Goal: Task Accomplishment & Management: Complete application form

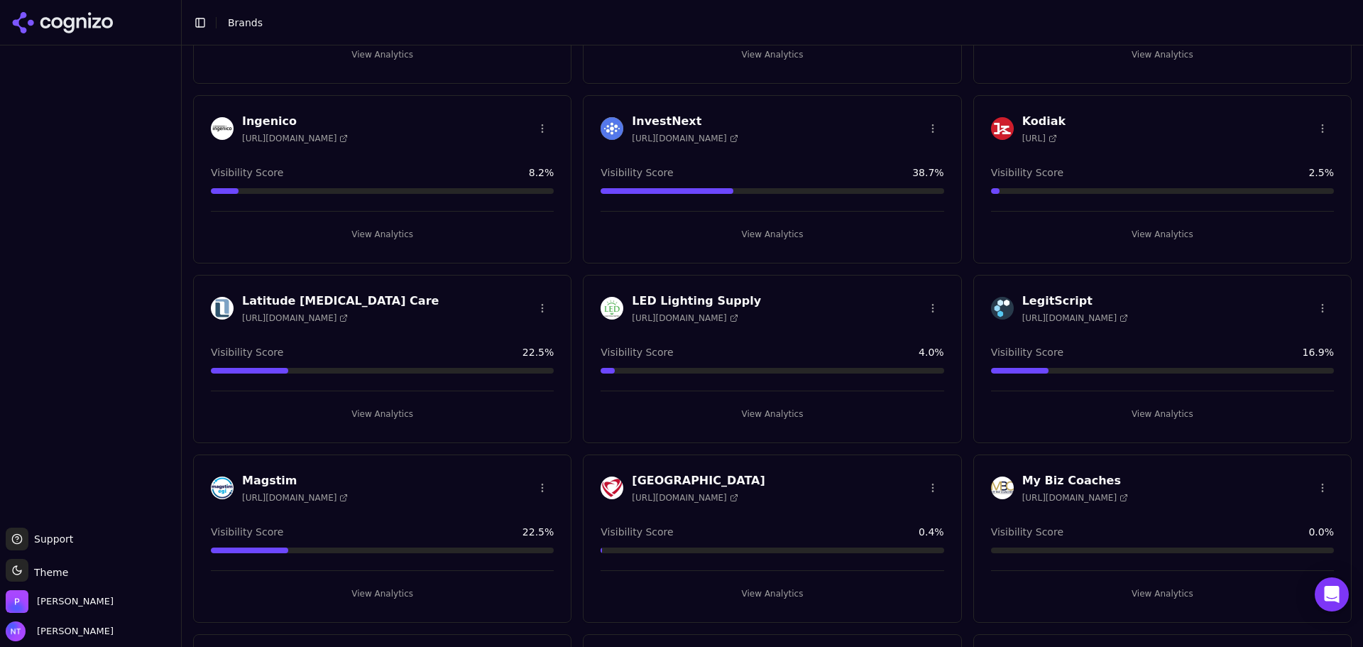
scroll to position [211, 0]
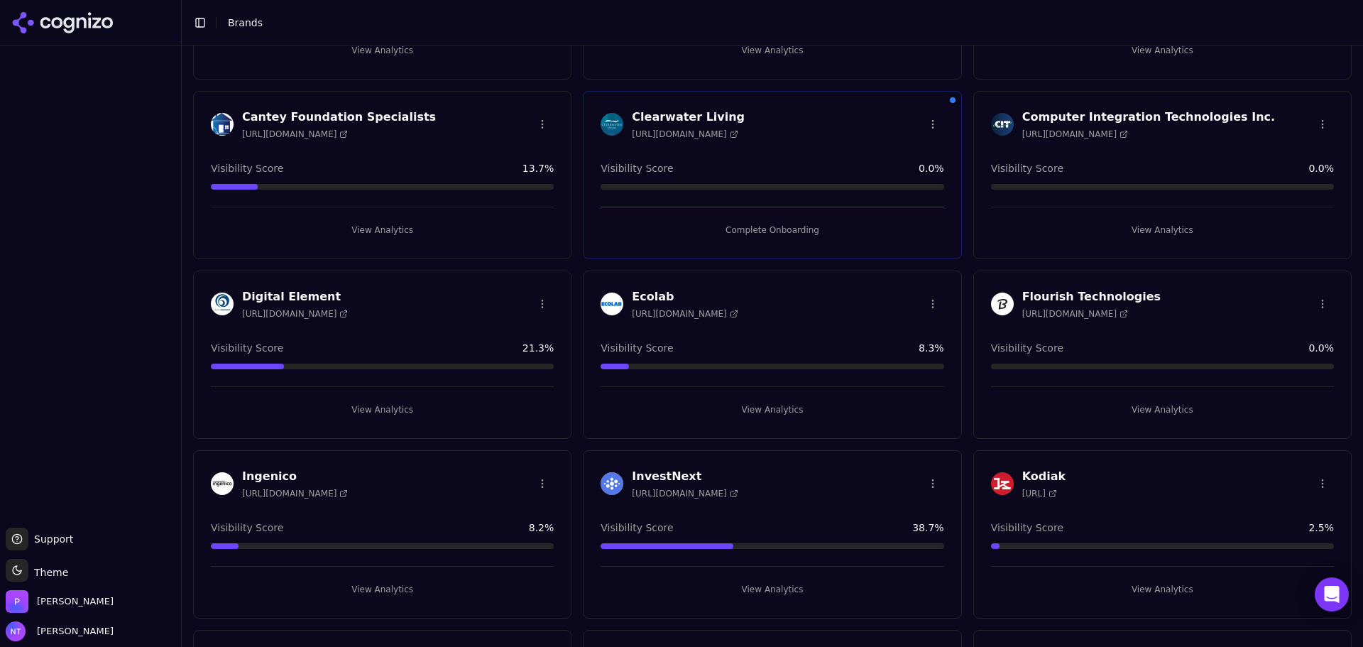
click at [1151, 227] on button "View Analytics" at bounding box center [1162, 230] width 343 height 23
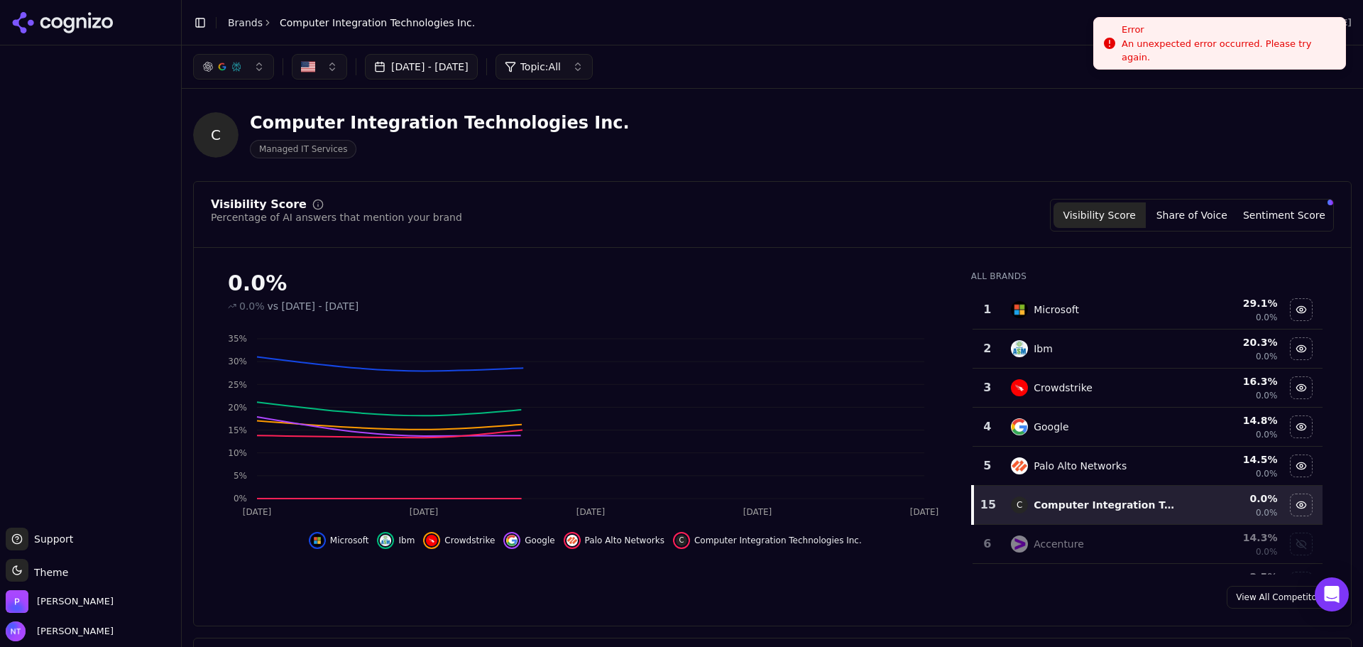
click at [1203, 52] on div "An unexpected error occurred. Please try again." at bounding box center [1228, 51] width 212 height 26
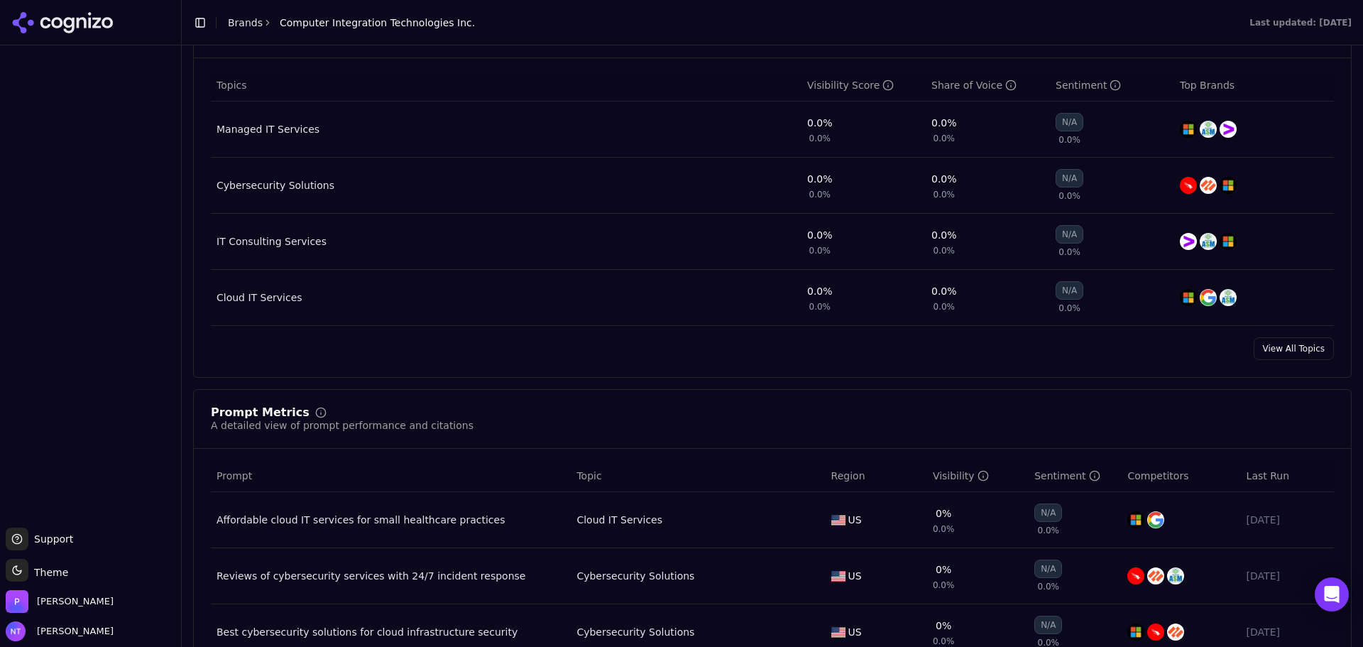
scroll to position [852, 0]
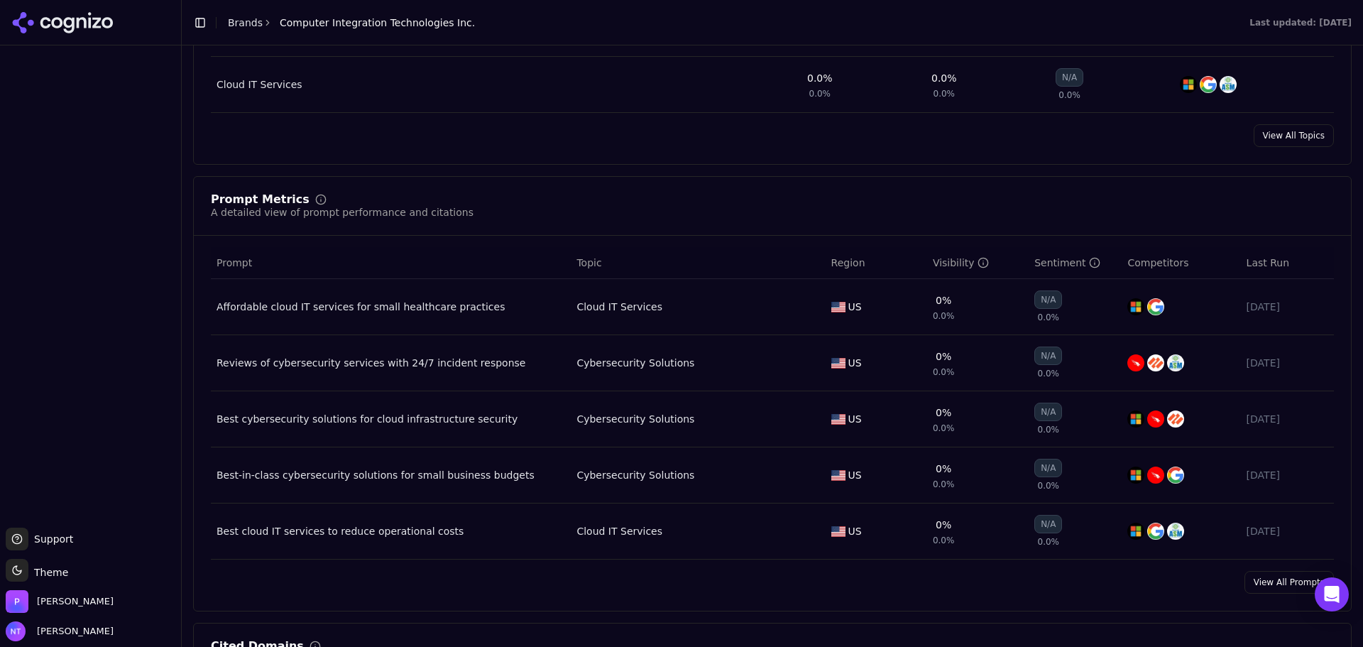
drag, startPoint x: 57, startPoint y: 381, endPoint x: 1082, endPoint y: 348, distance: 1024.9
click at [57, 381] on div at bounding box center [90, 283] width 181 height 476
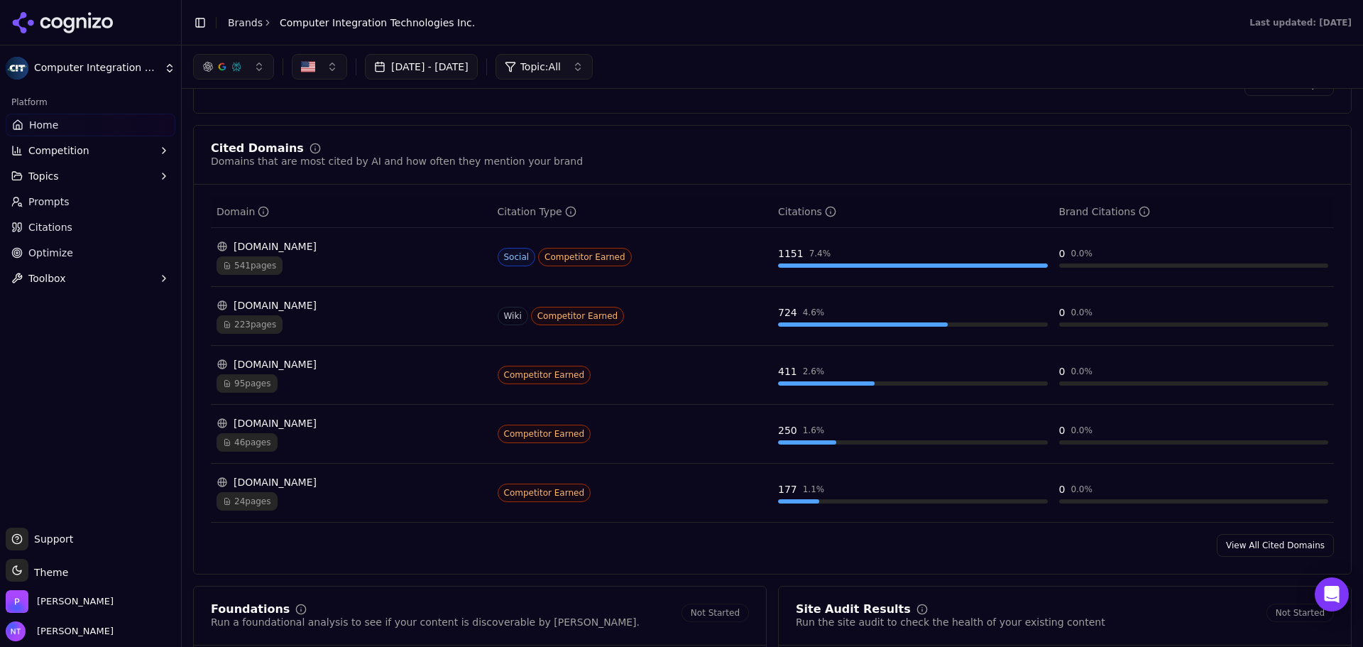
scroll to position [1349, 0]
drag, startPoint x: 76, startPoint y: 431, endPoint x: 647, endPoint y: 513, distance: 576.5
click at [76, 431] on div "Platform Home Competition Topics Prompts Citations Optimize Toolbox" at bounding box center [90, 303] width 181 height 437
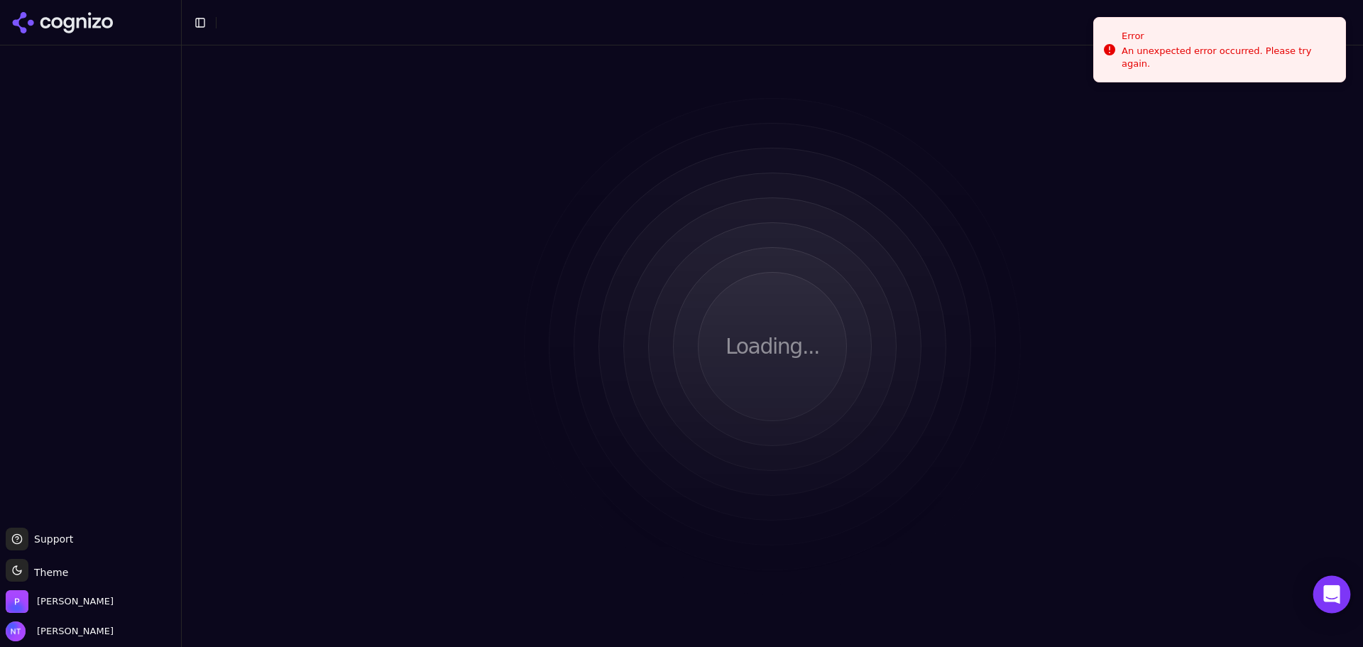
click at [1339, 587] on icon "Open Intercom Messenger" at bounding box center [1331, 594] width 18 height 18
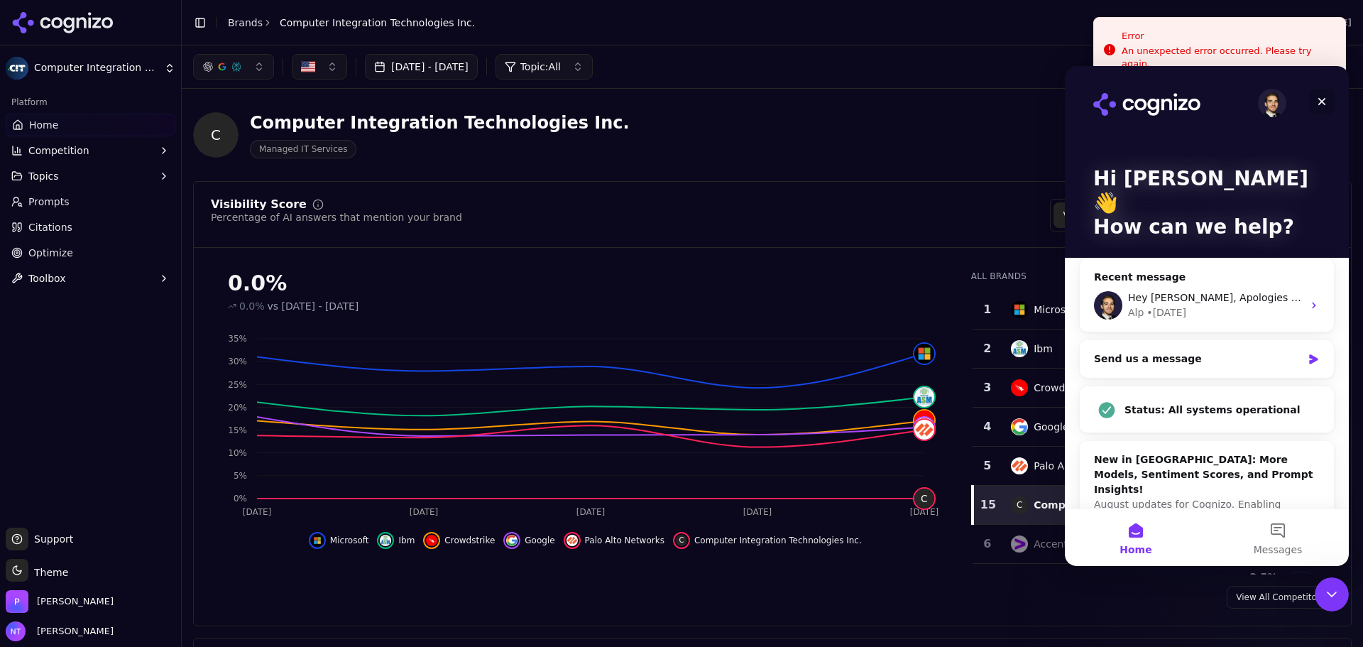
click at [1317, 103] on icon "Close" at bounding box center [1321, 101] width 11 height 11
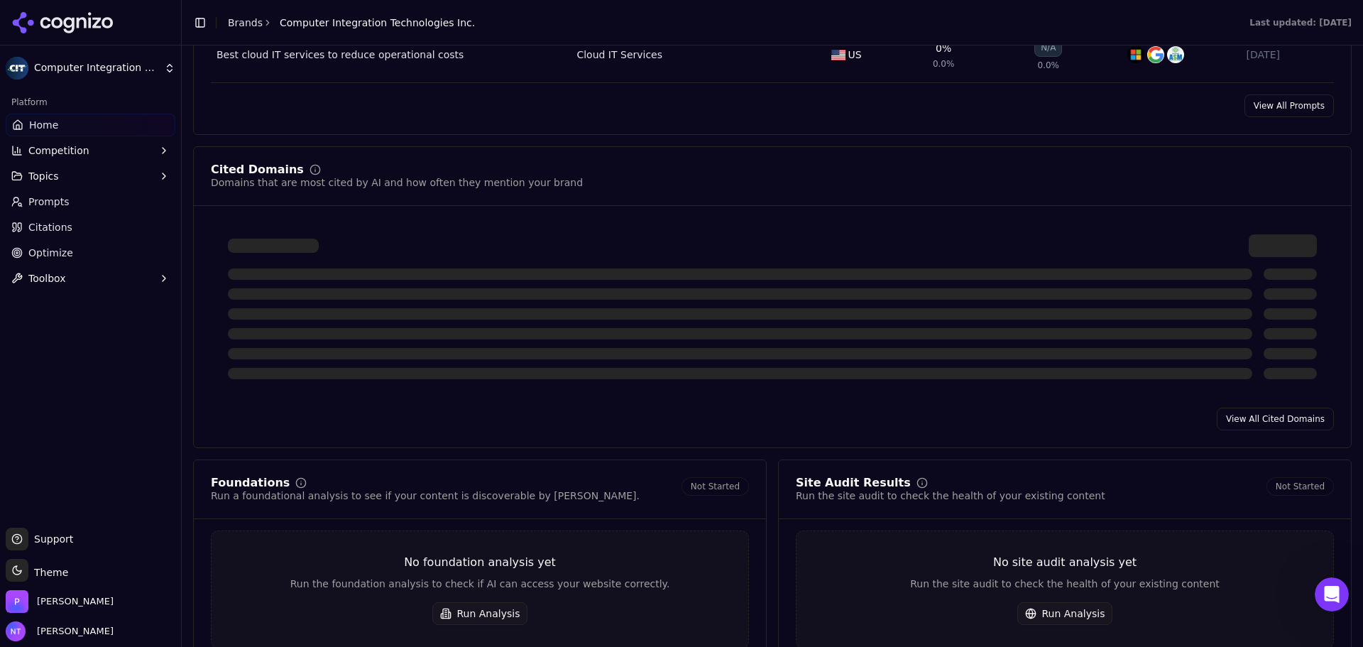
scroll to position [1420, 0]
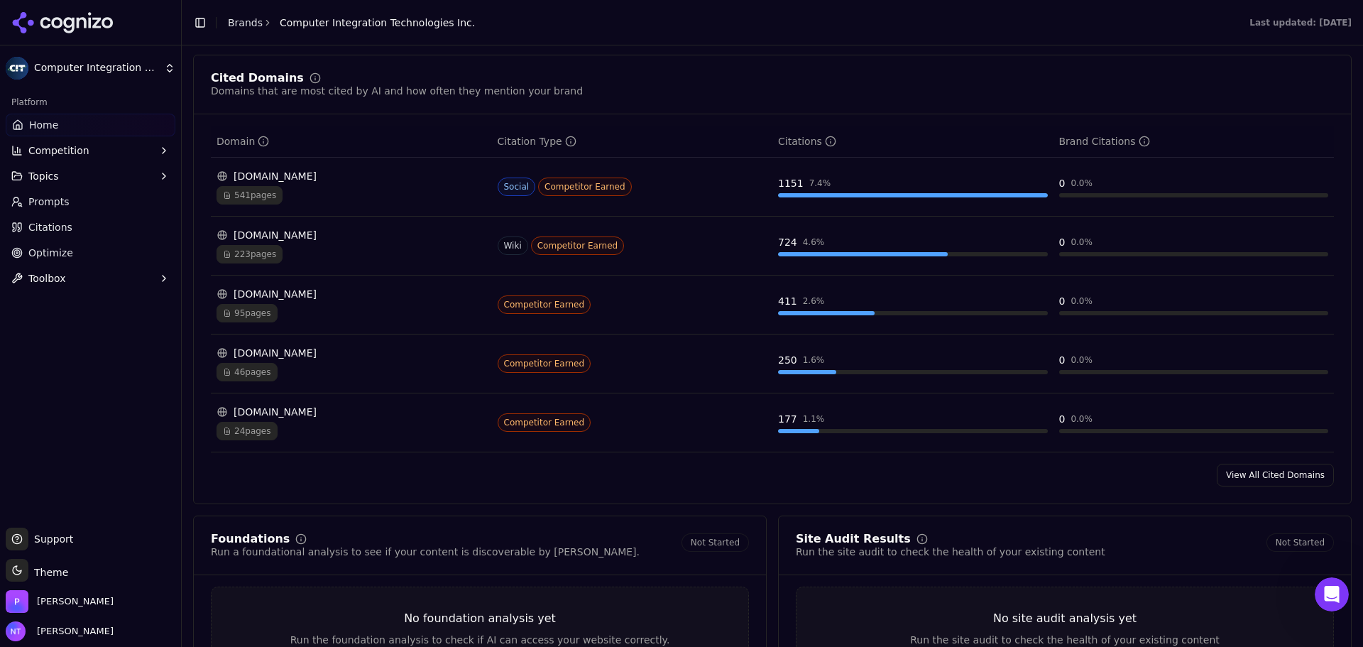
click at [1257, 469] on link "View All Cited Domains" at bounding box center [1275, 475] width 117 height 23
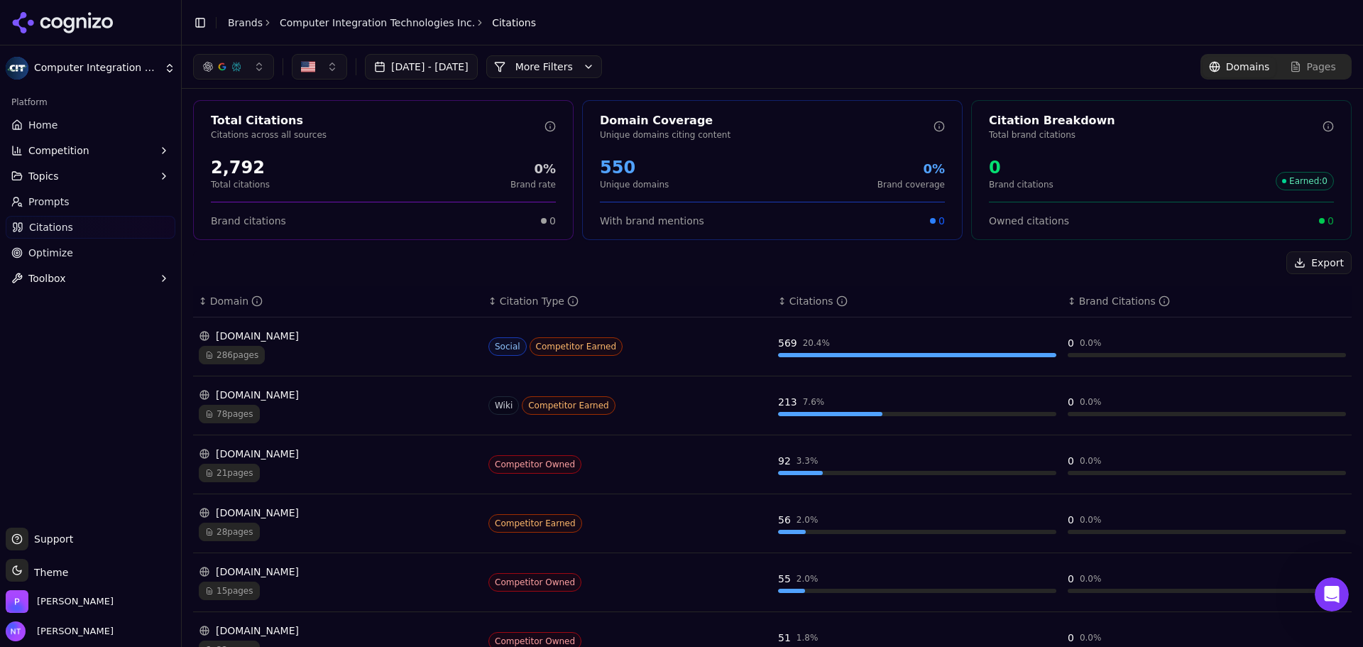
click at [136, 151] on button "Competition" at bounding box center [91, 150] width 170 height 23
click at [92, 147] on button "Competition" at bounding box center [91, 150] width 170 height 23
click at [96, 195] on link "Prompts" at bounding box center [91, 201] width 170 height 23
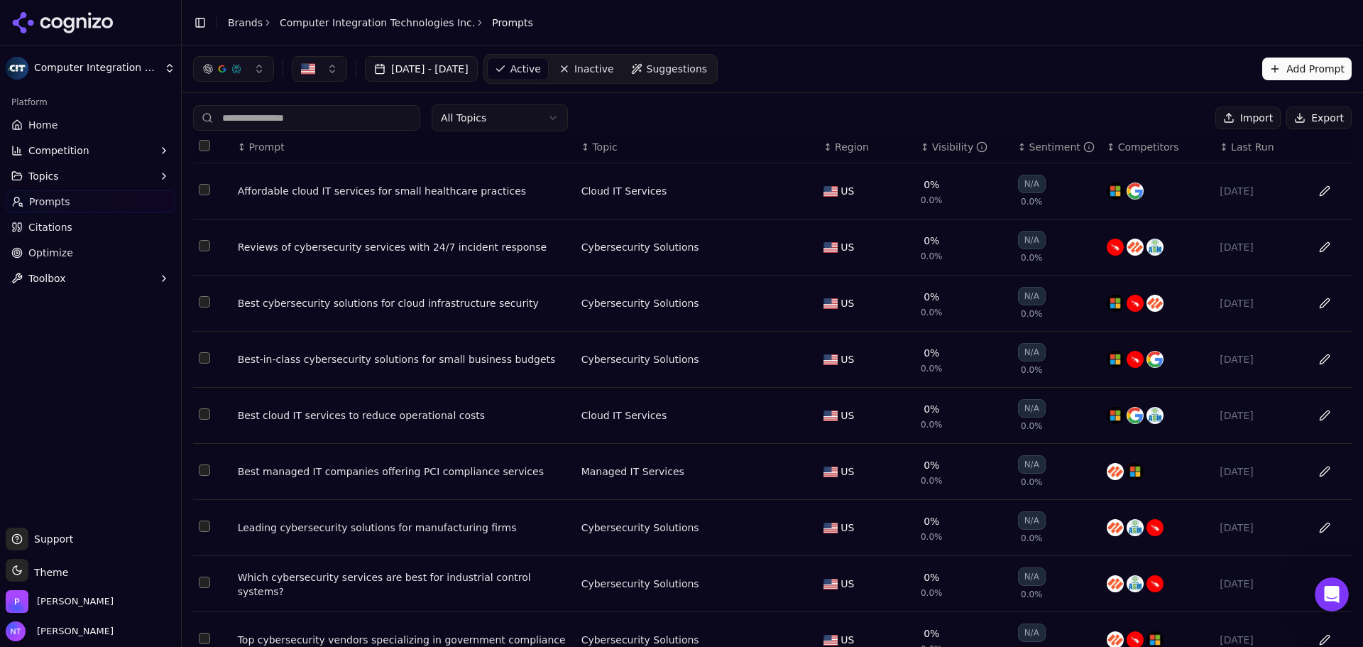
click at [829, 199] on td "US" at bounding box center [866, 191] width 97 height 56
click at [840, 190] on span "US" at bounding box center [846, 191] width 13 height 14
click at [1313, 195] on button "Data table" at bounding box center [1324, 191] width 23 height 23
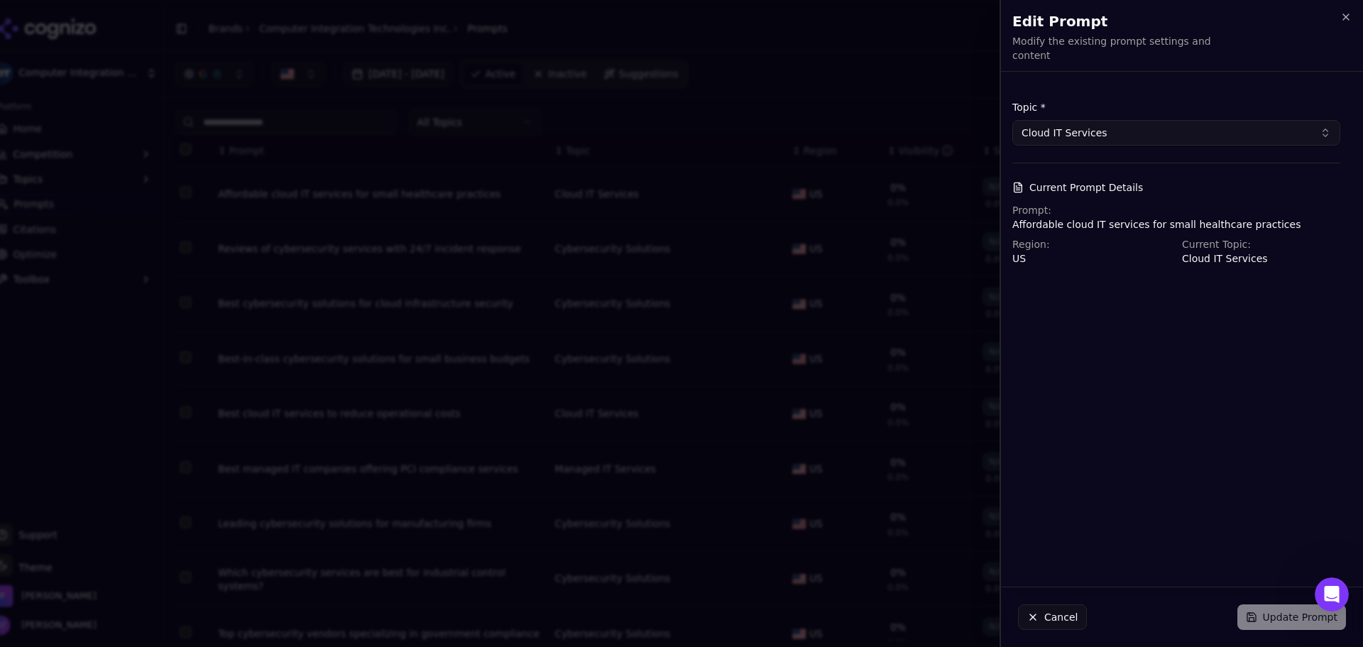
click at [1275, 217] on p "Affordable cloud IT services for small healthcare practices" at bounding box center [1176, 224] width 328 height 14
click at [1058, 120] on button "Cloud IT Services" at bounding box center [1176, 133] width 328 height 26
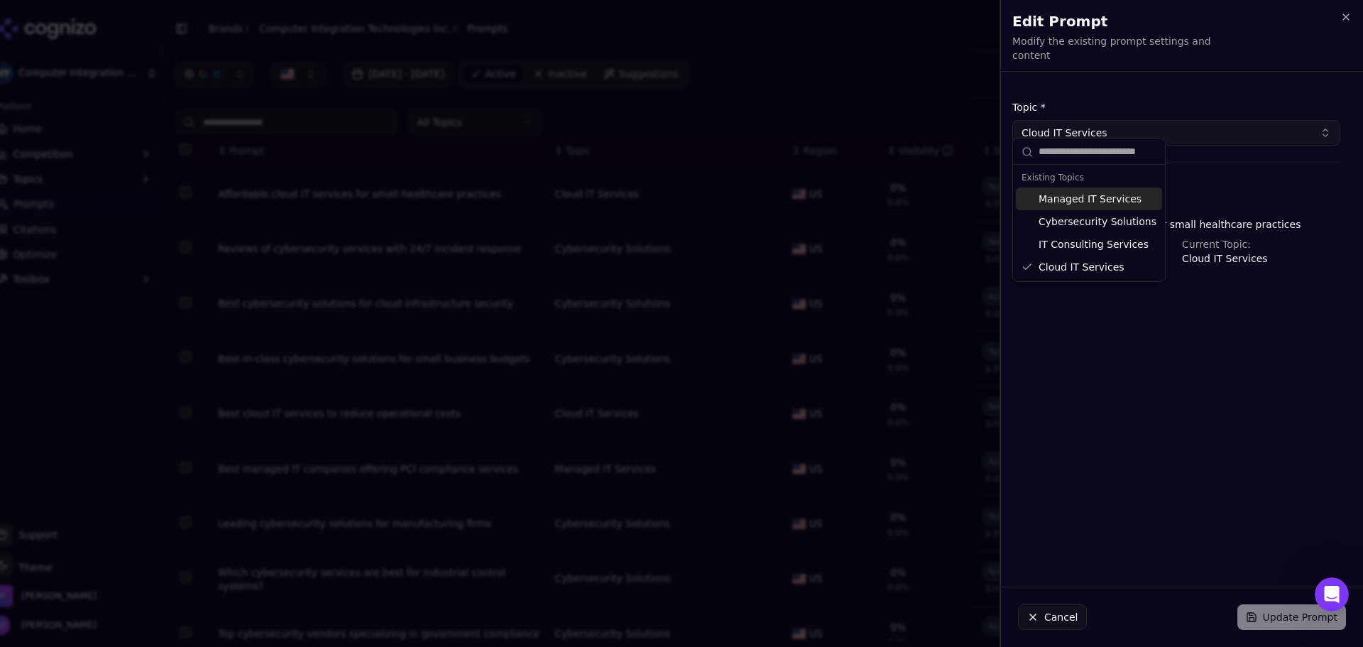
click at [1058, 120] on button "Cloud IT Services" at bounding box center [1176, 133] width 328 height 26
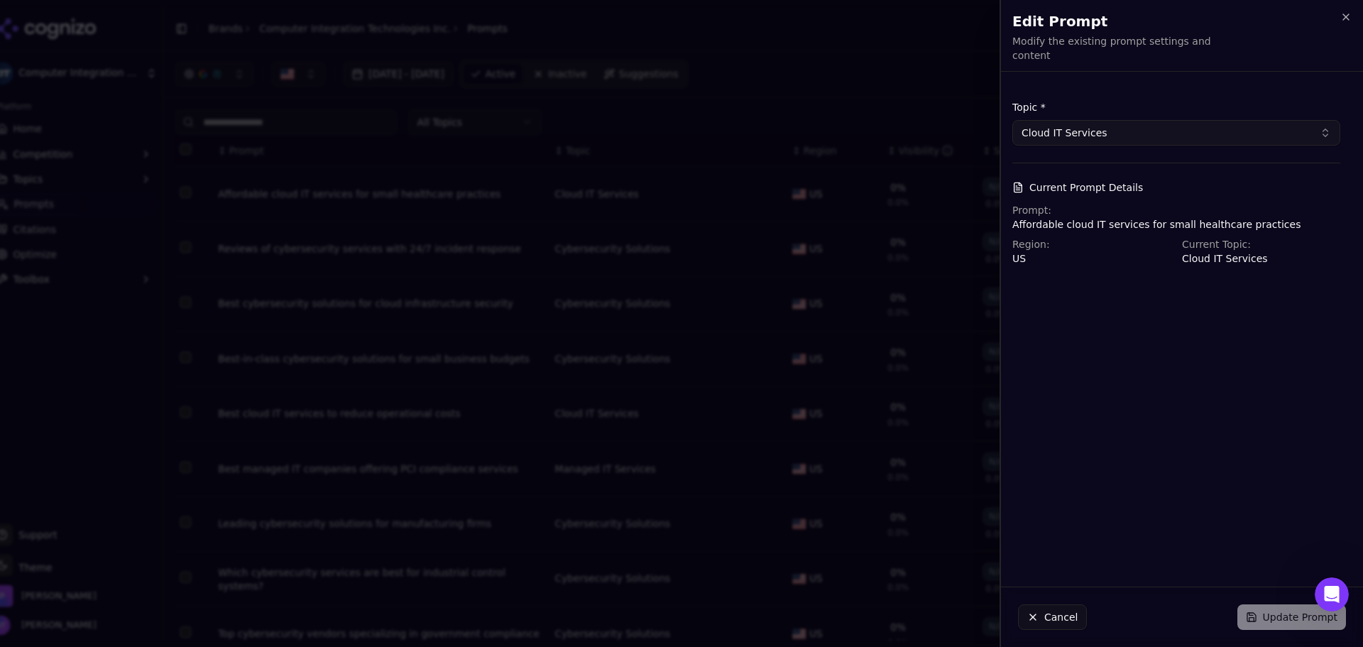
drag, startPoint x: 1026, startPoint y: 271, endPoint x: 1058, endPoint y: 242, distance: 42.7
click at [1028, 268] on div "Topic * Cloud IT Services Current Prompt Details Prompt: Affordable cloud IT se…" at bounding box center [1176, 182] width 351 height 199
click at [1090, 219] on p "Affordable cloud IT services for small healthcare practices" at bounding box center [1176, 224] width 328 height 14
click at [1169, 219] on p "Affordable cloud IT services for small healthcare practices" at bounding box center [1176, 224] width 328 height 14
click at [1249, 217] on p "Affordable cloud IT services for small healthcare practices" at bounding box center [1176, 224] width 328 height 14
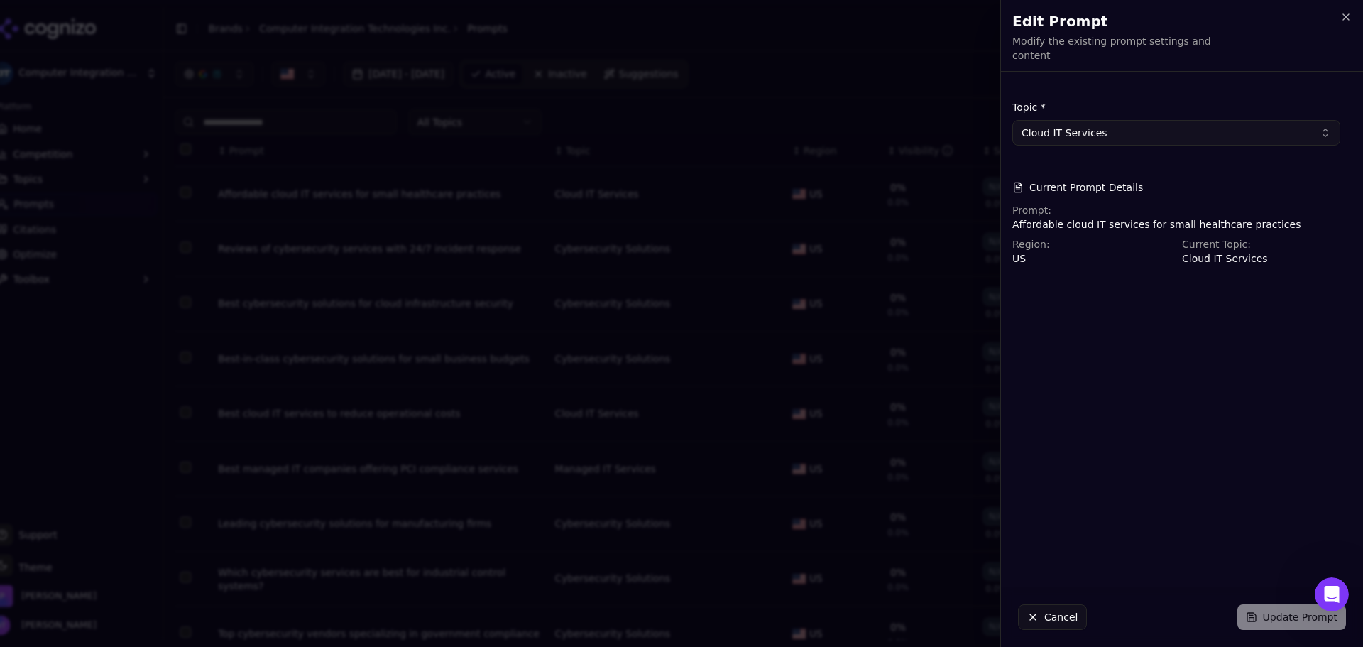
click at [1283, 217] on p "Affordable cloud IT services for small healthcare practices" at bounding box center [1176, 224] width 328 height 14
click at [1270, 217] on p "Affordable cloud IT services for small healthcare practices" at bounding box center [1176, 224] width 328 height 14
click at [1167, 251] on p "US" at bounding box center [1091, 258] width 158 height 14
click at [1035, 251] on p "US" at bounding box center [1091, 258] width 158 height 14
click at [1051, 218] on p "Affordable cloud IT services for small healthcare practices" at bounding box center [1176, 224] width 328 height 14
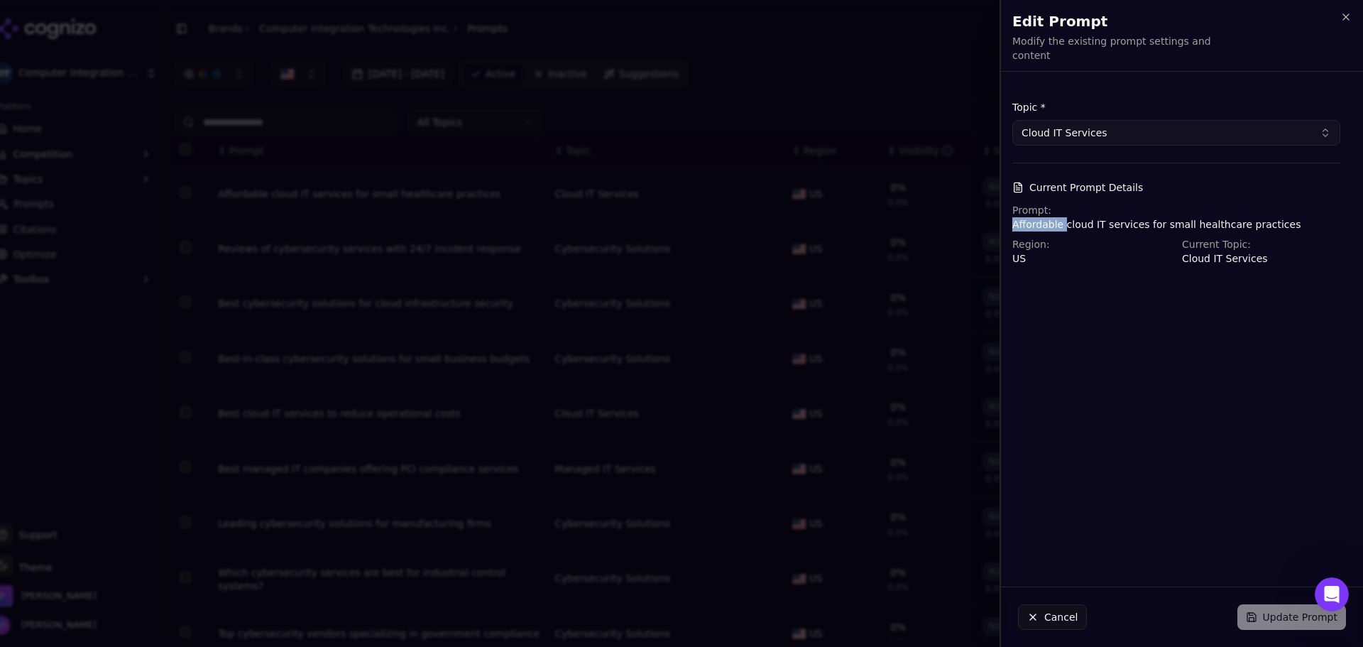
click at [1051, 218] on p "Affordable cloud IT services for small healthcare practices" at bounding box center [1176, 224] width 328 height 14
drag, startPoint x: 1112, startPoint y: 353, endPoint x: 1137, endPoint y: 282, distance: 75.2
click at [1116, 351] on div "Topic * Cloud IT Services Current Prompt Details Prompt: Affordable cloud IT se…" at bounding box center [1176, 329] width 351 height 492
click at [1105, 157] on form "Topic * Cloud IT Services Current Prompt Details Prompt: Affordable cloud IT se…" at bounding box center [1176, 182] width 328 height 165
click at [1344, 18] on icon "button" at bounding box center [1345, 16] width 11 height 11
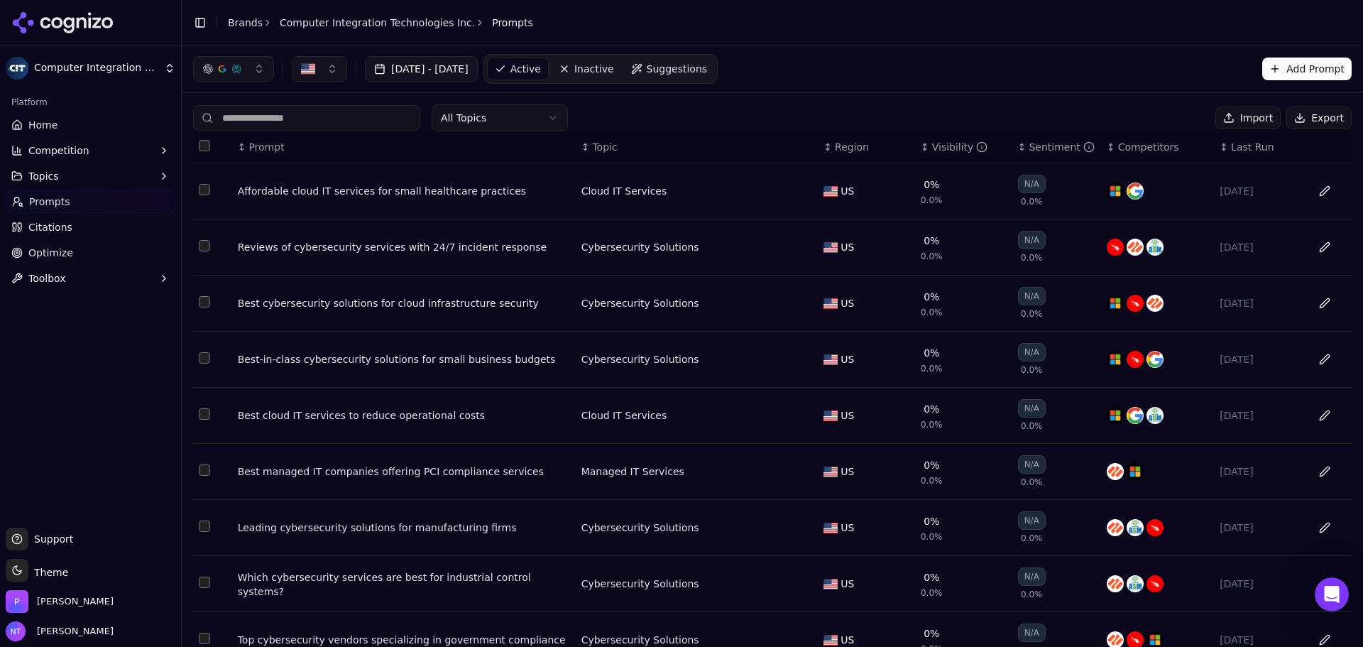
click at [50, 207] on span "Prompts" at bounding box center [49, 201] width 41 height 14
click at [84, 175] on button "Topics" at bounding box center [91, 176] width 170 height 23
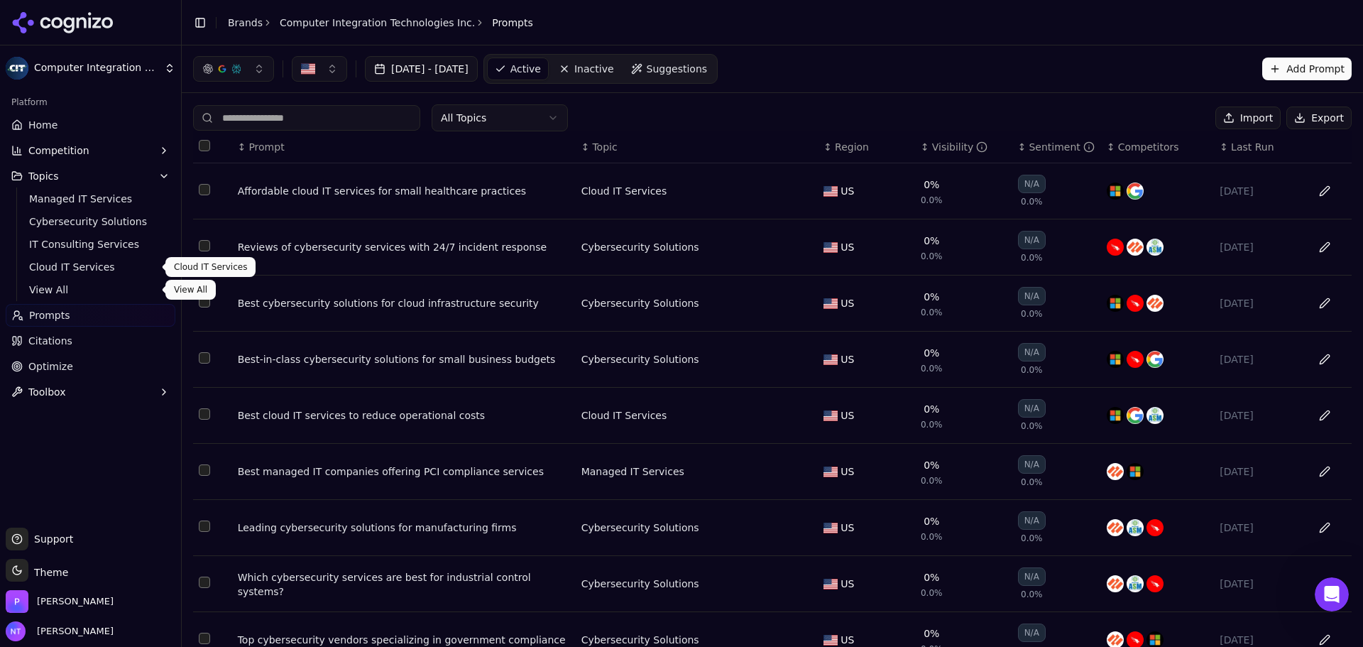
click at [81, 287] on span "View All" at bounding box center [91, 290] width 124 height 14
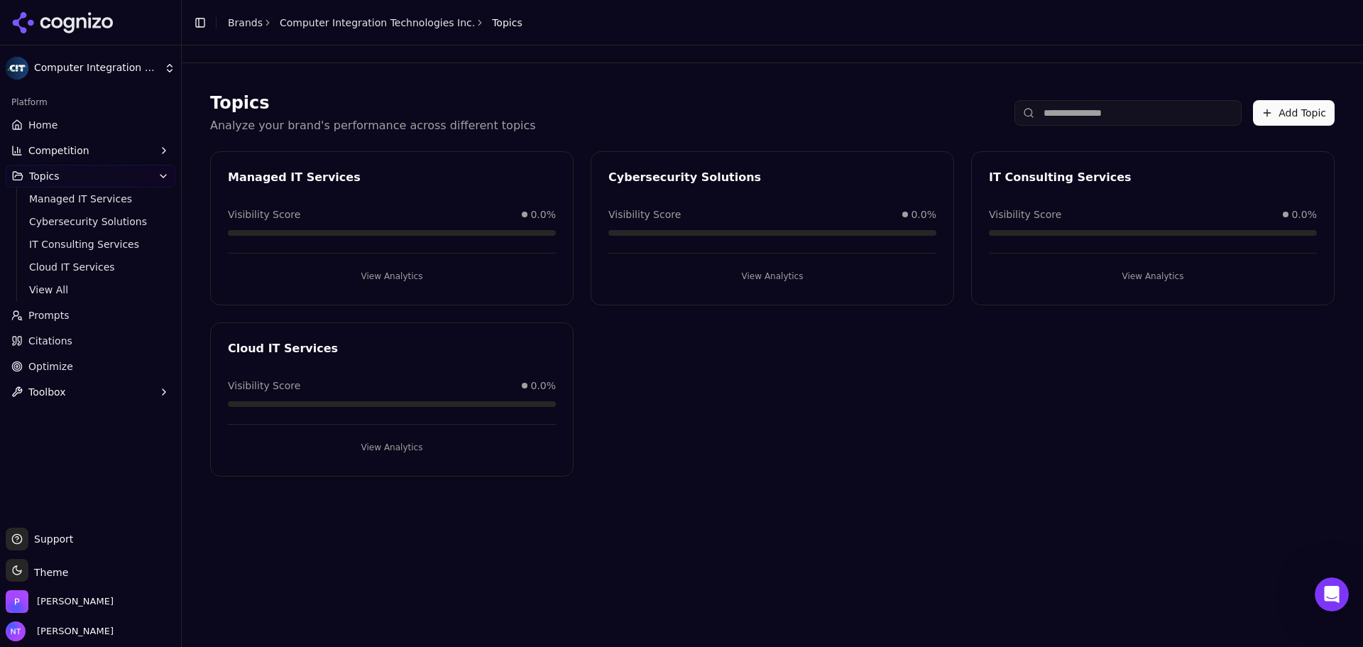
click at [899, 380] on div "Managed IT Services Visibility Score 0.0% View Analytics Cybersecurity Solution…" at bounding box center [772, 313] width 1124 height 325
click at [385, 271] on button "View Analytics" at bounding box center [392, 276] width 328 height 23
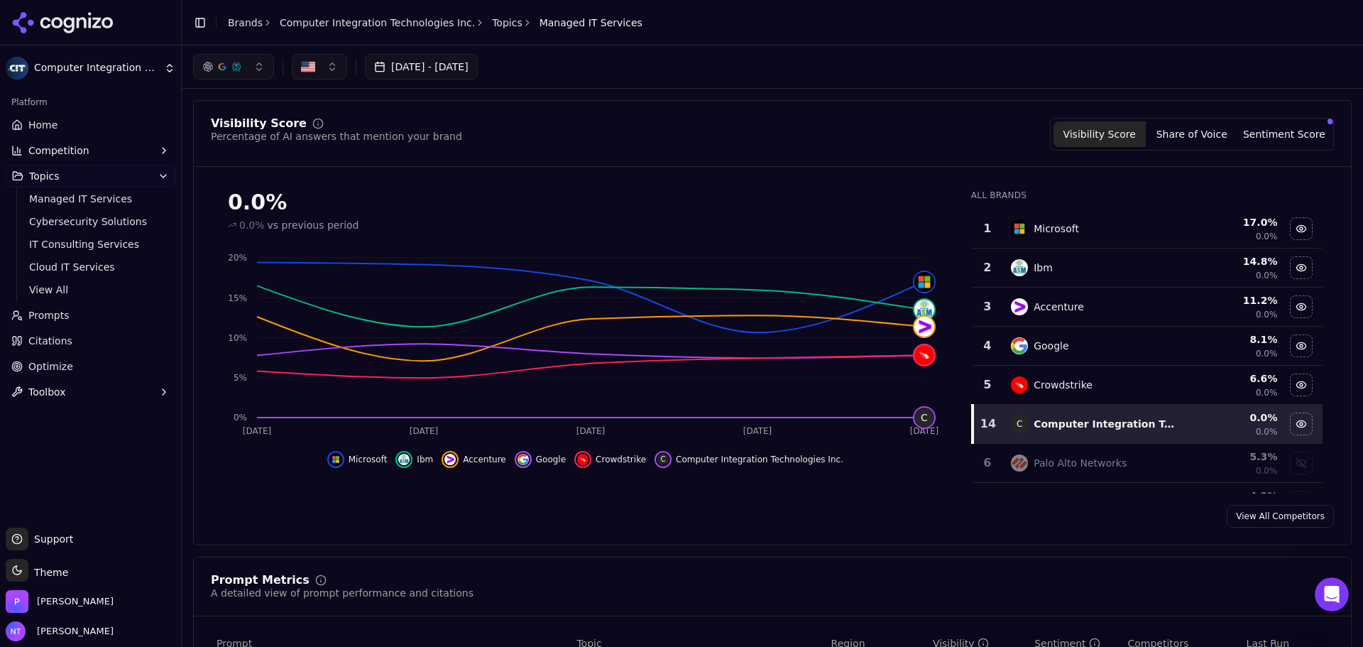
click at [997, 50] on div "[DATE] - [DATE]" at bounding box center [772, 66] width 1181 height 43
click at [102, 33] on div at bounding box center [90, 22] width 181 height 45
click at [243, 22] on link "Brands" at bounding box center [245, 22] width 35 height 11
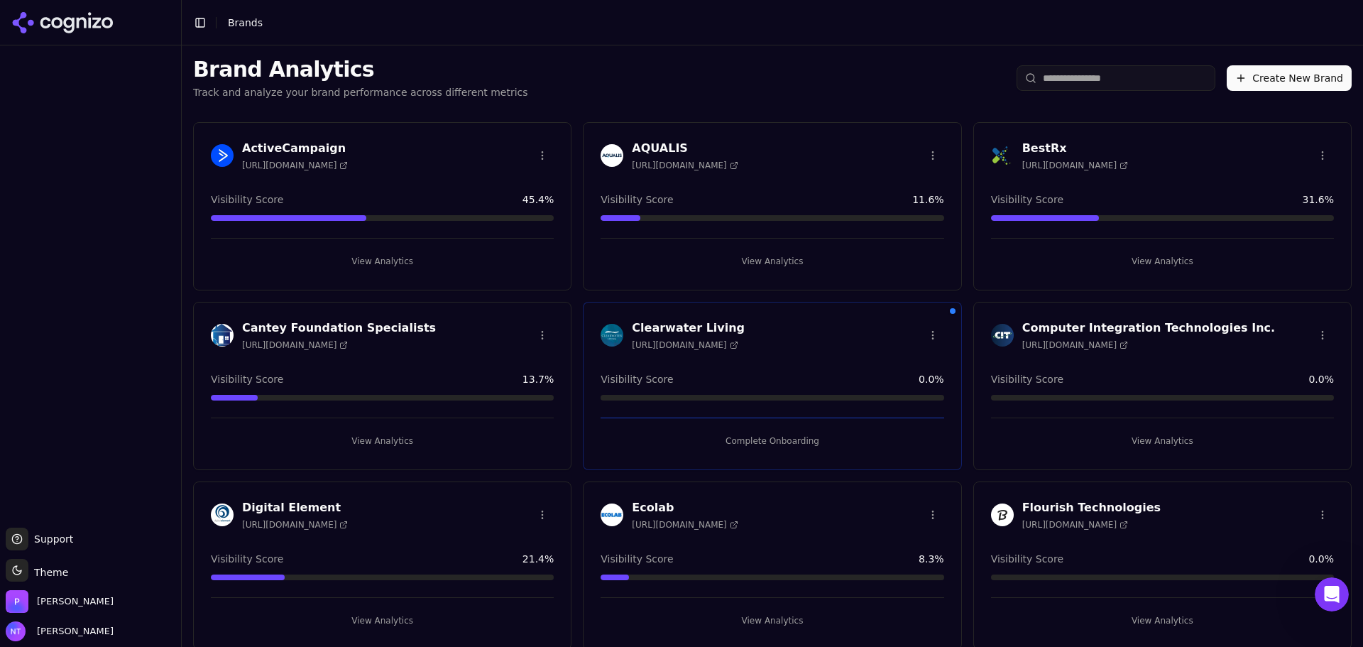
click at [770, 437] on button "Complete Onboarding" at bounding box center [772, 440] width 343 height 23
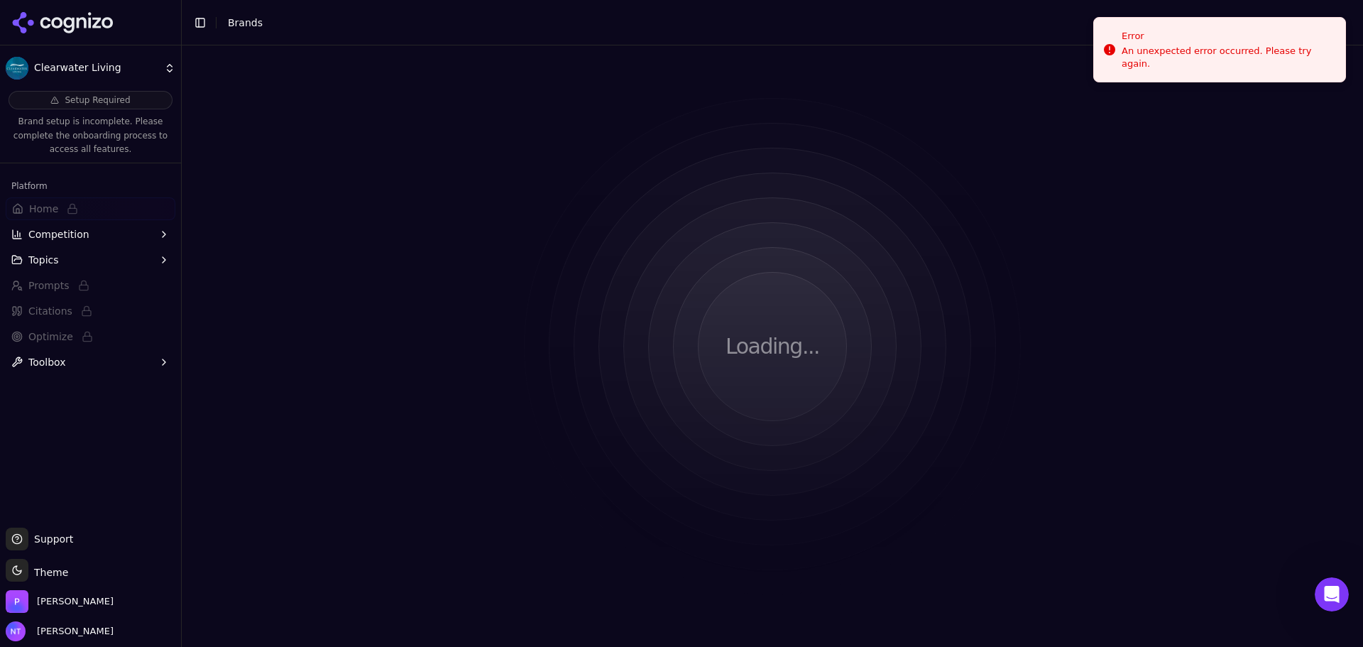
click at [921, 161] on div "Loading..." at bounding box center [772, 345] width 1181 height 601
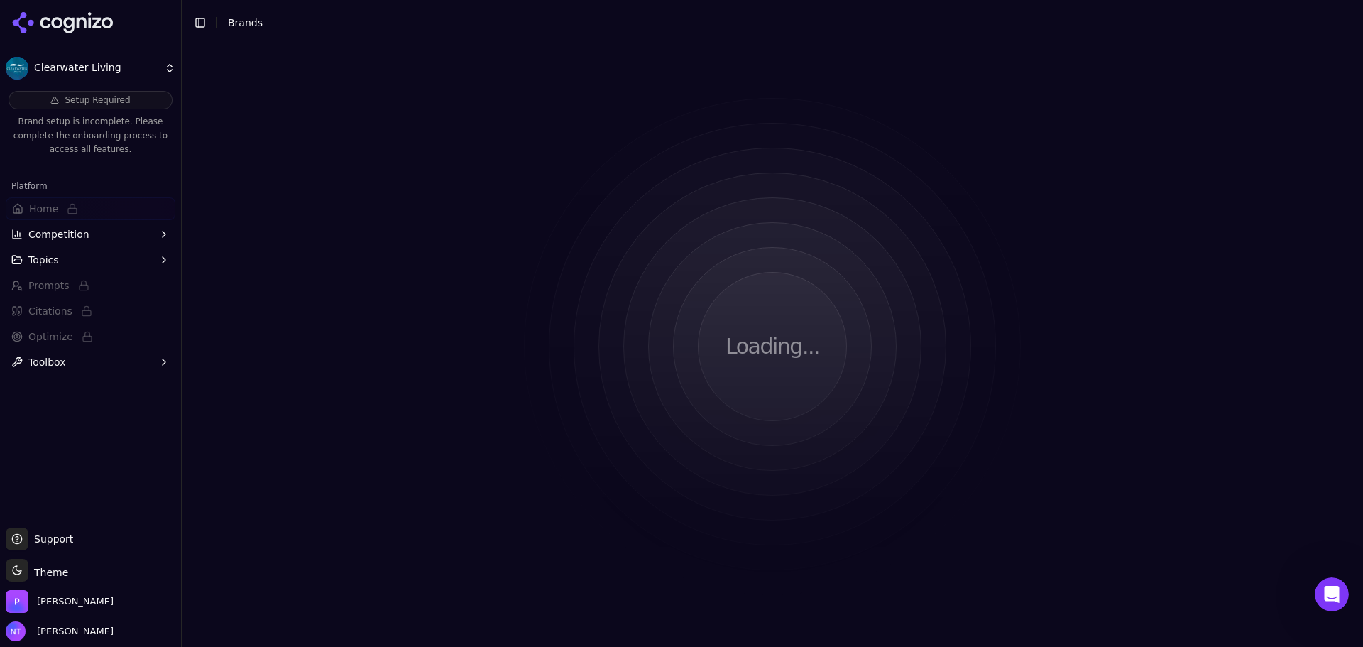
click at [921, 161] on div "Loading..." at bounding box center [772, 345] width 1181 height 601
click at [78, 33] on icon at bounding box center [62, 22] width 103 height 21
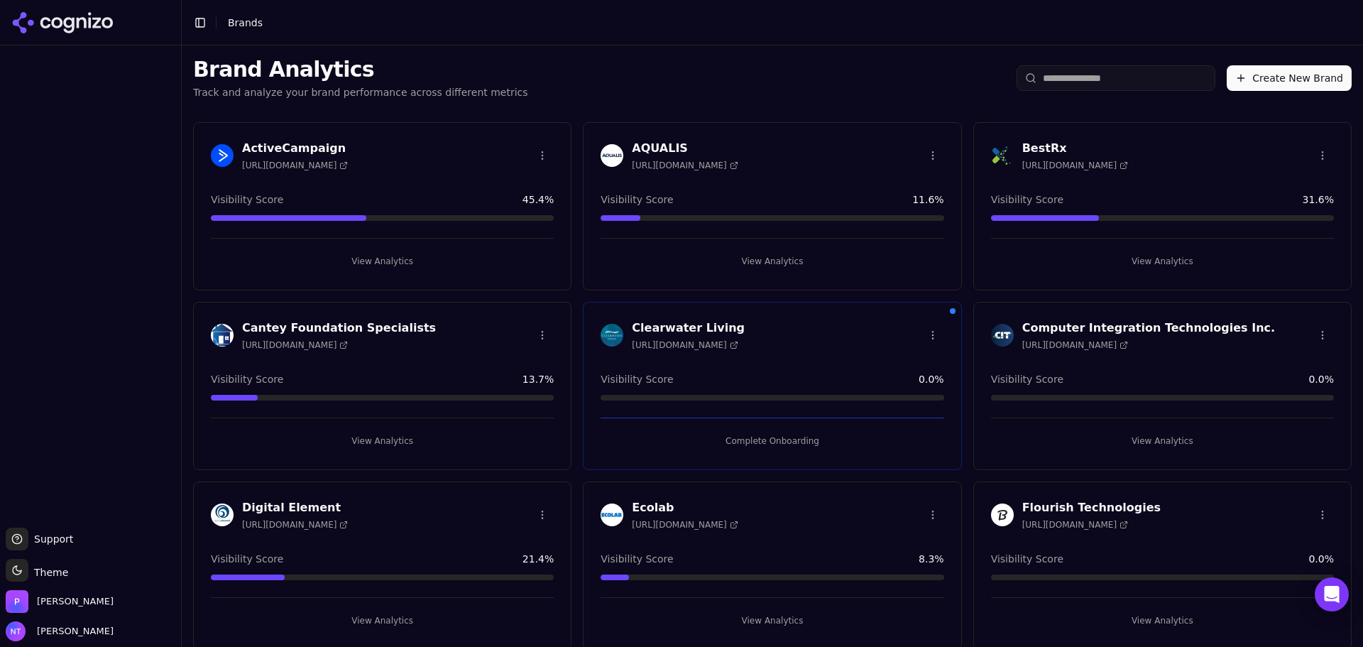
click at [1315, 84] on button "Create New Brand" at bounding box center [1289, 78] width 125 height 26
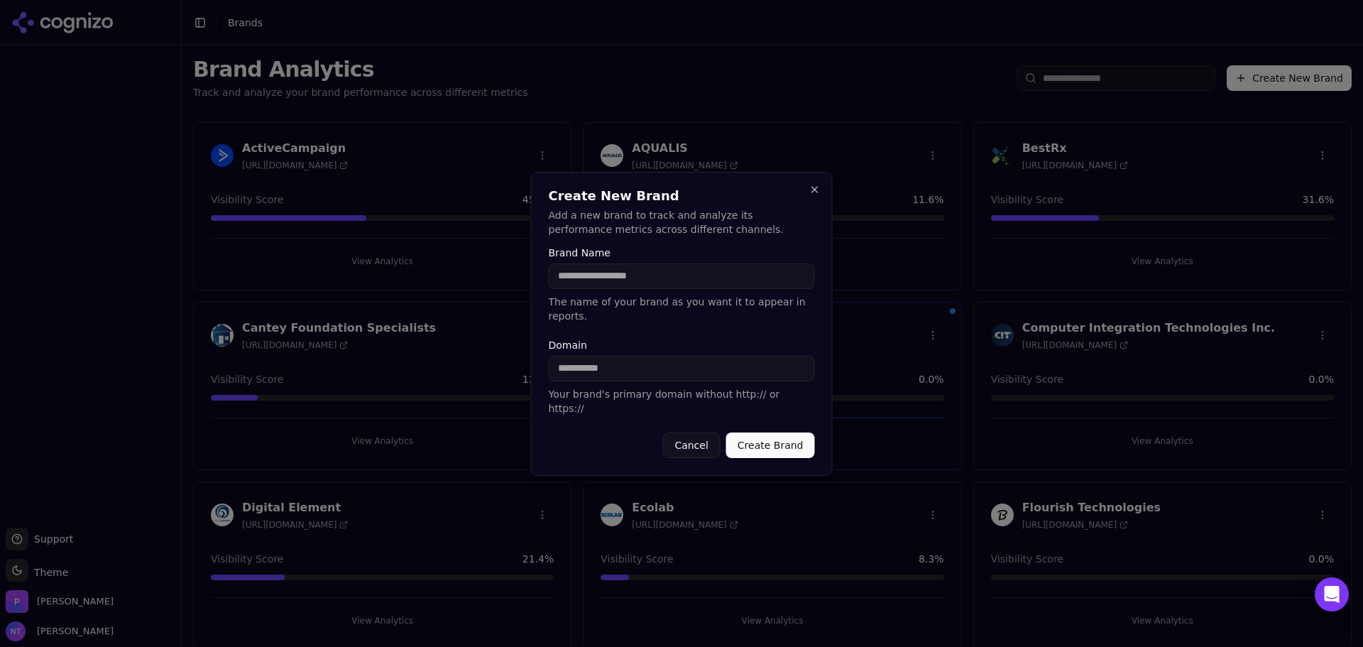
click at [636, 287] on input "Brand Name" at bounding box center [682, 276] width 266 height 26
click at [623, 289] on input "Brand Name" at bounding box center [682, 276] width 266 height 26
click at [106, 322] on div at bounding box center [681, 323] width 1363 height 647
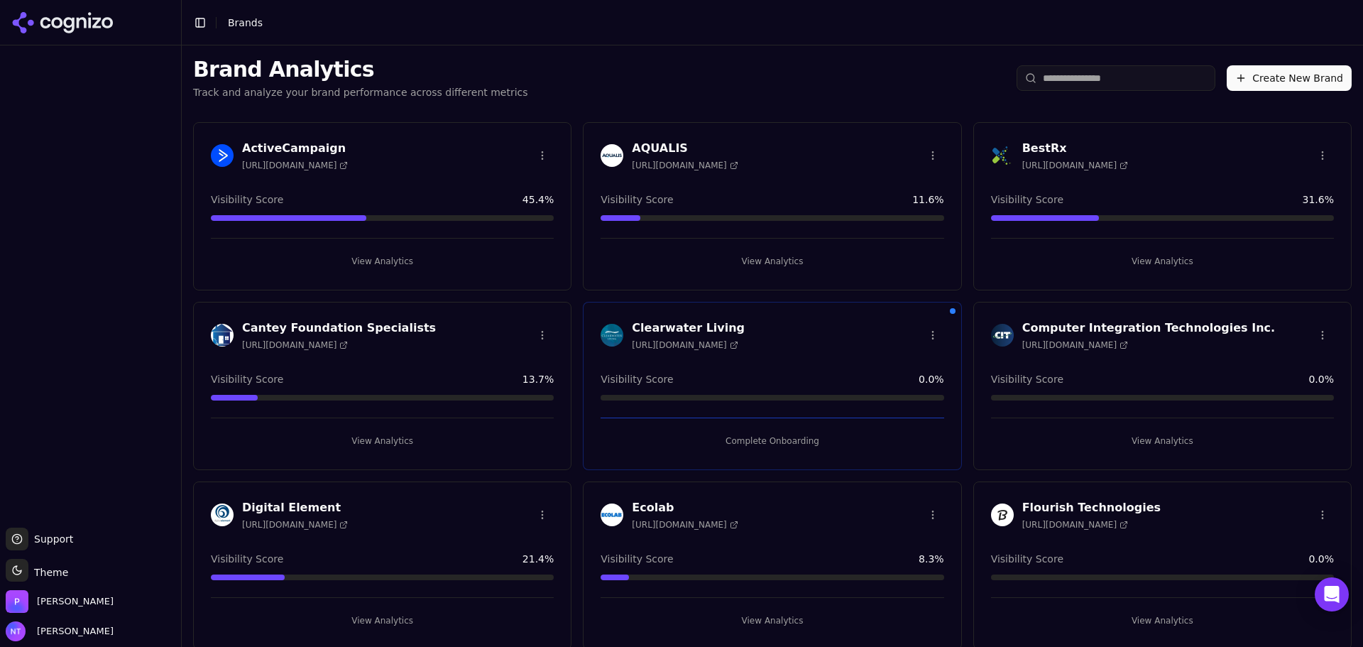
click at [1263, 74] on button "Create New Brand" at bounding box center [1289, 78] width 125 height 26
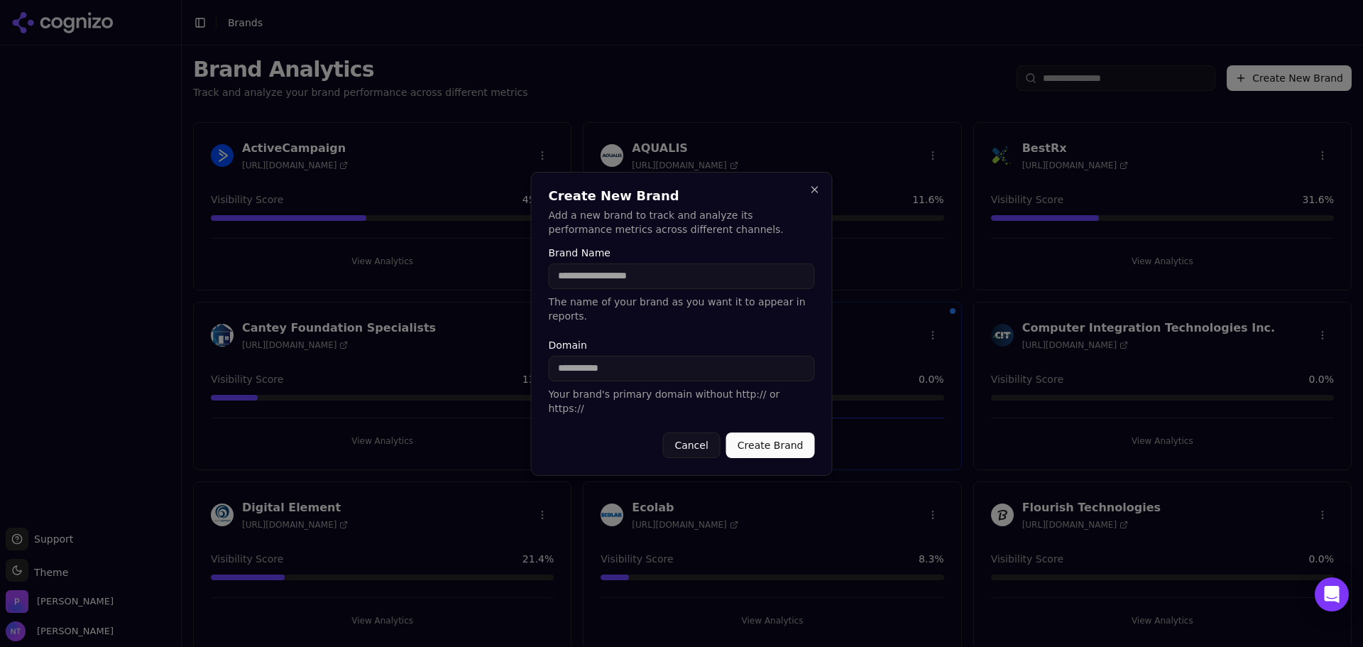
click at [660, 289] on input "Brand Name" at bounding box center [682, 276] width 266 height 26
click at [620, 289] on input "Brand Name" at bounding box center [682, 276] width 266 height 26
type input "********"
click at [625, 358] on input "Domain" at bounding box center [682, 369] width 266 height 26
type input "********"
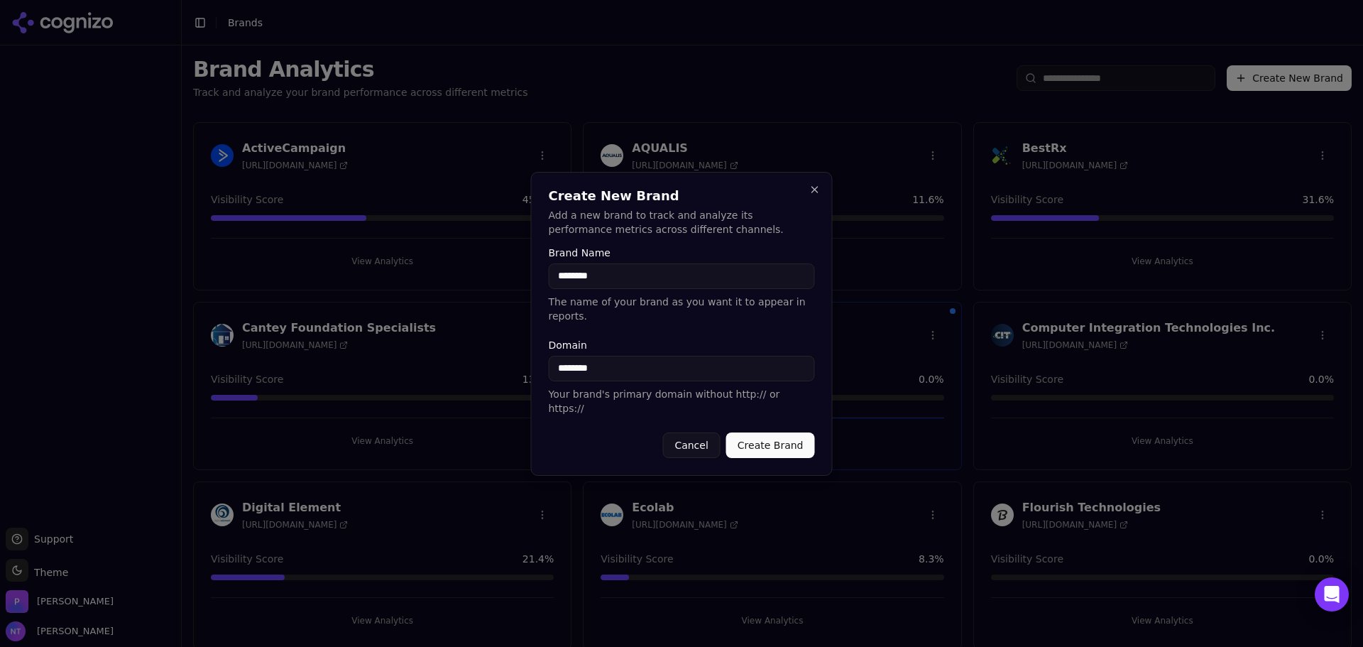
click at [798, 439] on button "Create Brand" at bounding box center [770, 445] width 89 height 26
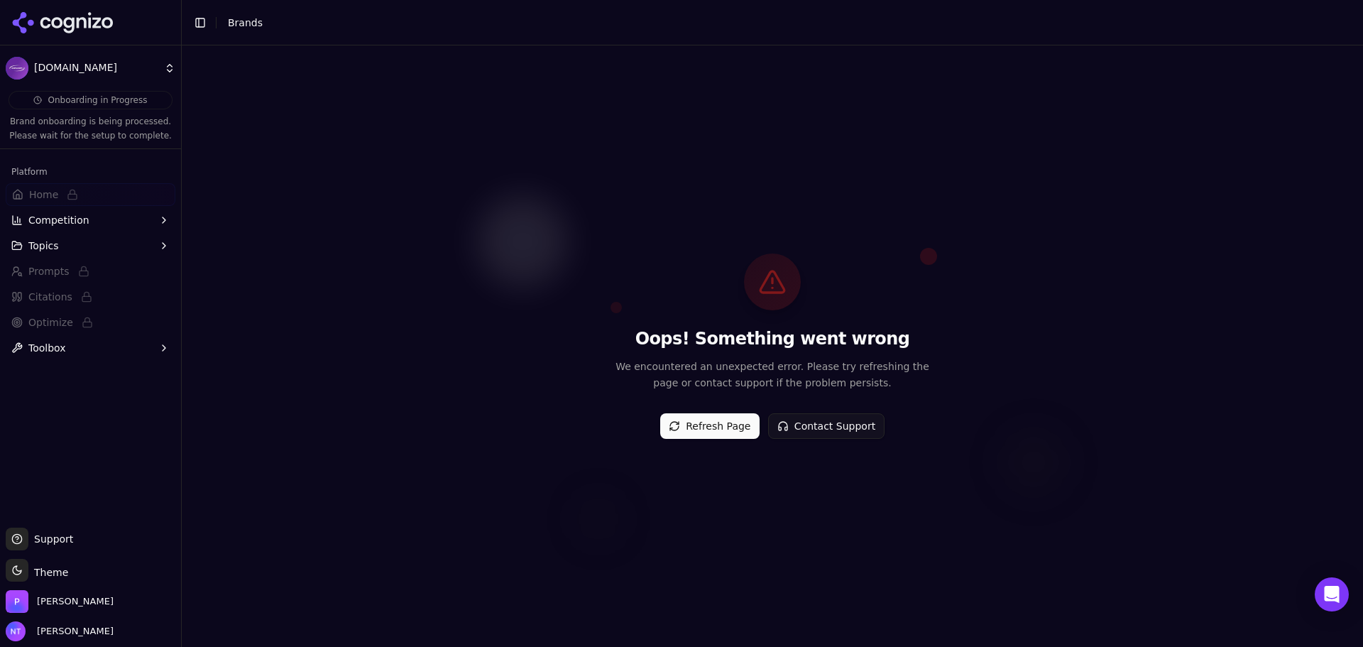
click at [745, 430] on button "Refresh Page" at bounding box center [709, 426] width 99 height 26
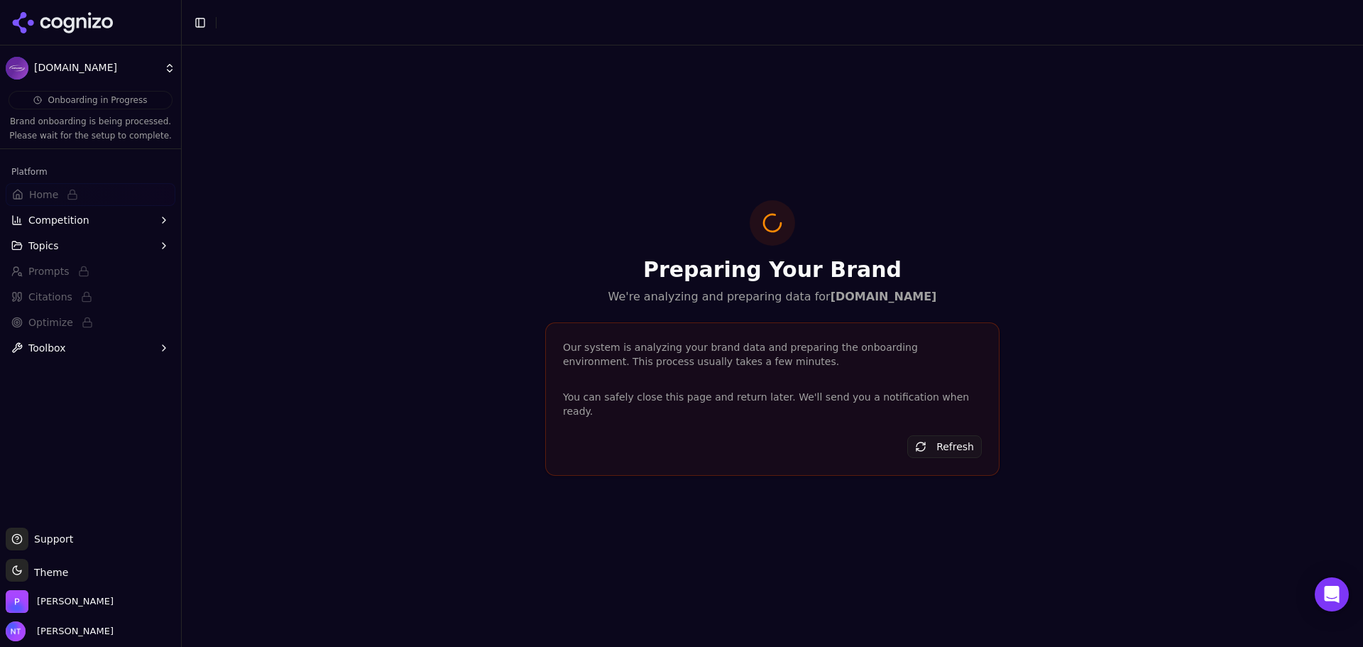
click at [94, 21] on icon at bounding box center [62, 22] width 103 height 21
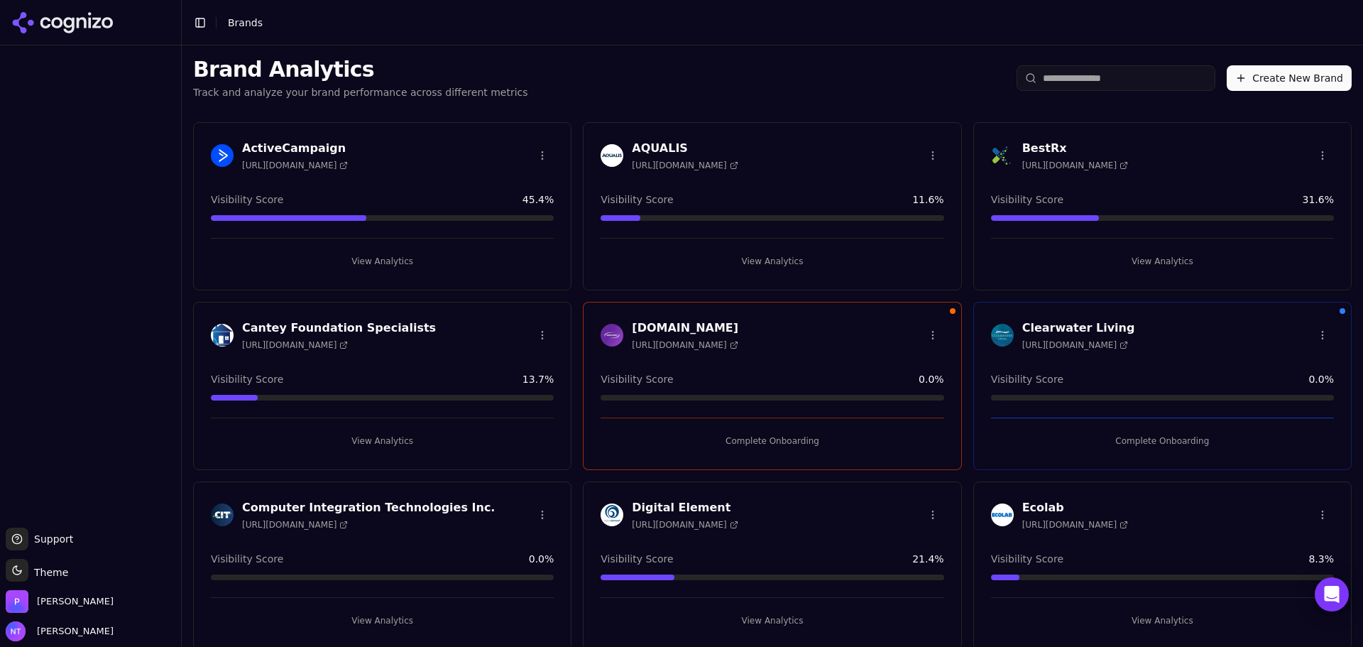
click at [1266, 70] on button "Create New Brand" at bounding box center [1289, 78] width 125 height 26
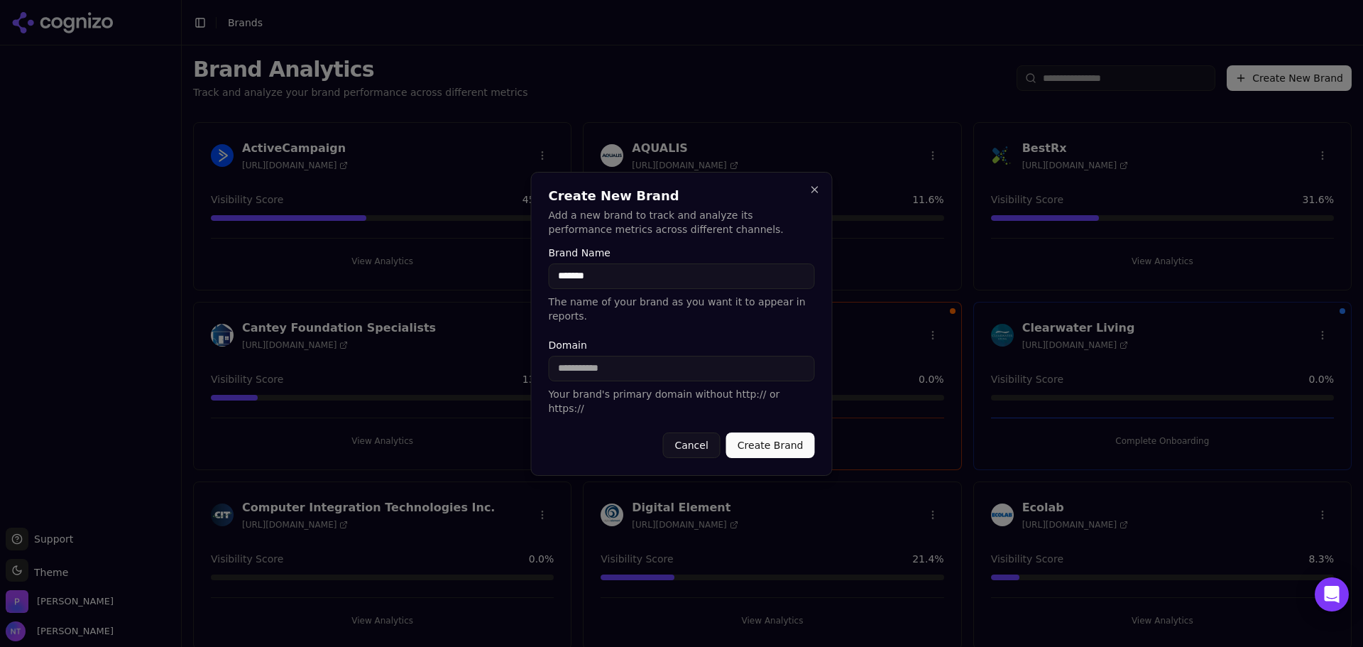
type input "*******"
click at [584, 379] on input "Domain" at bounding box center [682, 369] width 266 height 26
type input "**********"
click at [757, 432] on button "Create Brand" at bounding box center [770, 445] width 89 height 26
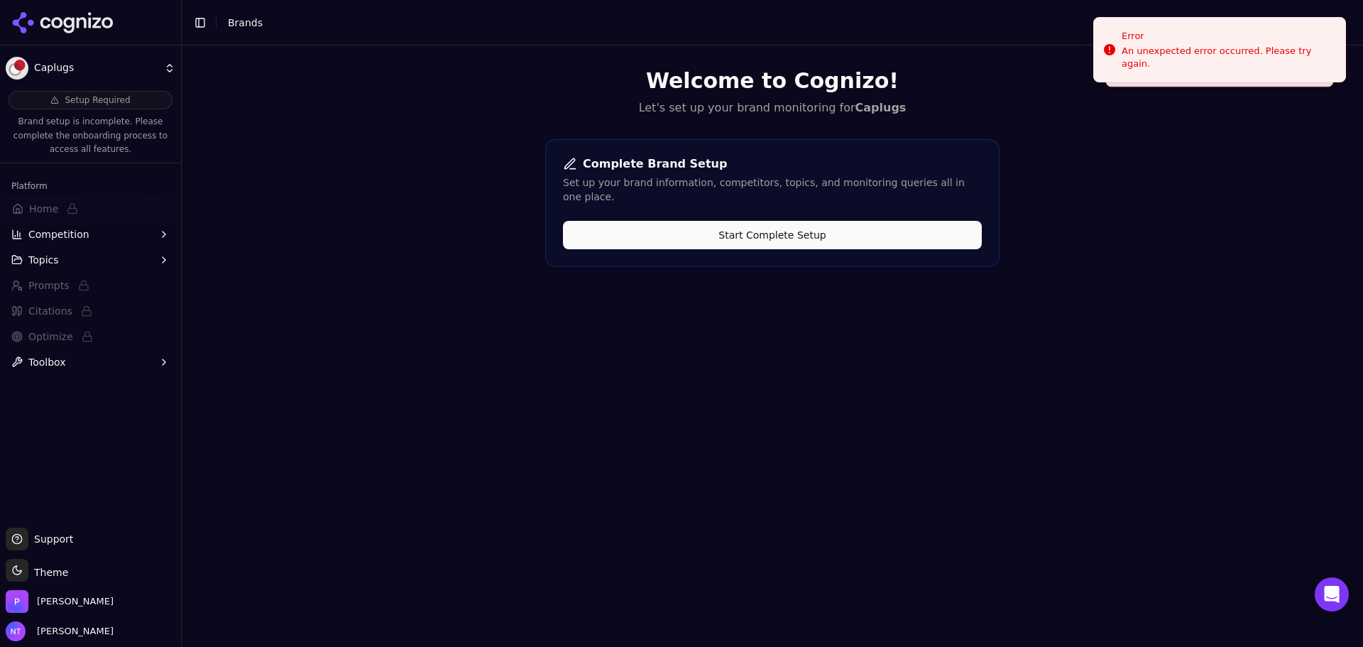
click at [845, 236] on div "Complete Brand Setup Set up your brand information, competitors, topics, and mo…" at bounding box center [772, 203] width 454 height 128
click at [680, 222] on button "Start Complete Setup" at bounding box center [772, 235] width 419 height 28
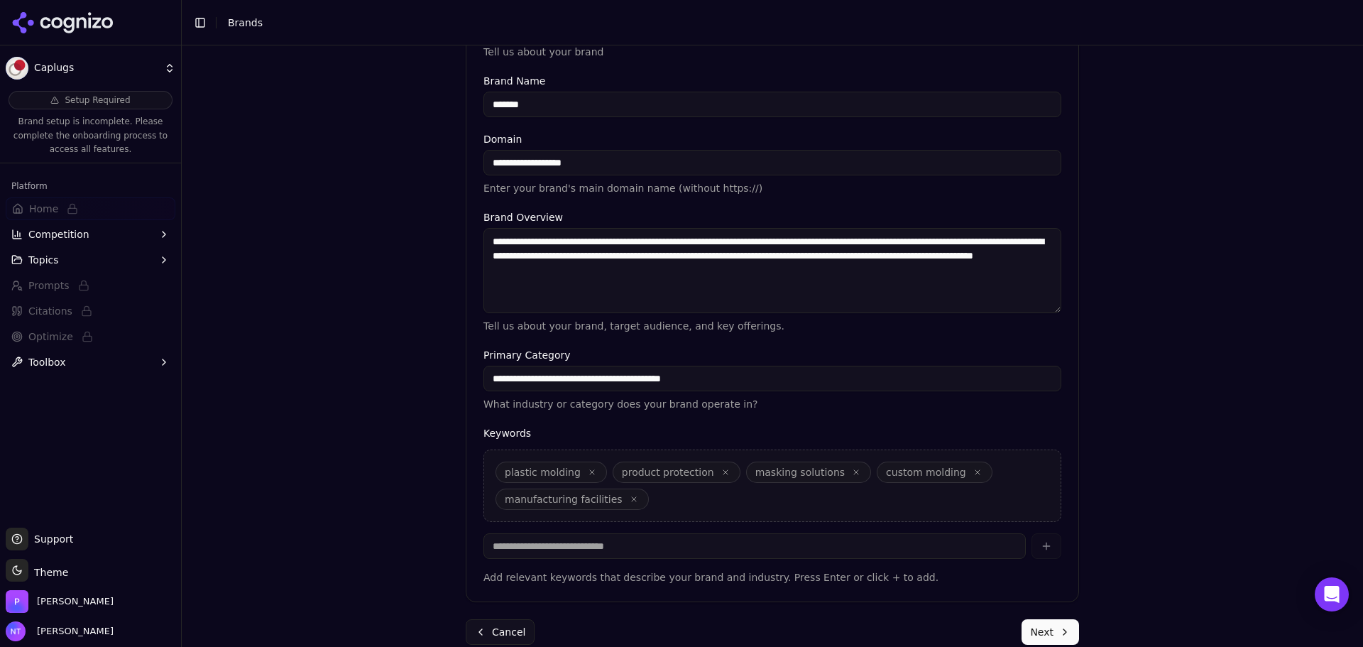
scroll to position [270, 0]
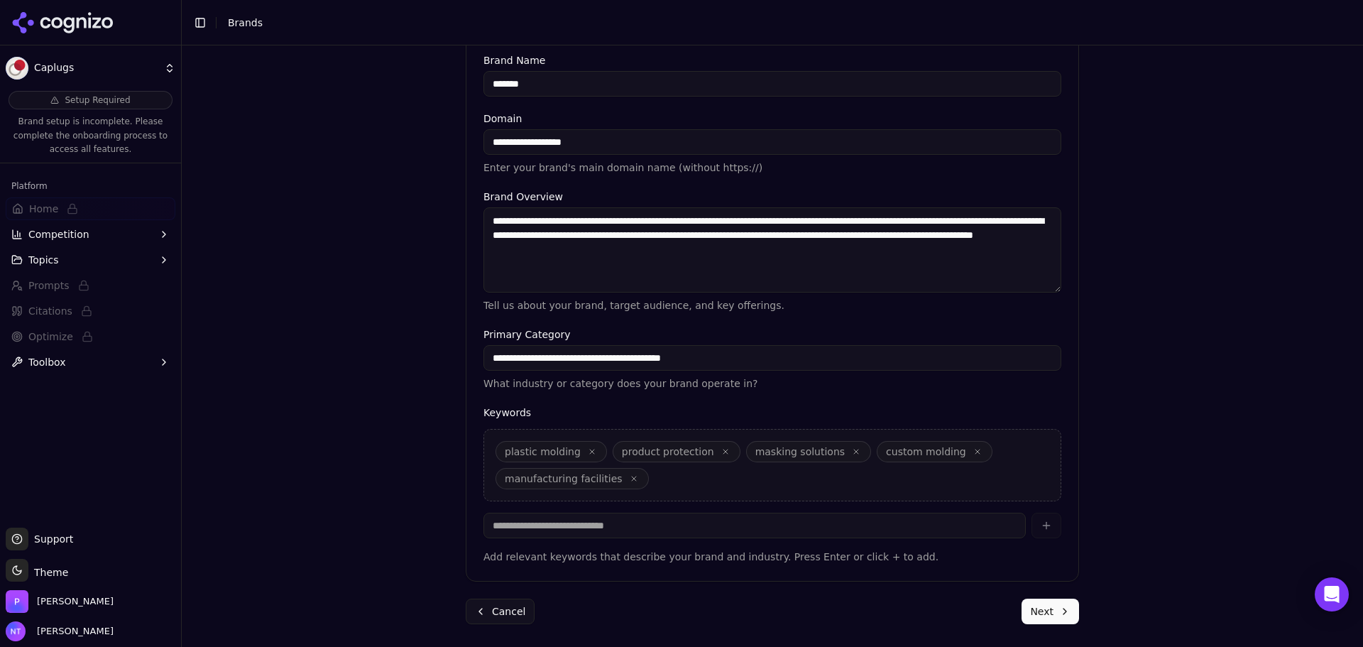
click at [1069, 617] on button "Next" at bounding box center [1049, 611] width 57 height 26
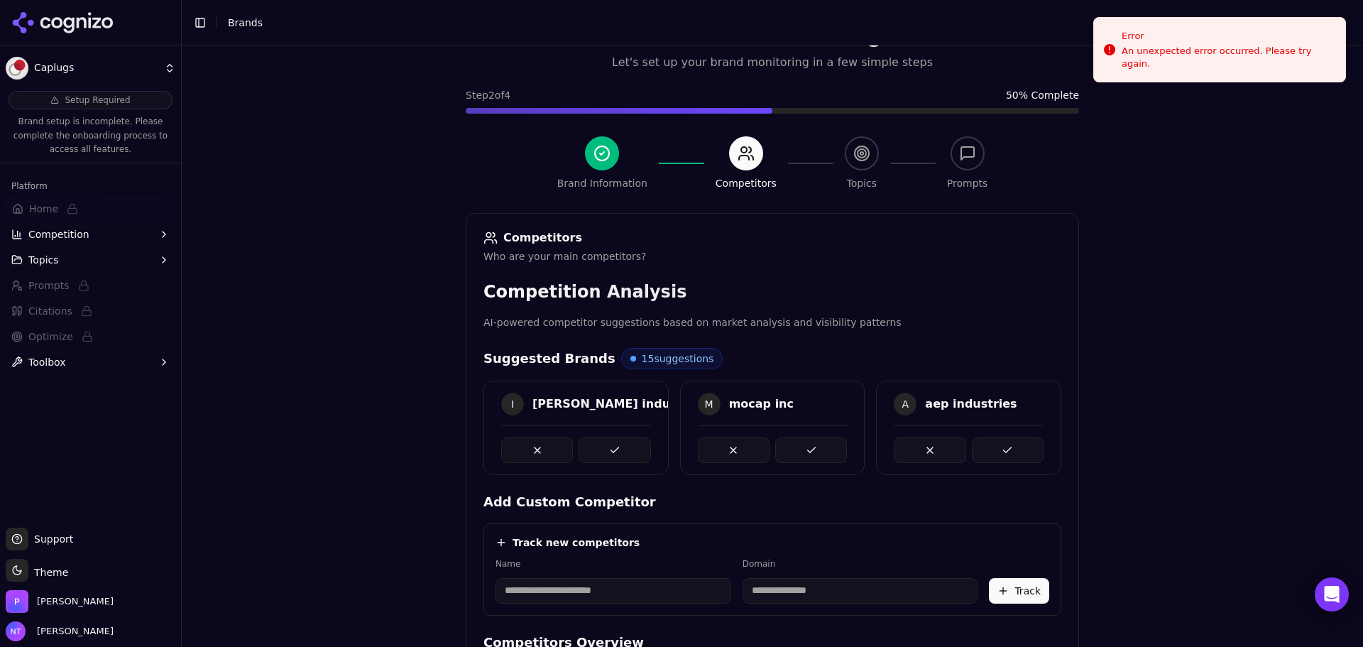
scroll to position [268, 0]
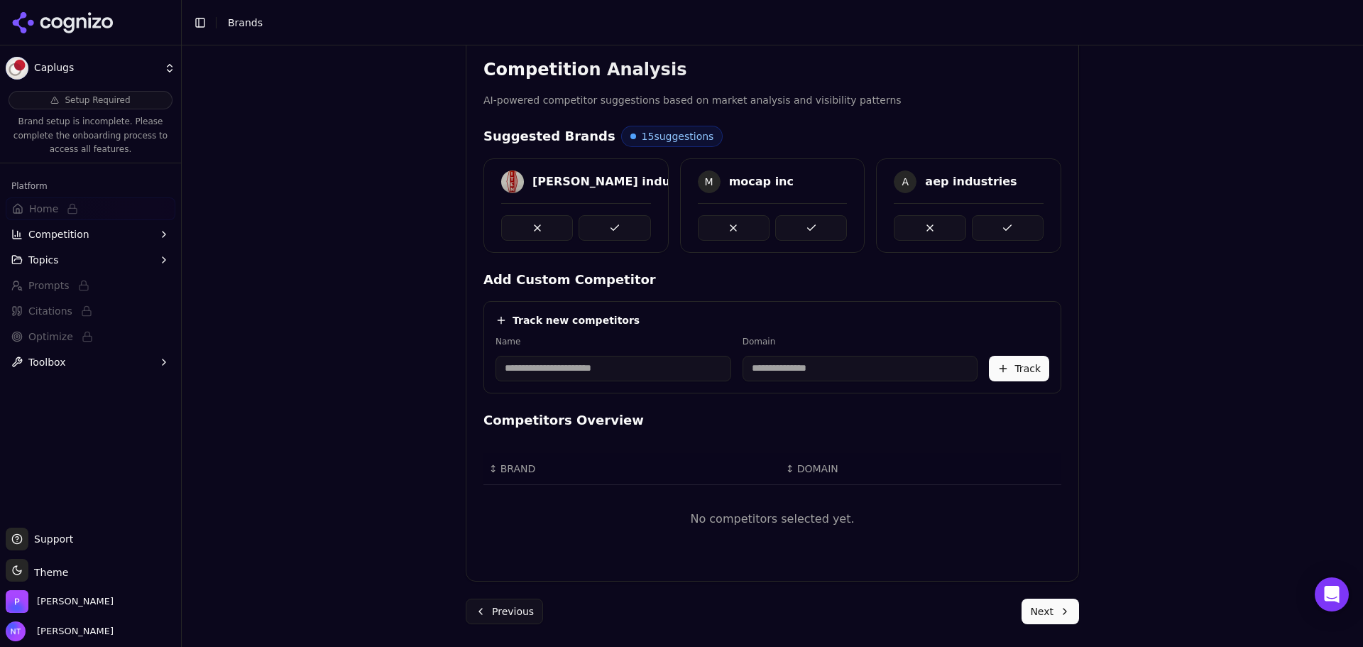
click at [569, 373] on input at bounding box center [613, 369] width 236 height 26
type input "**********"
click at [716, 378] on input at bounding box center [768, 369] width 174 height 26
click at [748, 382] on div "**********" at bounding box center [772, 347] width 578 height 92
click at [730, 363] on input "**********" at bounding box center [736, 369] width 153 height 26
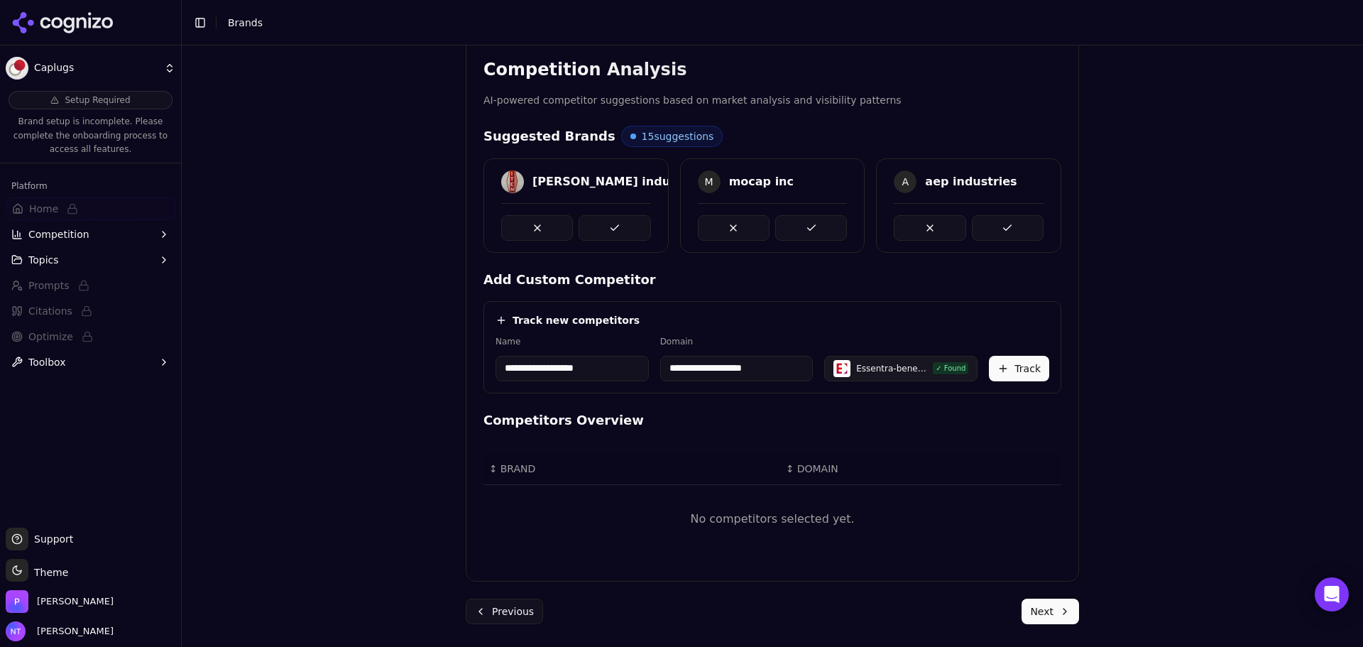
click at [730, 363] on input "**********" at bounding box center [736, 369] width 153 height 26
paste input "**********"
type input "**********"
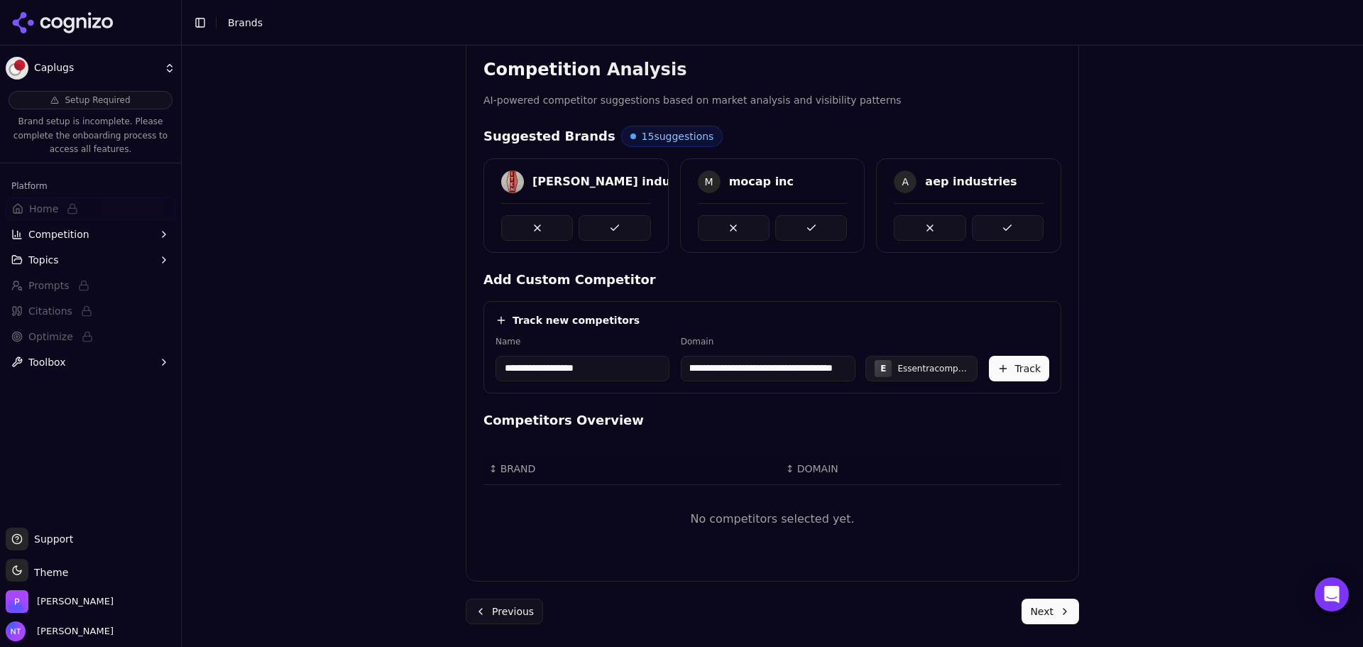
click at [730, 363] on input "**********" at bounding box center [768, 369] width 175 height 26
click at [760, 365] on input at bounding box center [737, 369] width 155 height 26
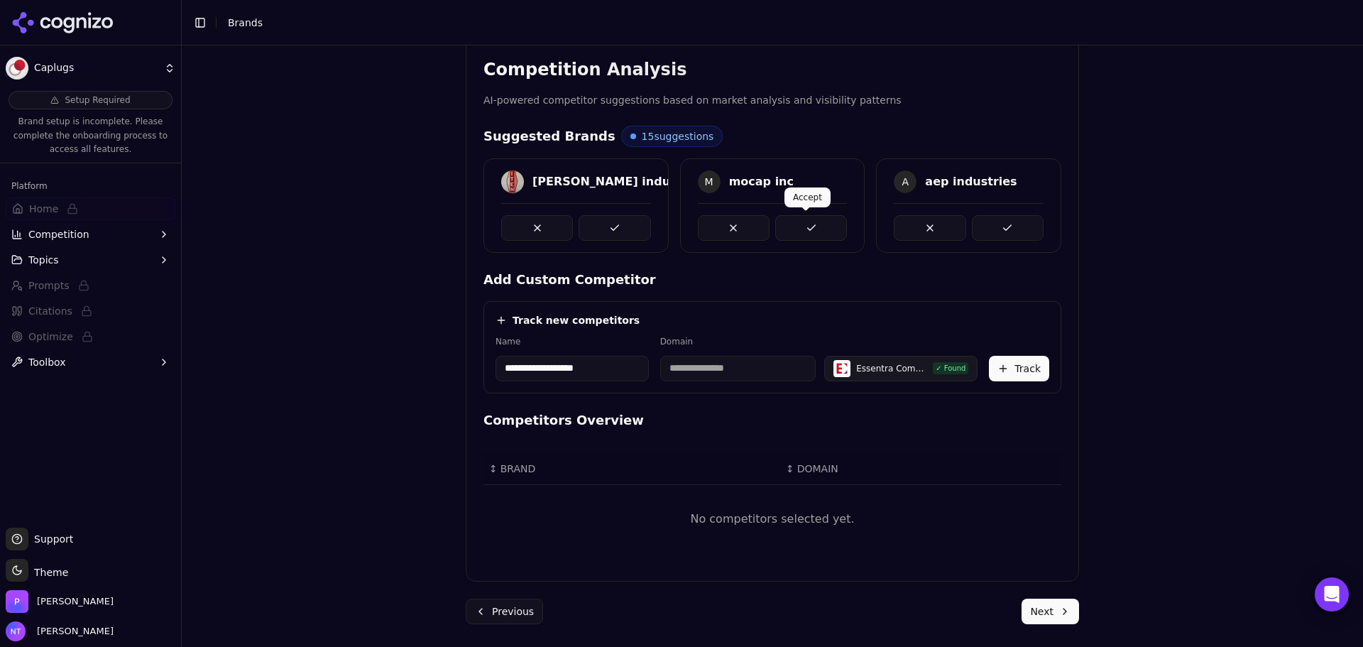
paste input "**********"
type input "**********"
click at [1018, 369] on button "Track" at bounding box center [1019, 369] width 60 height 26
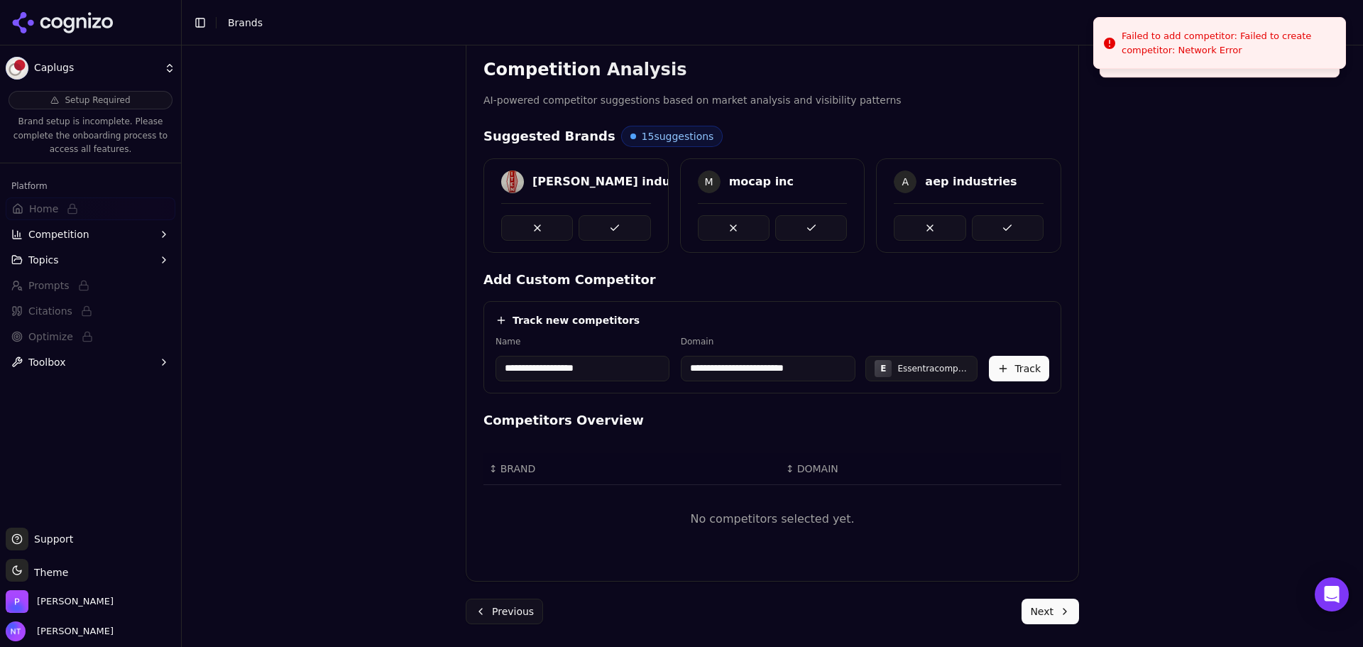
click at [1023, 365] on button "Track" at bounding box center [1019, 369] width 60 height 26
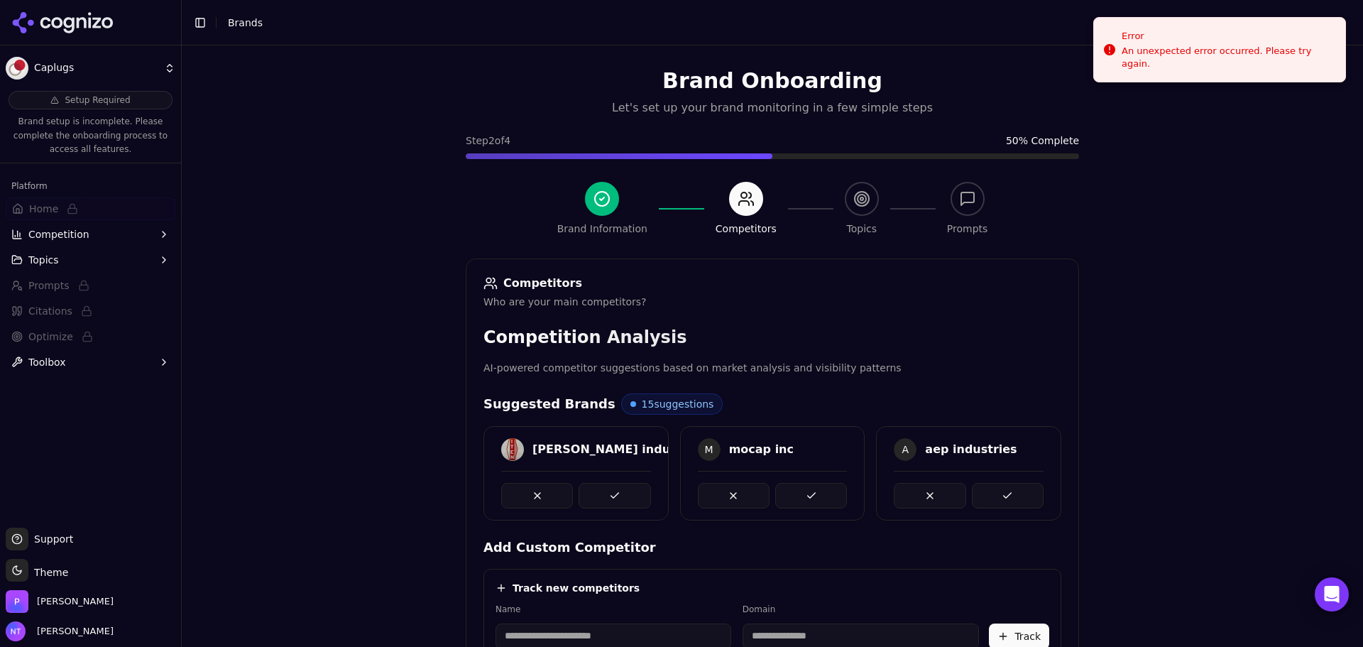
scroll to position [268, 0]
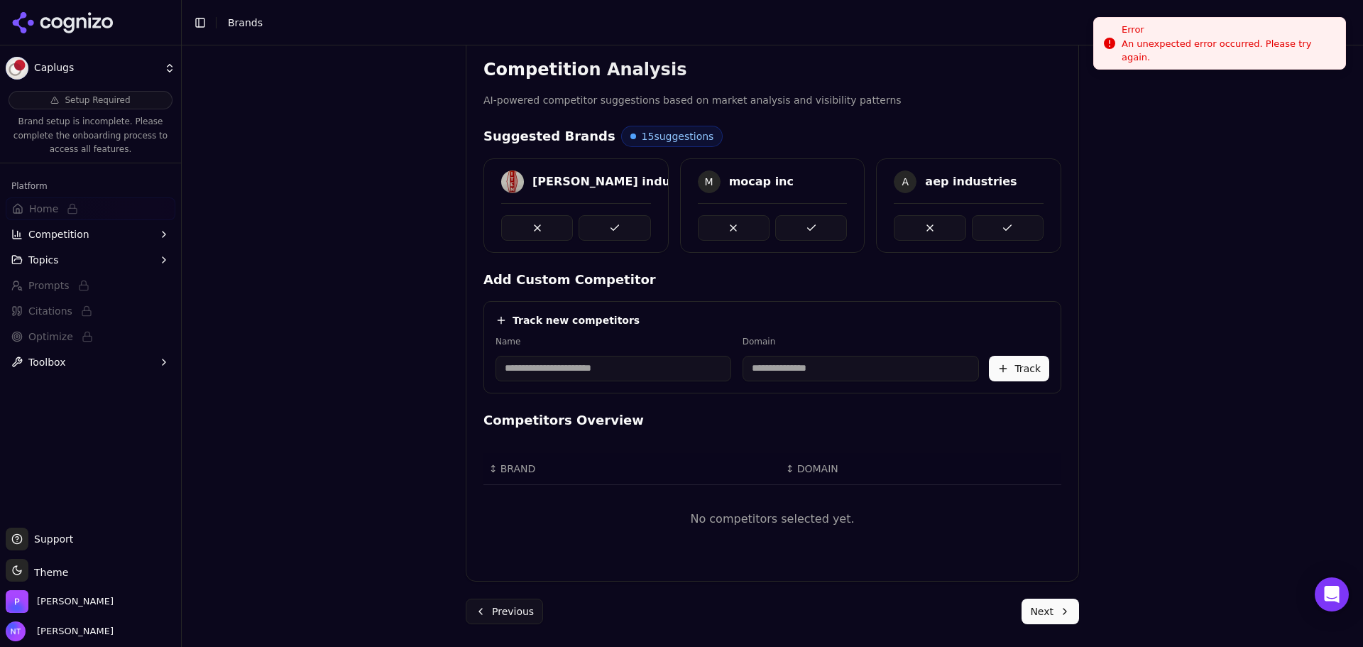
click at [1237, 37] on div "Error" at bounding box center [1228, 30] width 212 height 14
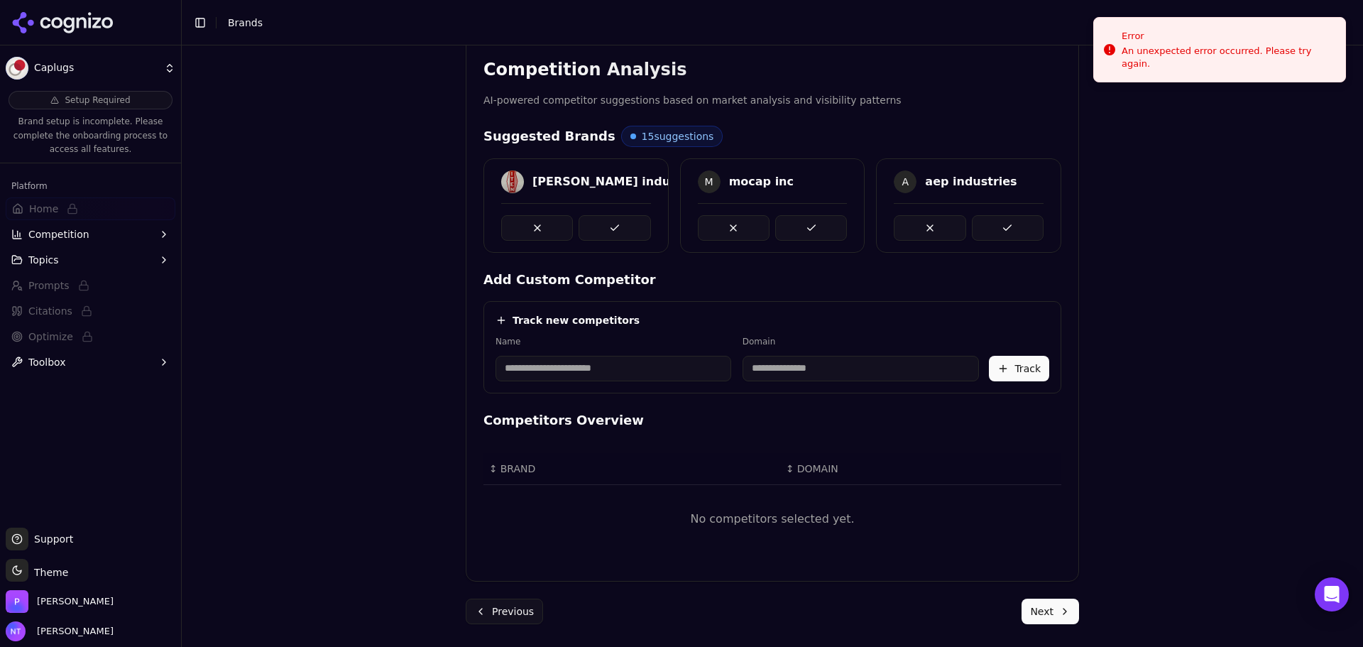
click at [547, 386] on div "Track new competitors Name Domain Track" at bounding box center [772, 347] width 578 height 92
click at [547, 366] on input at bounding box center [613, 369] width 236 height 26
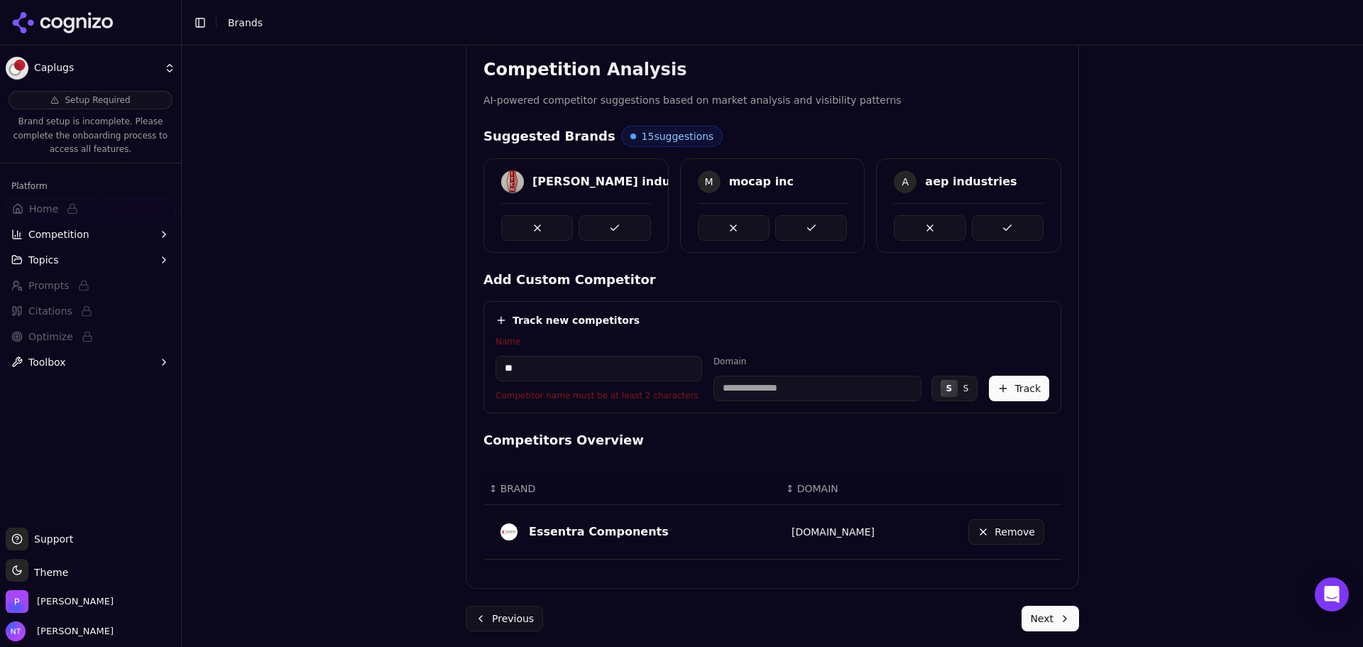
scroll to position [255, 0]
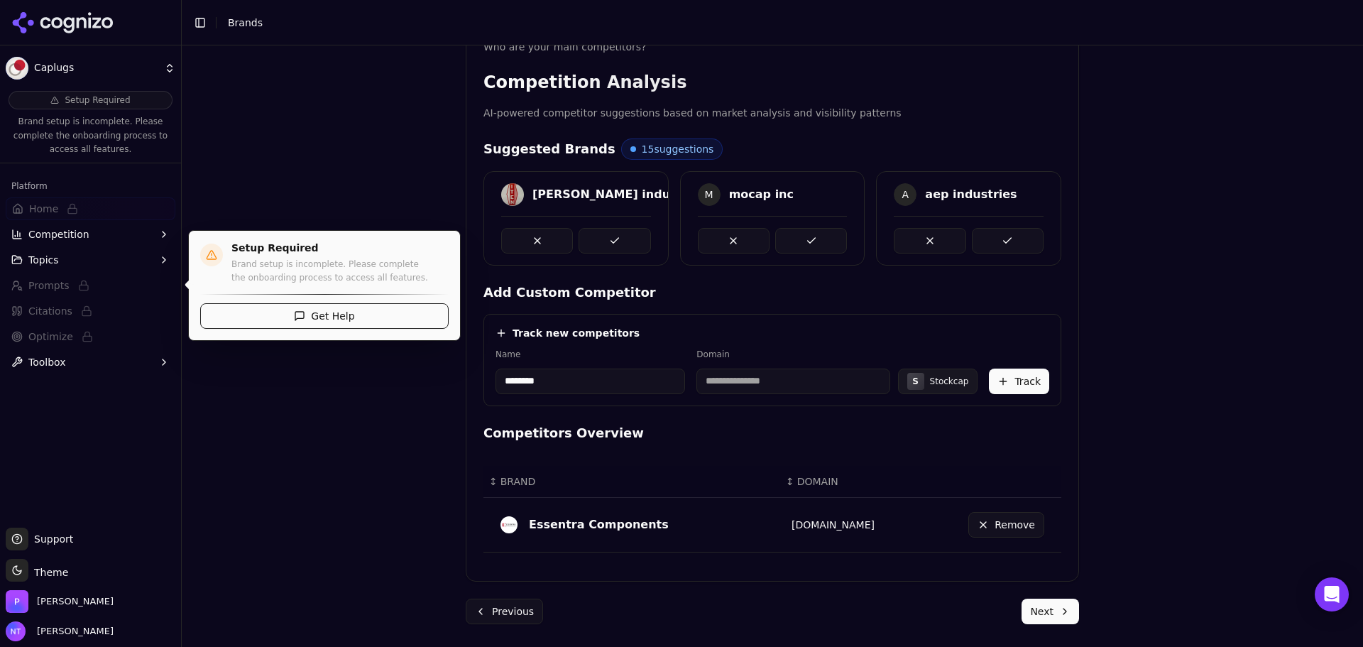
type input "********"
type input "**********"
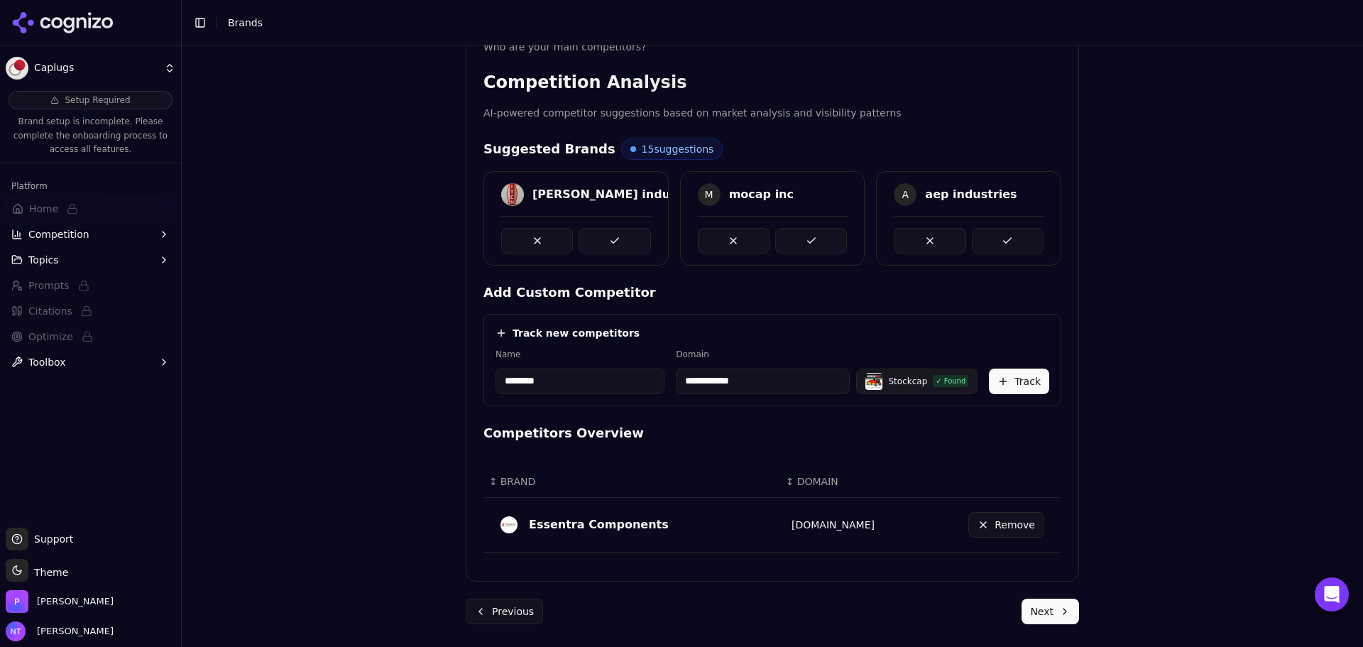
click at [1028, 378] on button "Track" at bounding box center [1019, 381] width 60 height 26
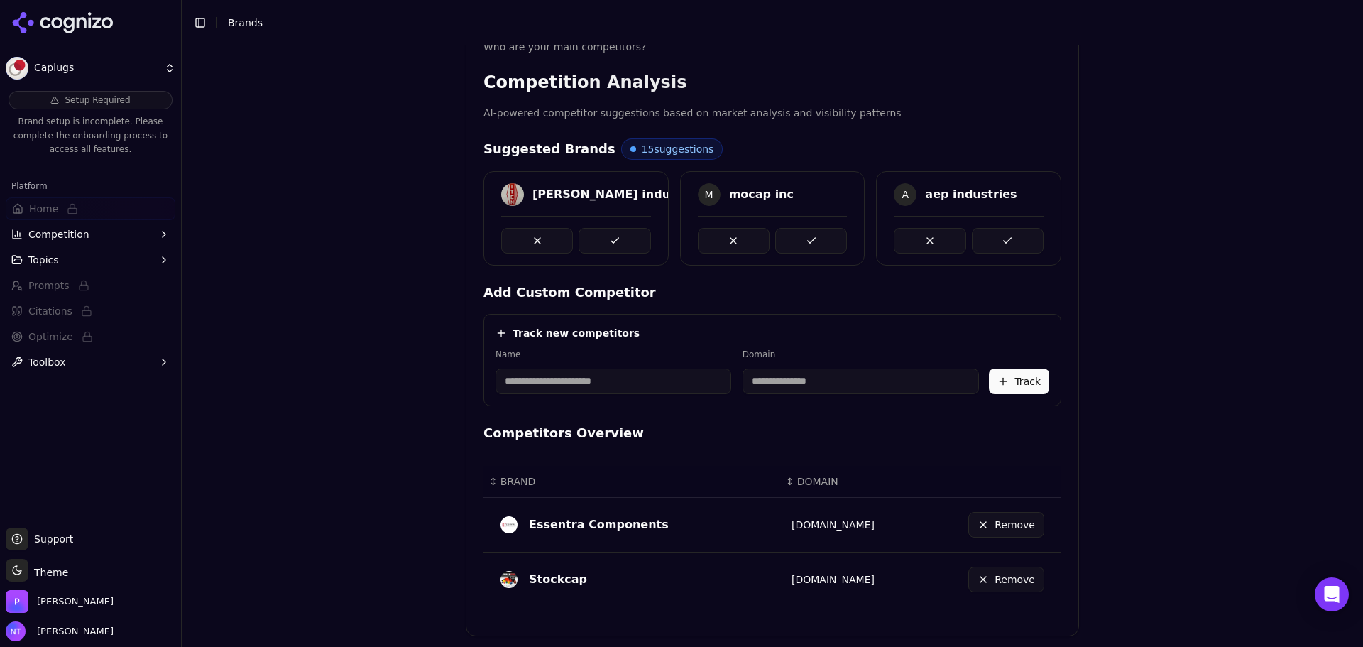
click at [634, 382] on input at bounding box center [613, 381] width 236 height 26
drag, startPoint x: 595, startPoint y: 381, endPoint x: 372, endPoint y: 389, distance: 223.0
click at [372, 389] on div "Brand Onboarding Let's set up your brand monitoring in a few simple steps Step …" at bounding box center [772, 114] width 1181 height 647
type input "*****"
click at [725, 379] on input at bounding box center [798, 381] width 195 height 26
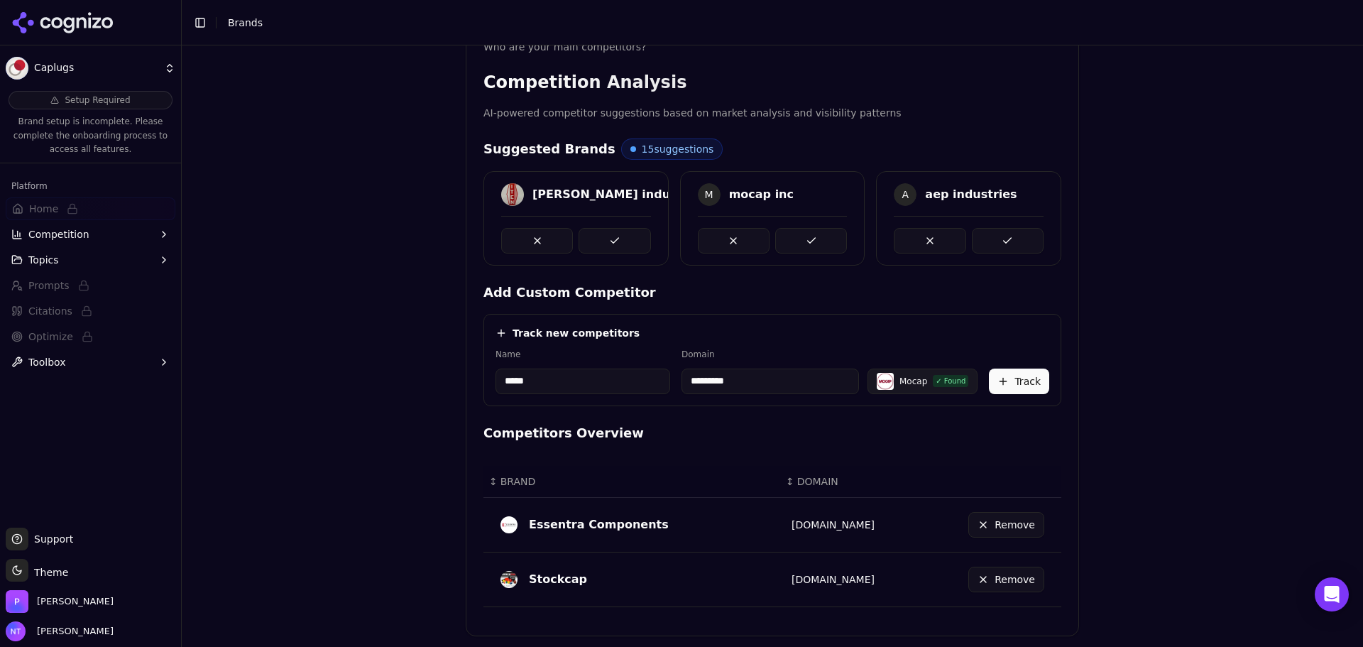
type input "*********"
drag, startPoint x: 1017, startPoint y: 384, endPoint x: 1150, endPoint y: 385, distance: 132.7
click at [1017, 384] on button "Track" at bounding box center [1019, 381] width 60 height 26
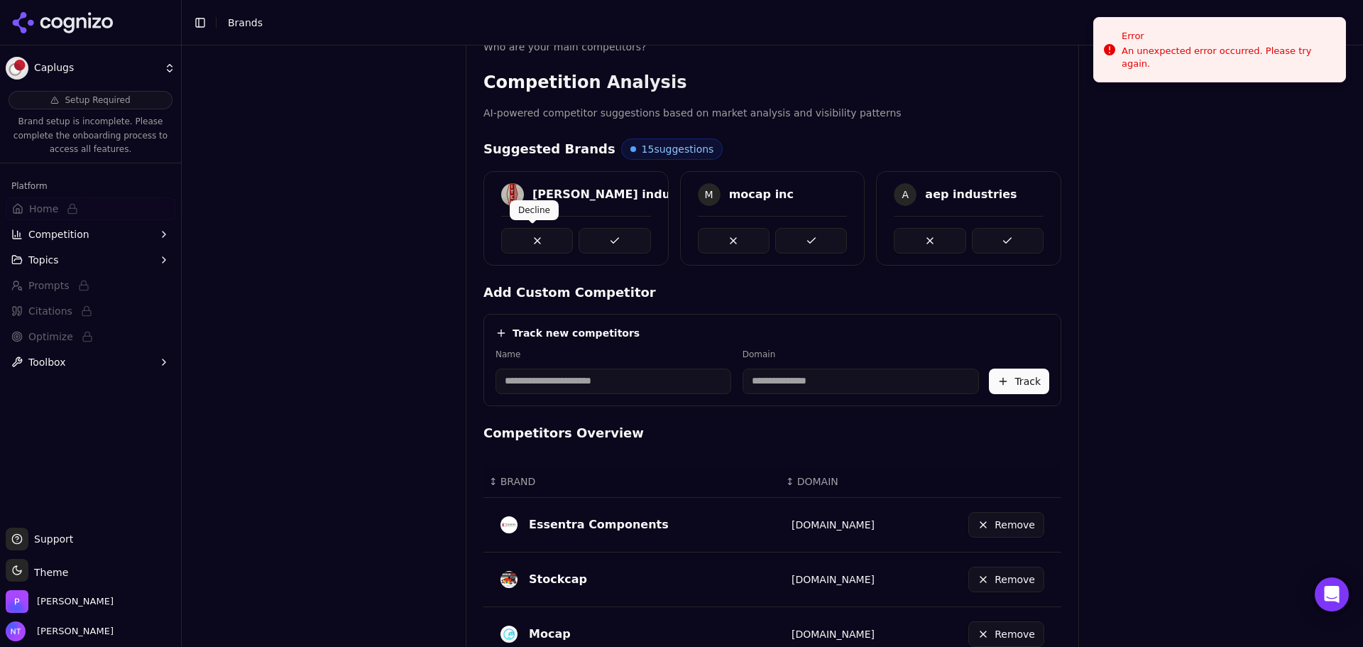
drag, startPoint x: 672, startPoint y: 246, endPoint x: 620, endPoint y: 246, distance: 51.1
click at [661, 253] on div "[PERSON_NAME] industries M mocap inc A aep industries" at bounding box center [772, 218] width 578 height 94
click at [620, 246] on button at bounding box center [615, 241] width 72 height 26
click at [1234, 291] on div "Brand Onboarding Let's set up your brand monitoring in a few simple steps Step …" at bounding box center [772, 114] width 1181 height 647
click at [616, 251] on div "[PERSON_NAME] industries" at bounding box center [575, 218] width 185 height 94
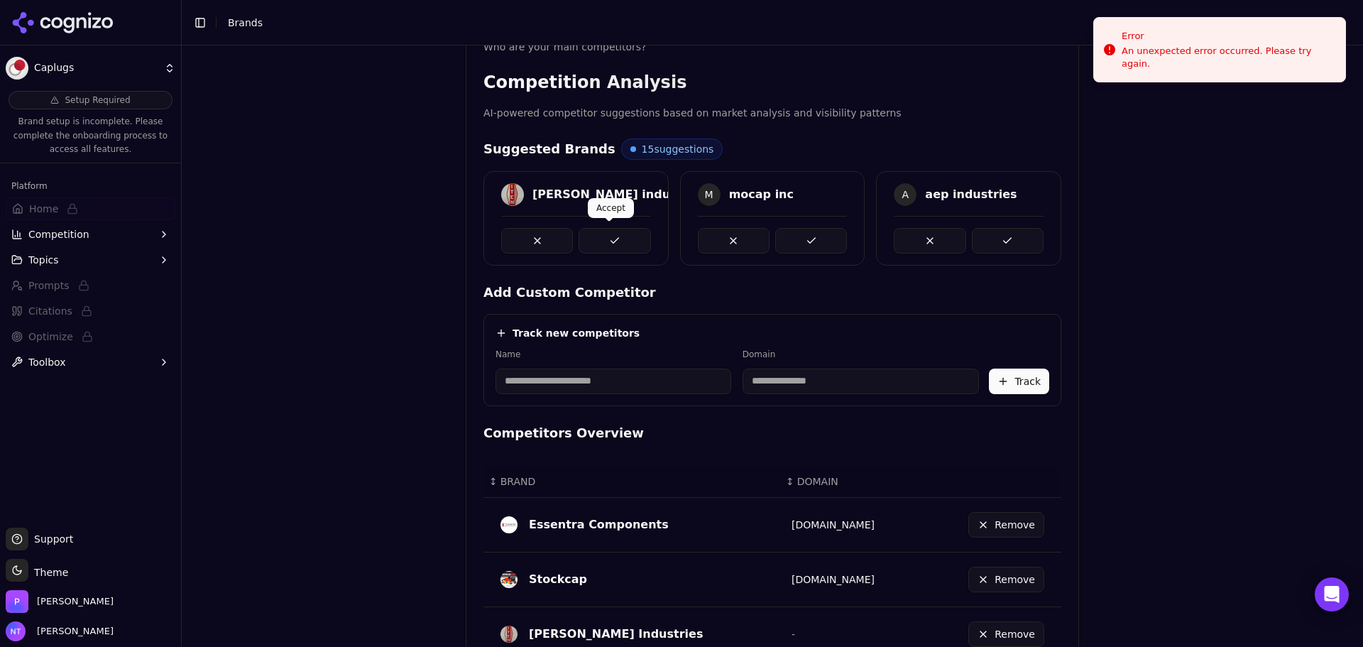
click at [617, 235] on button at bounding box center [615, 241] width 72 height 26
click at [985, 229] on button at bounding box center [1008, 241] width 72 height 26
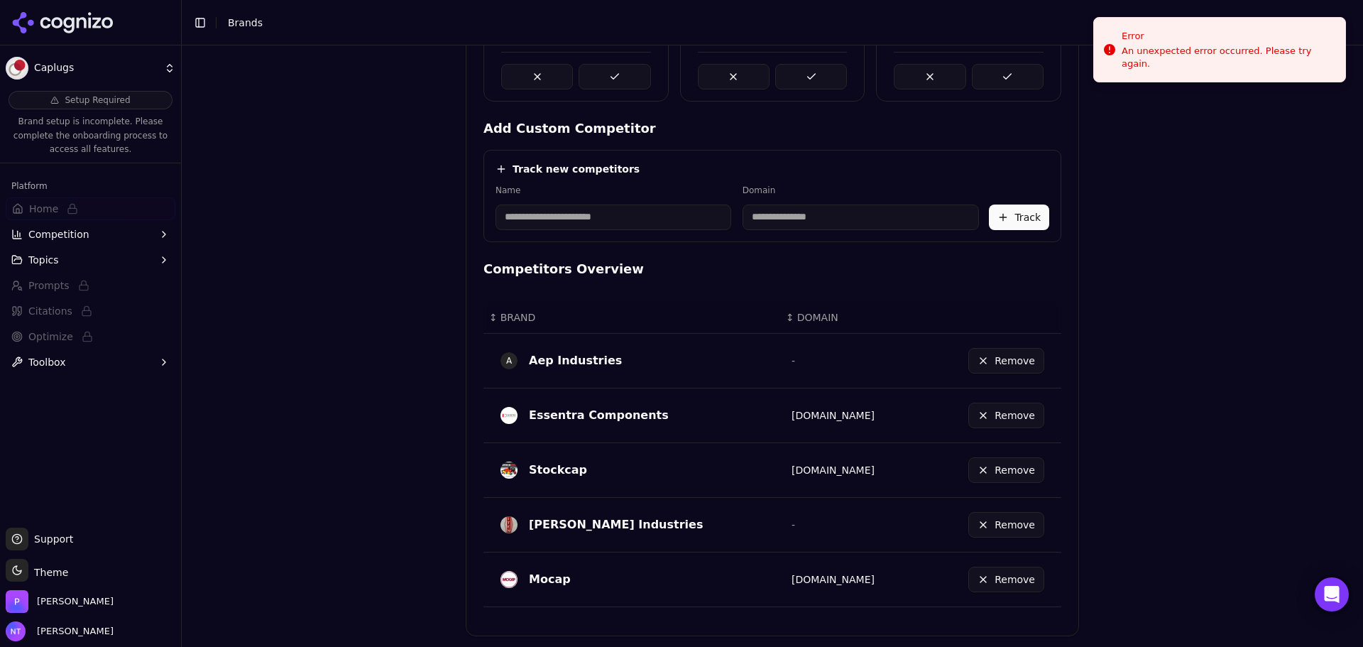
scroll to position [0, 0]
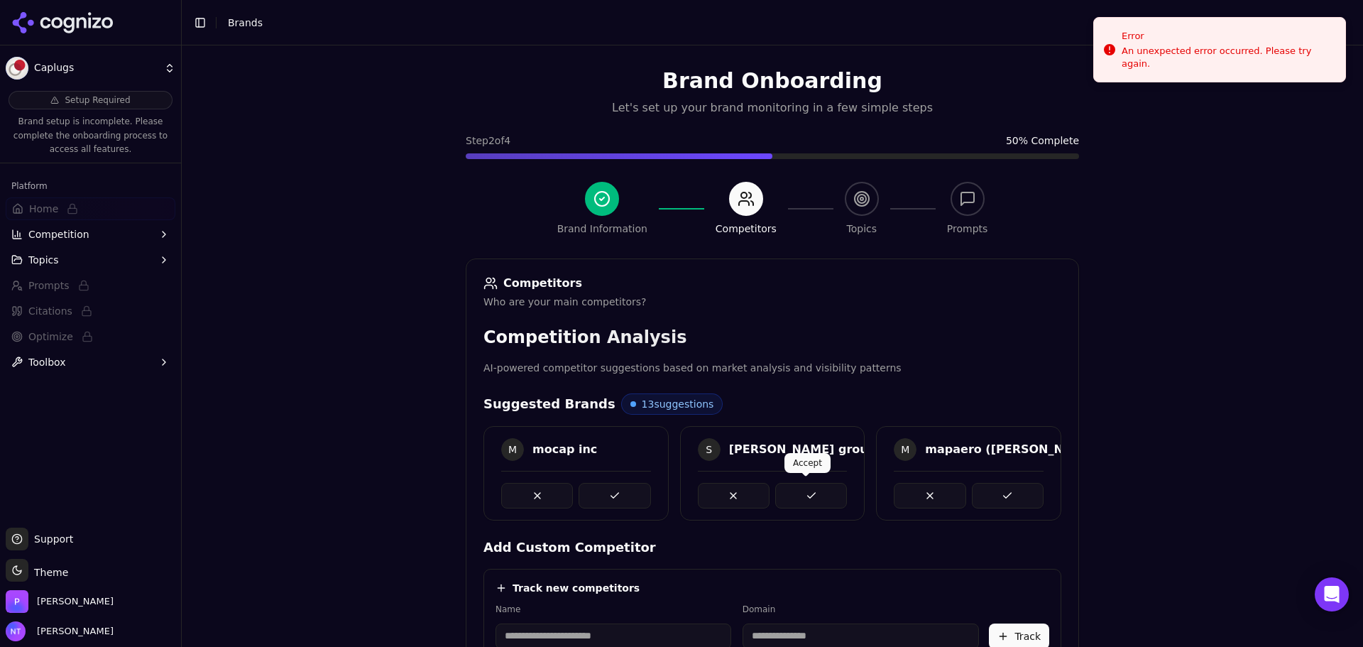
click at [831, 487] on button at bounding box center [811, 496] width 72 height 26
click at [1013, 488] on button at bounding box center [1008, 496] width 72 height 26
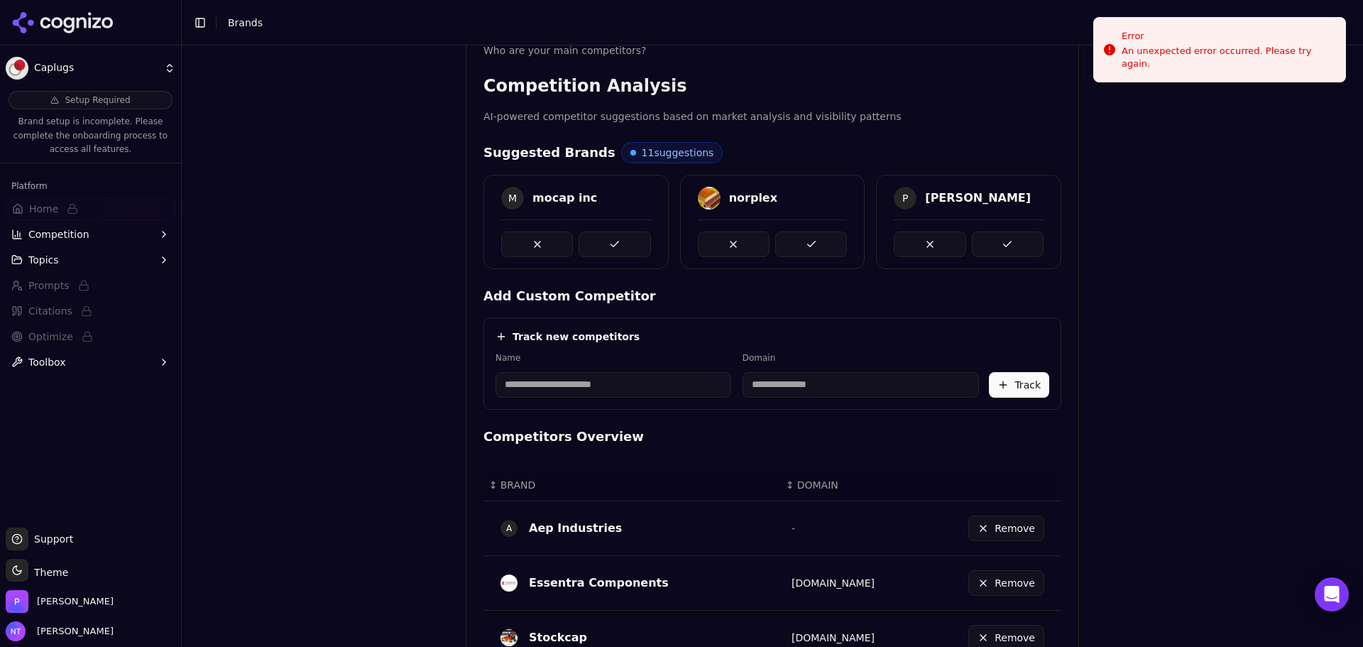
scroll to position [213, 0]
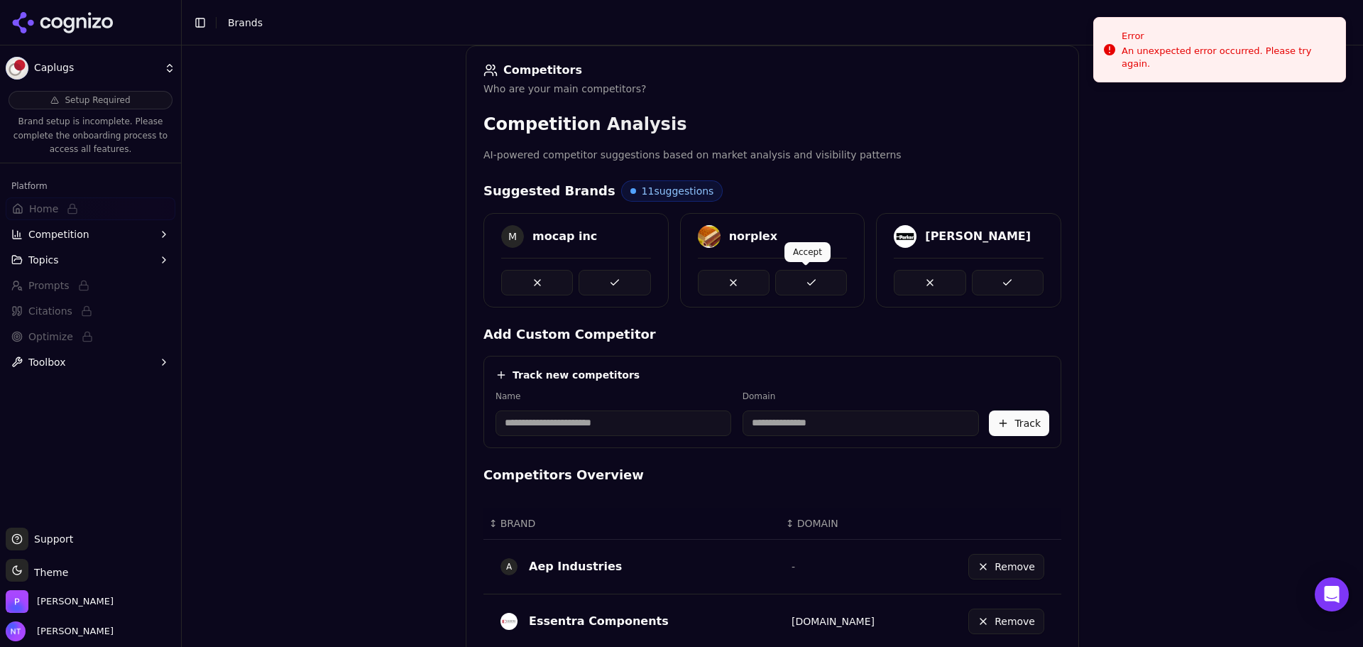
click at [816, 273] on button at bounding box center [811, 283] width 72 height 26
click at [1014, 290] on button at bounding box center [1008, 283] width 72 height 26
click at [805, 290] on button at bounding box center [811, 283] width 72 height 26
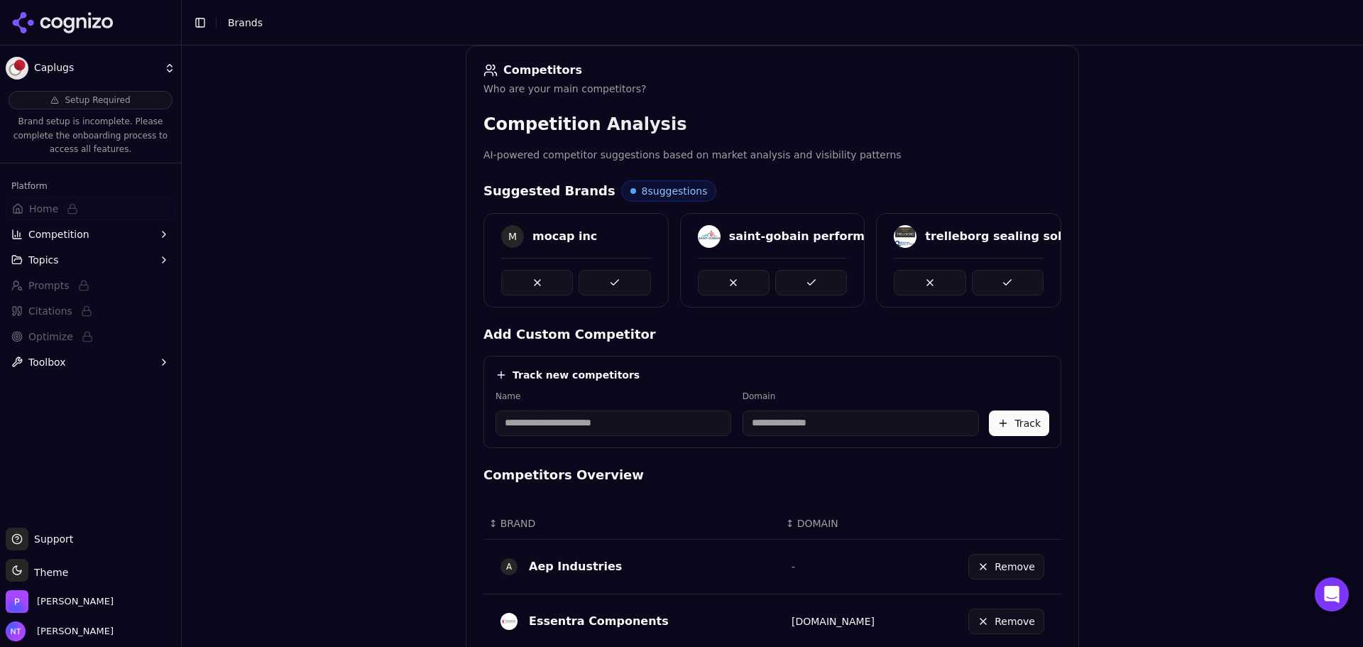
click at [831, 282] on button at bounding box center [811, 283] width 72 height 26
click at [985, 278] on button at bounding box center [1008, 283] width 72 height 26
drag, startPoint x: 1176, startPoint y: 292, endPoint x: 1070, endPoint y: 344, distance: 118.4
click at [1176, 292] on div "Brand Onboarding Let's set up your brand monitoring in a few simple steps Step …" at bounding box center [772, 155] width 1181 height 647
click at [835, 281] on button at bounding box center [811, 283] width 72 height 26
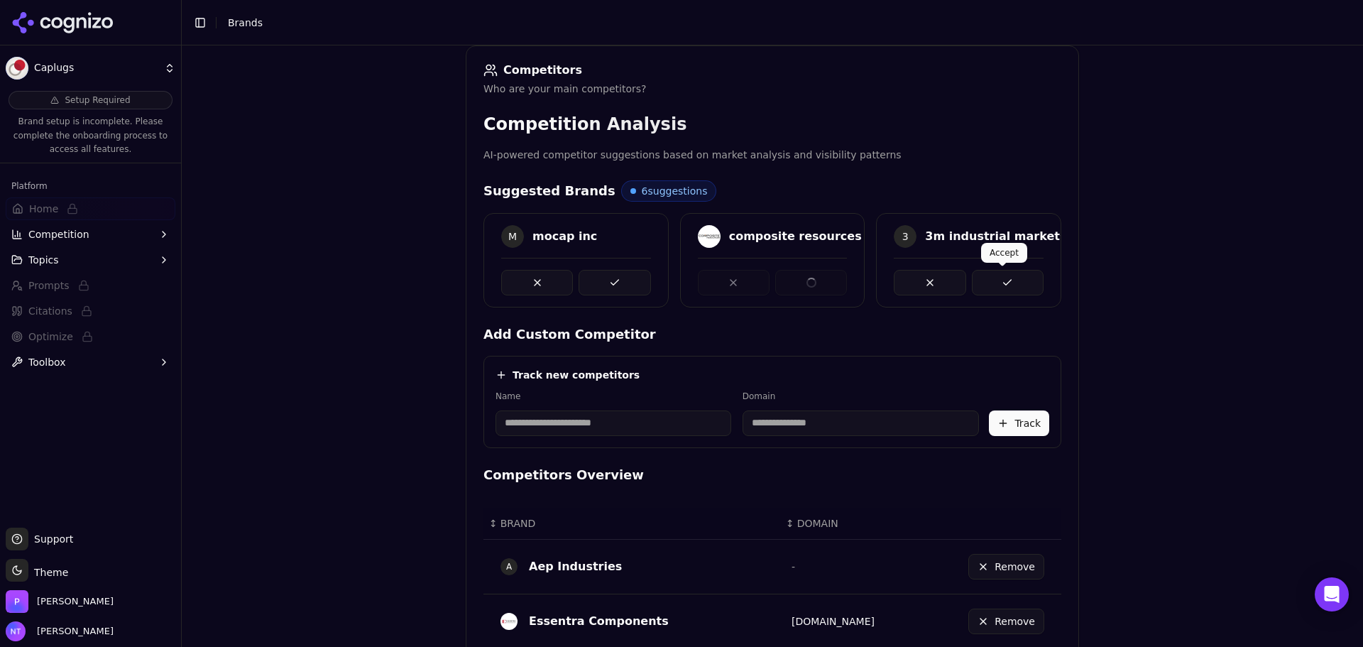
click at [1034, 283] on button at bounding box center [1008, 283] width 72 height 26
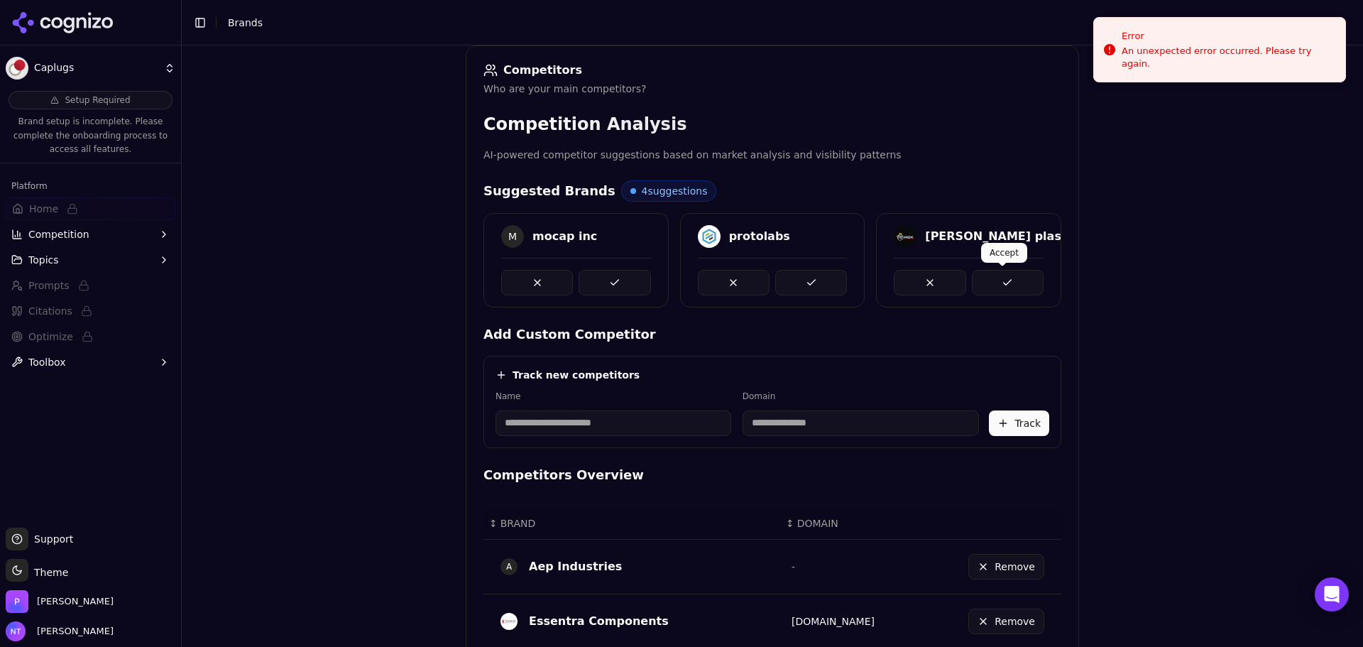
click at [838, 270] on button at bounding box center [811, 283] width 72 height 26
click at [1004, 279] on button at bounding box center [1008, 283] width 72 height 26
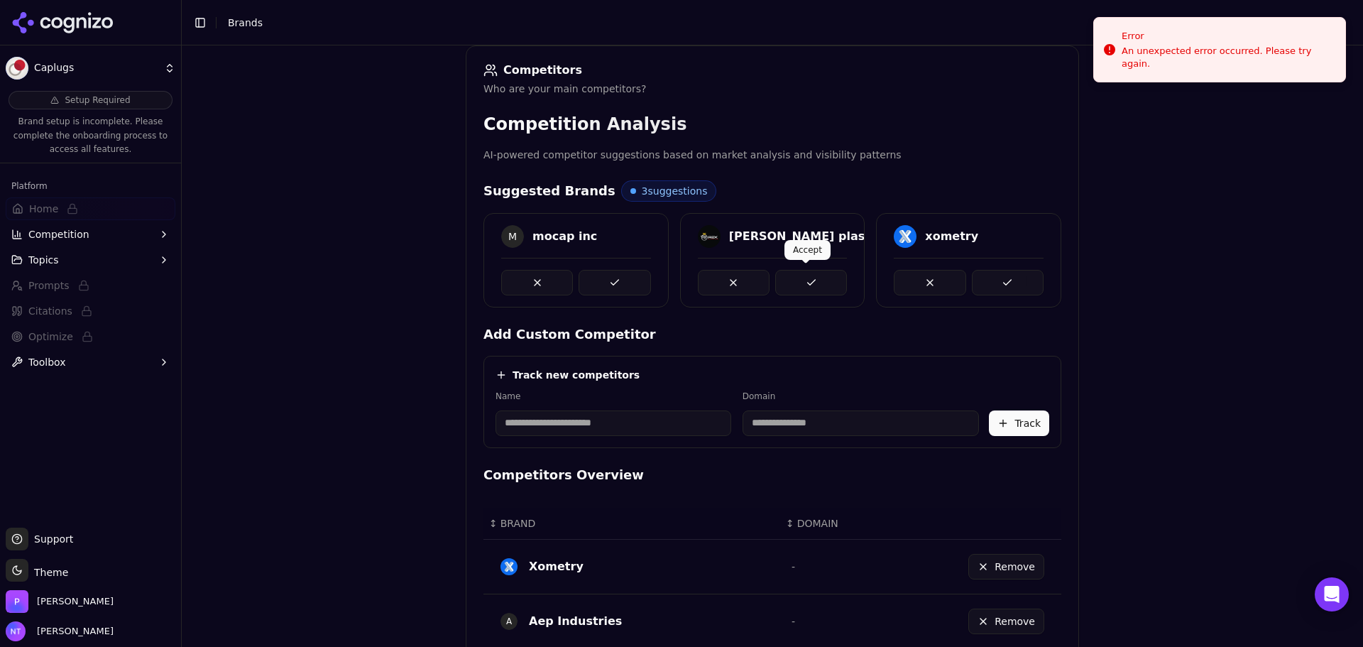
click at [813, 280] on button at bounding box center [811, 283] width 72 height 26
click at [813, 280] on div at bounding box center [773, 283] width 150 height 26
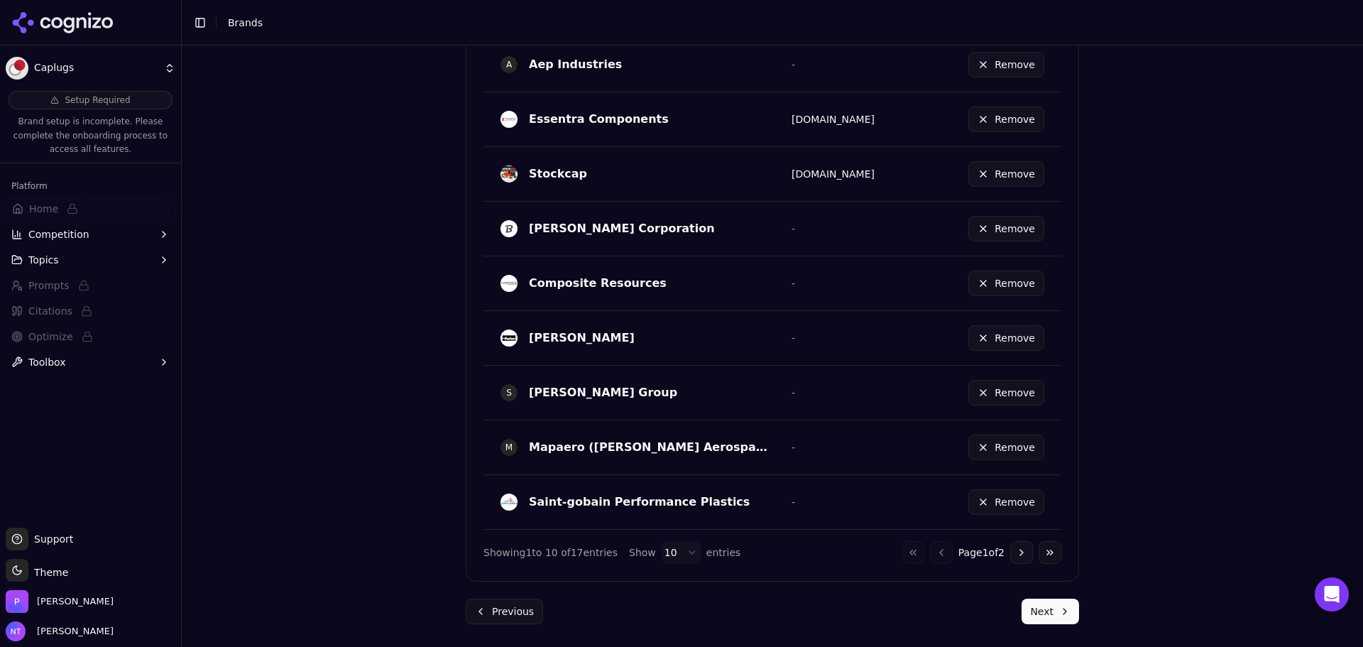
click at [1042, 619] on button "Next" at bounding box center [1049, 611] width 57 height 26
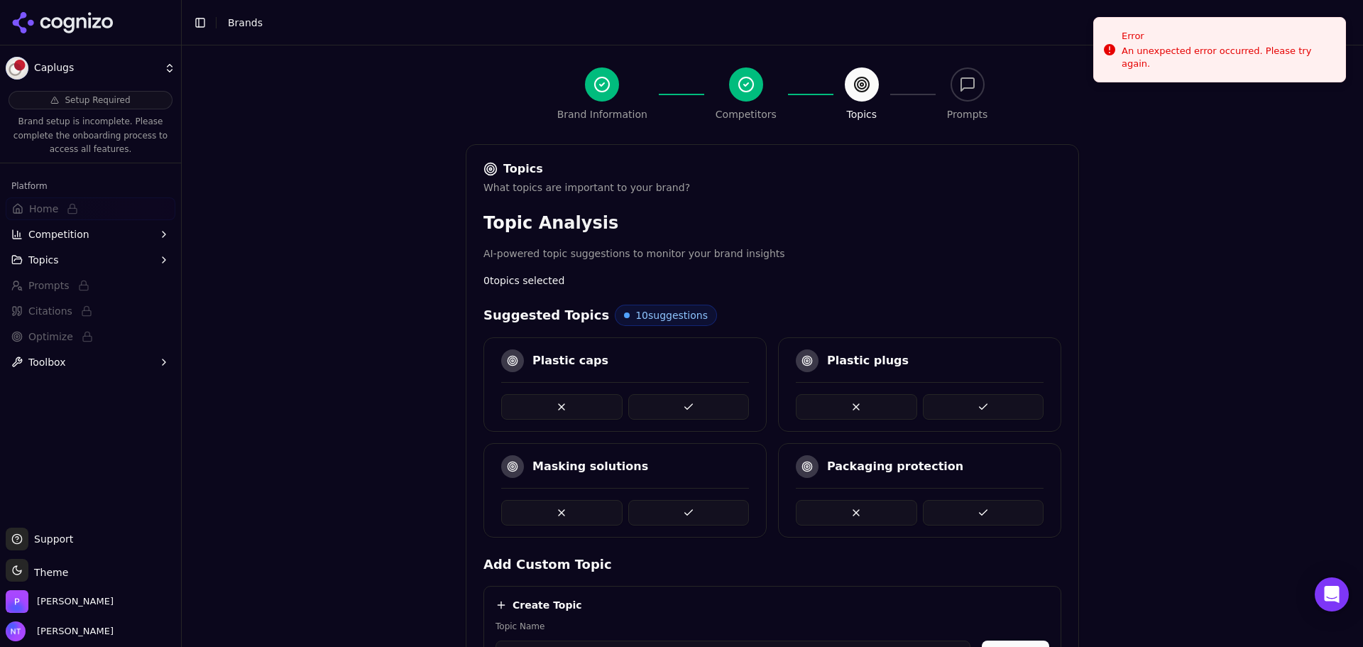
scroll to position [115, 0]
click at [672, 400] on button at bounding box center [688, 406] width 121 height 26
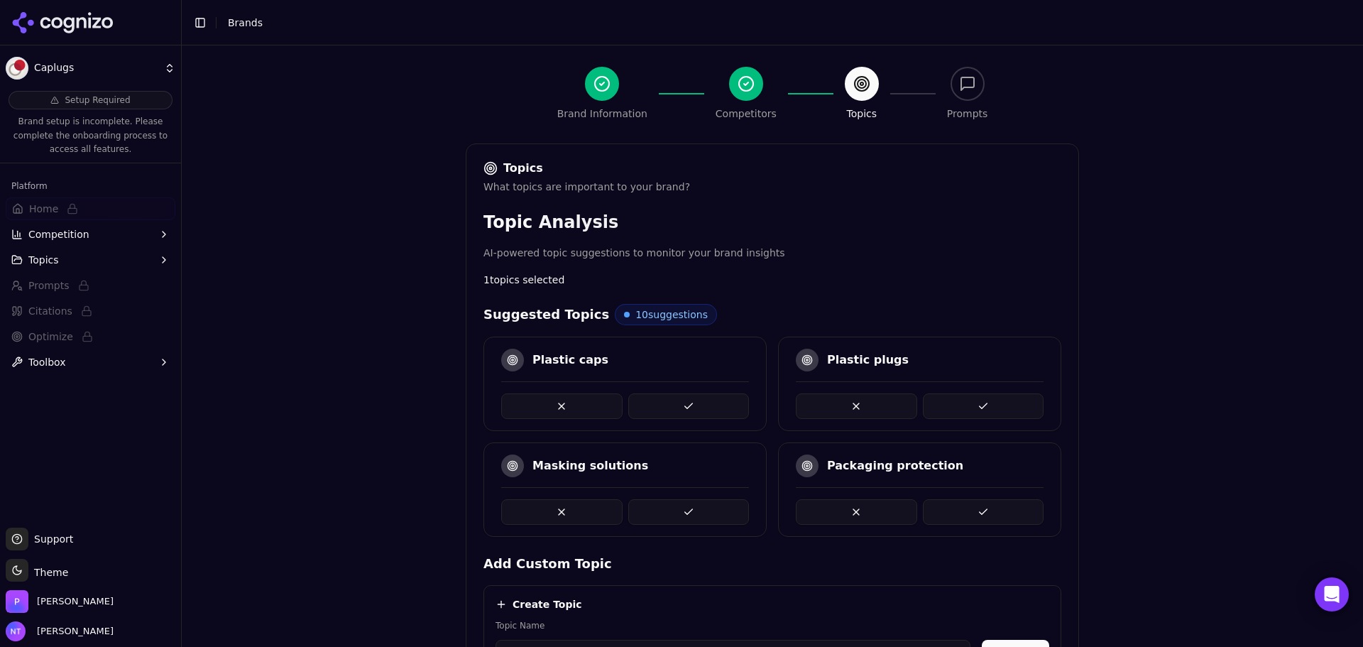
click at [942, 393] on button at bounding box center [983, 406] width 121 height 26
drag, startPoint x: 684, startPoint y: 394, endPoint x: 675, endPoint y: 389, distance: 9.9
click at [680, 393] on button at bounding box center [688, 406] width 121 height 26
click at [950, 503] on button at bounding box center [983, 512] width 121 height 26
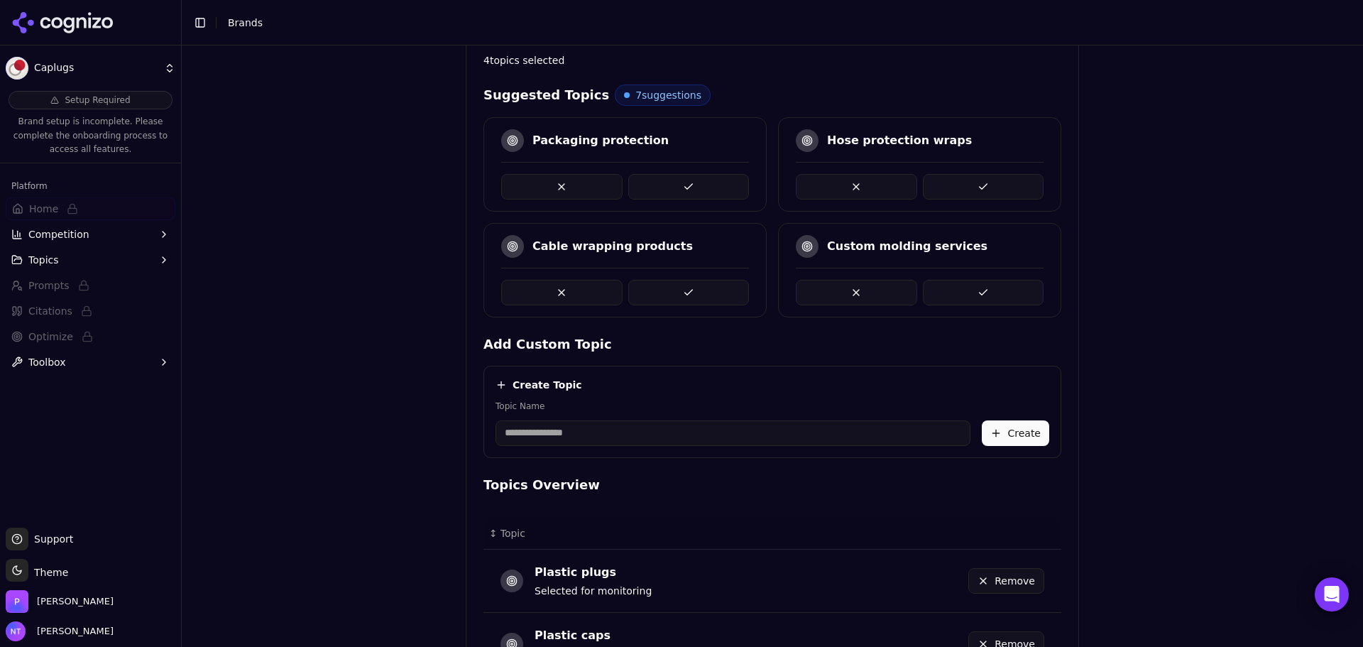
scroll to position [521, 0]
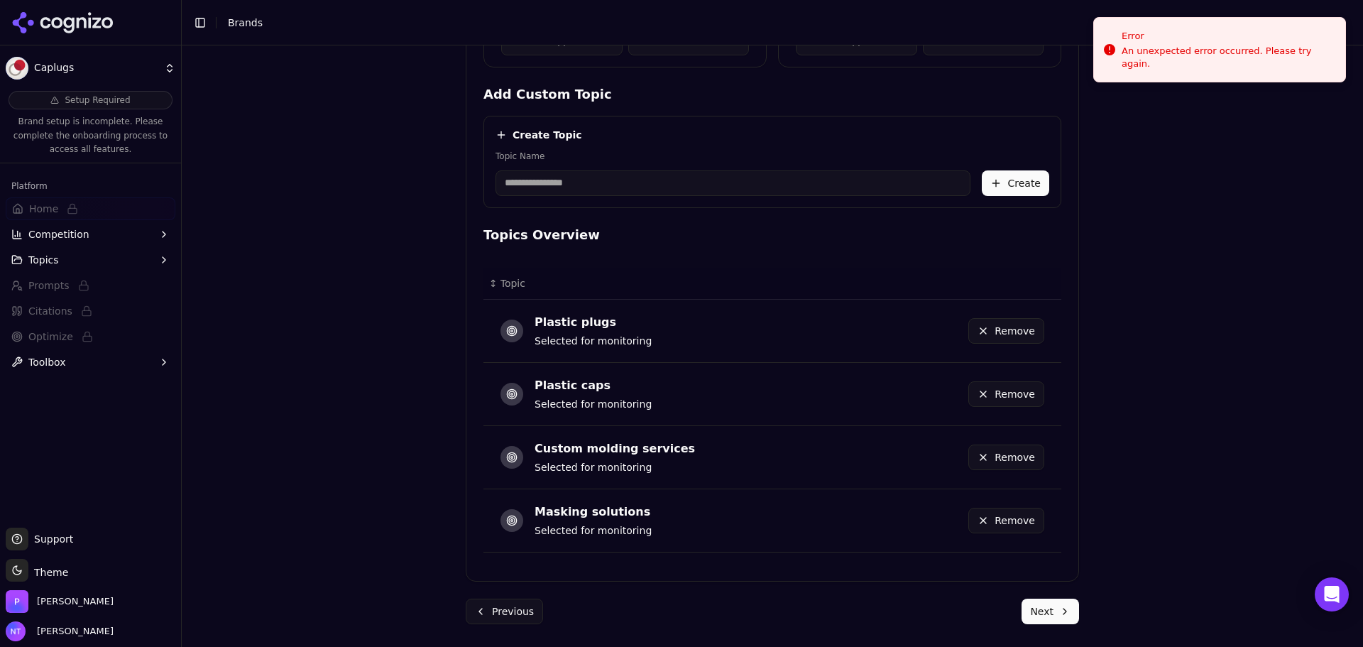
click at [1043, 599] on button "Next" at bounding box center [1049, 611] width 57 height 26
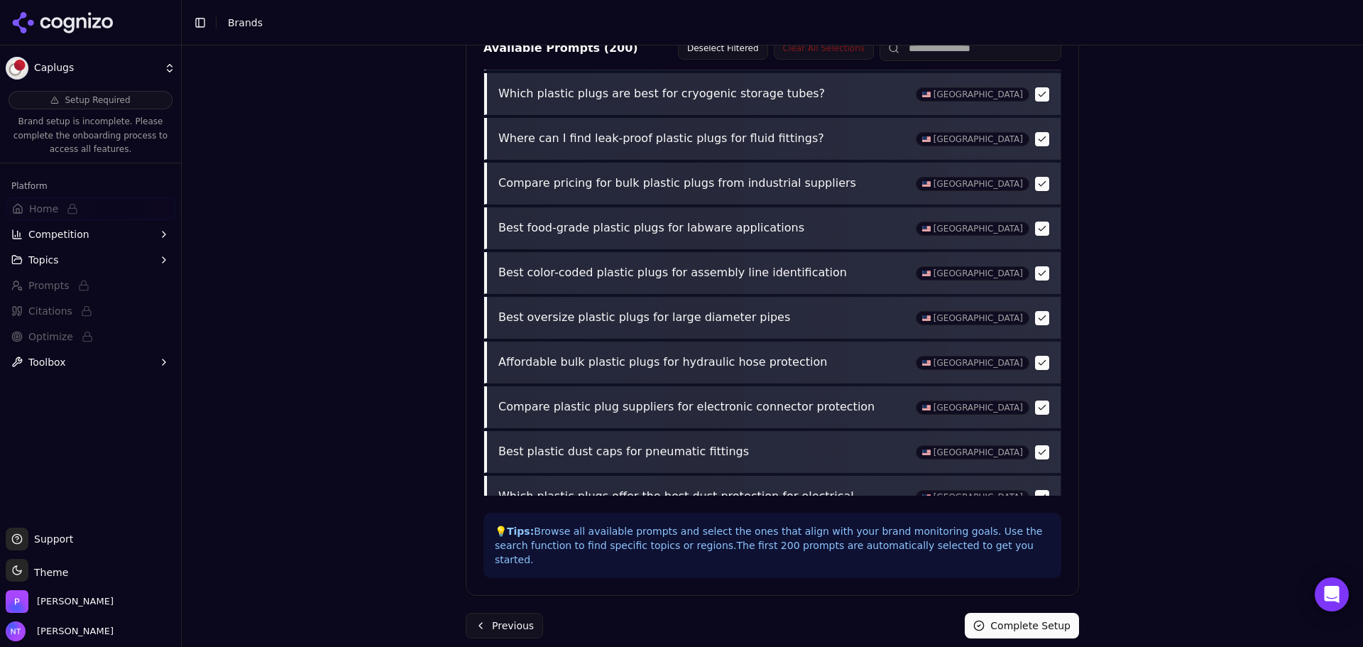
scroll to position [426, 0]
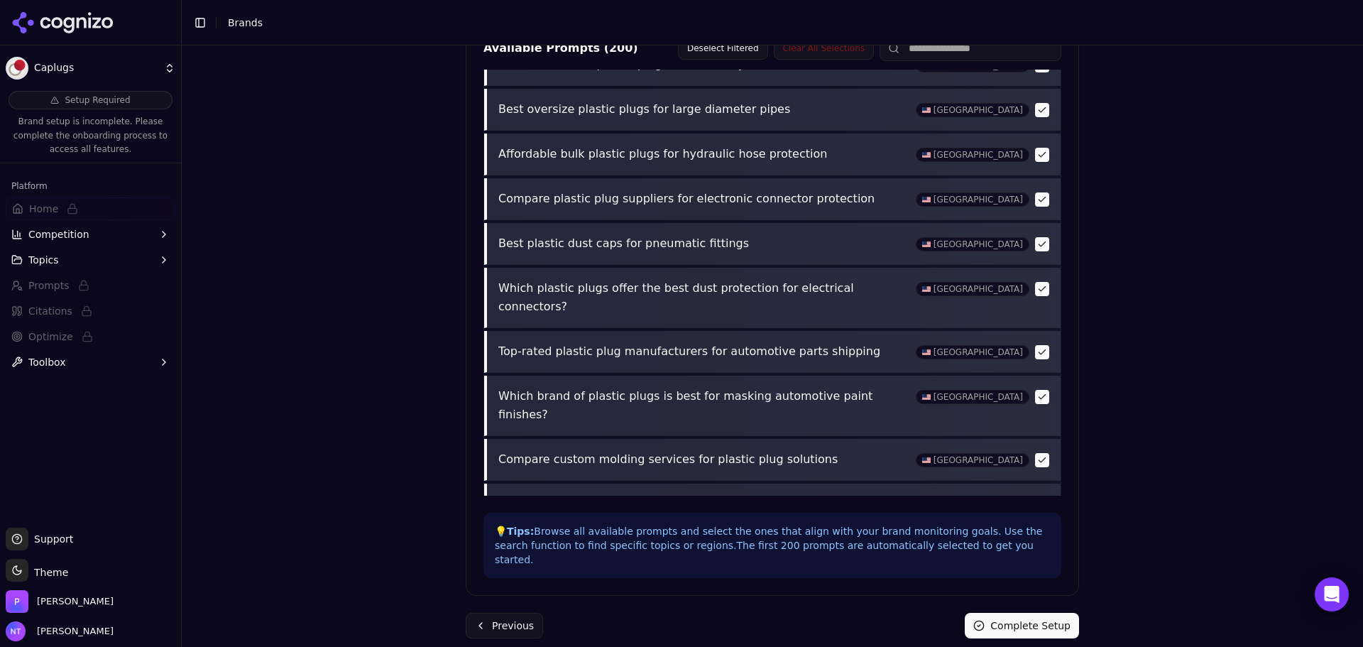
click at [1034, 613] on button "Complete Setup" at bounding box center [1022, 626] width 114 height 26
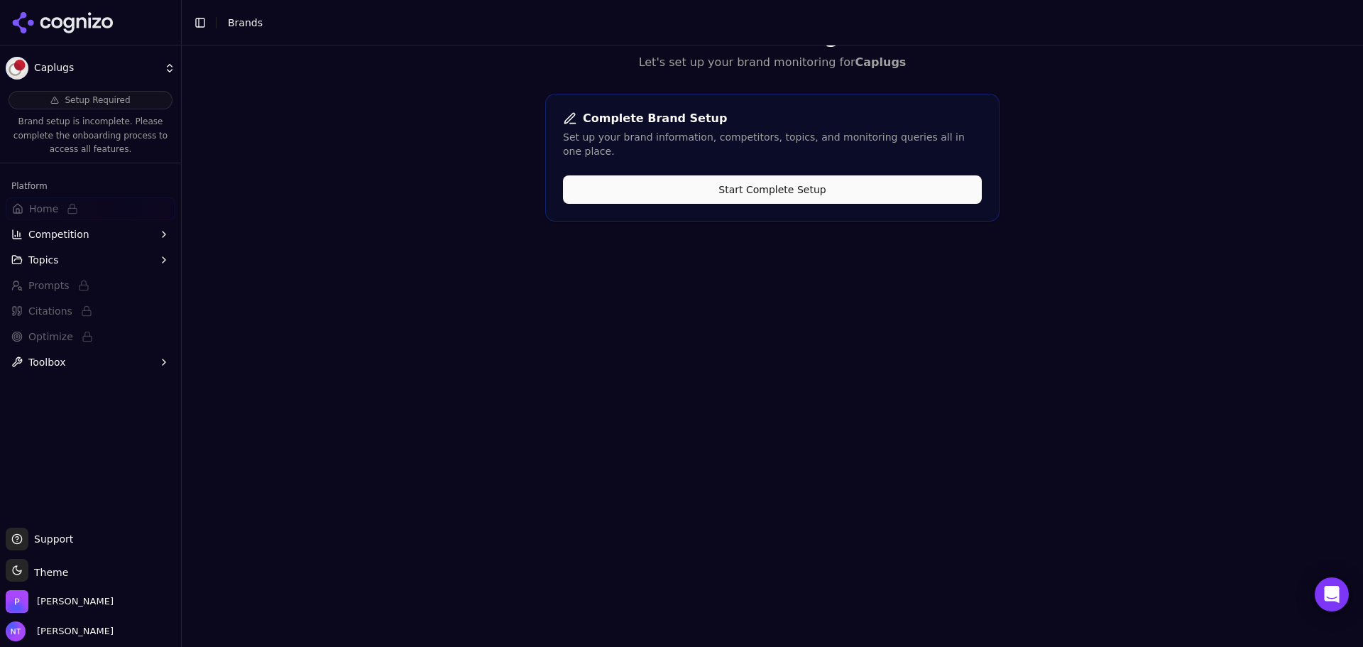
scroll to position [0, 0]
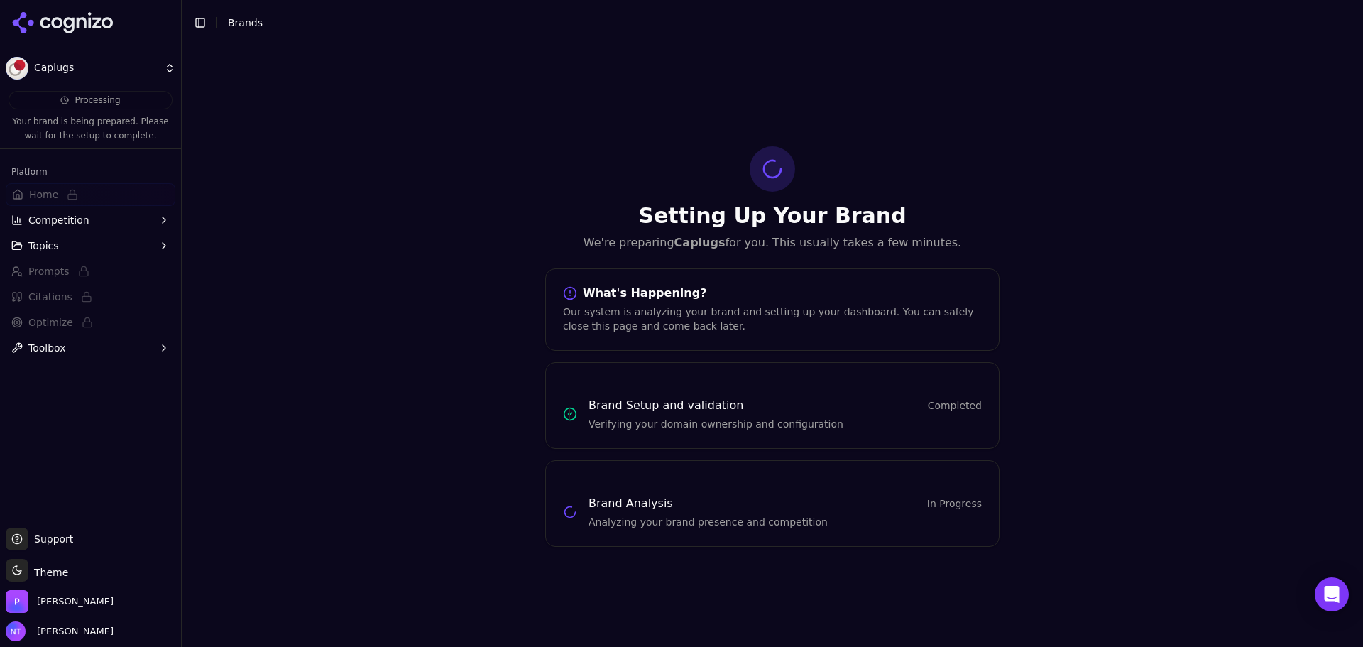
click at [92, 29] on icon at bounding box center [62, 22] width 103 height 21
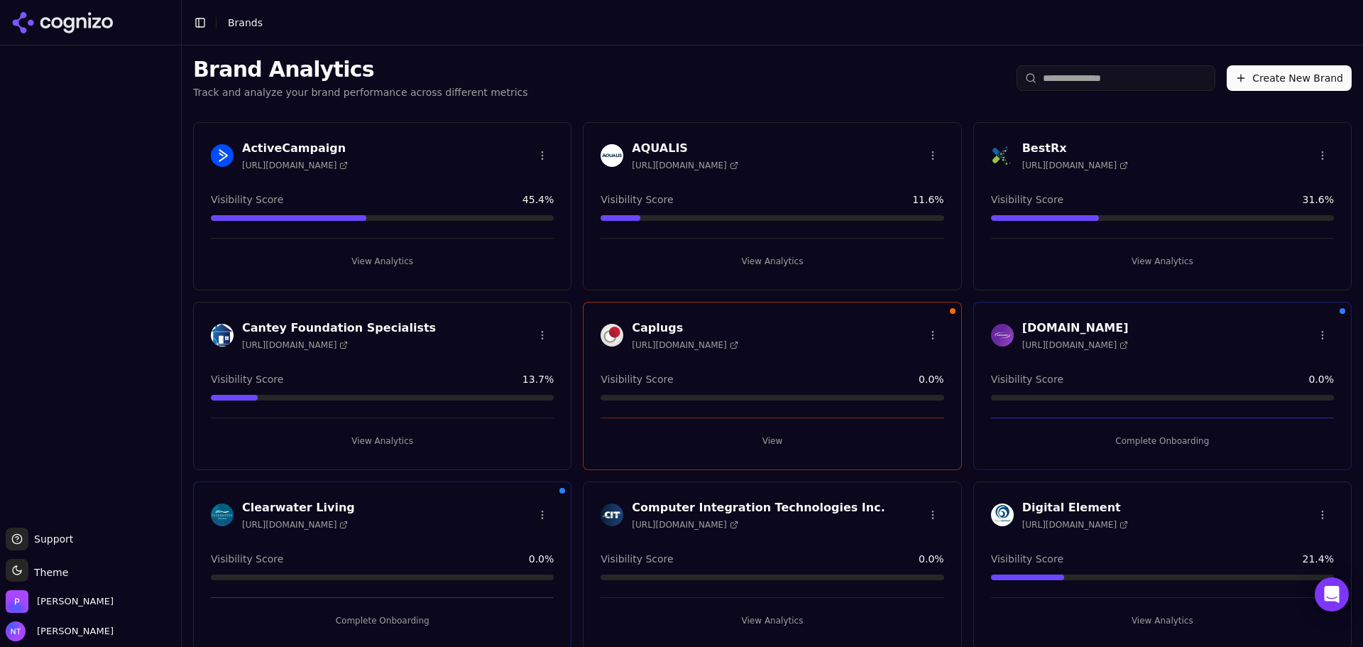
click at [1322, 81] on button "Create New Brand" at bounding box center [1289, 78] width 125 height 26
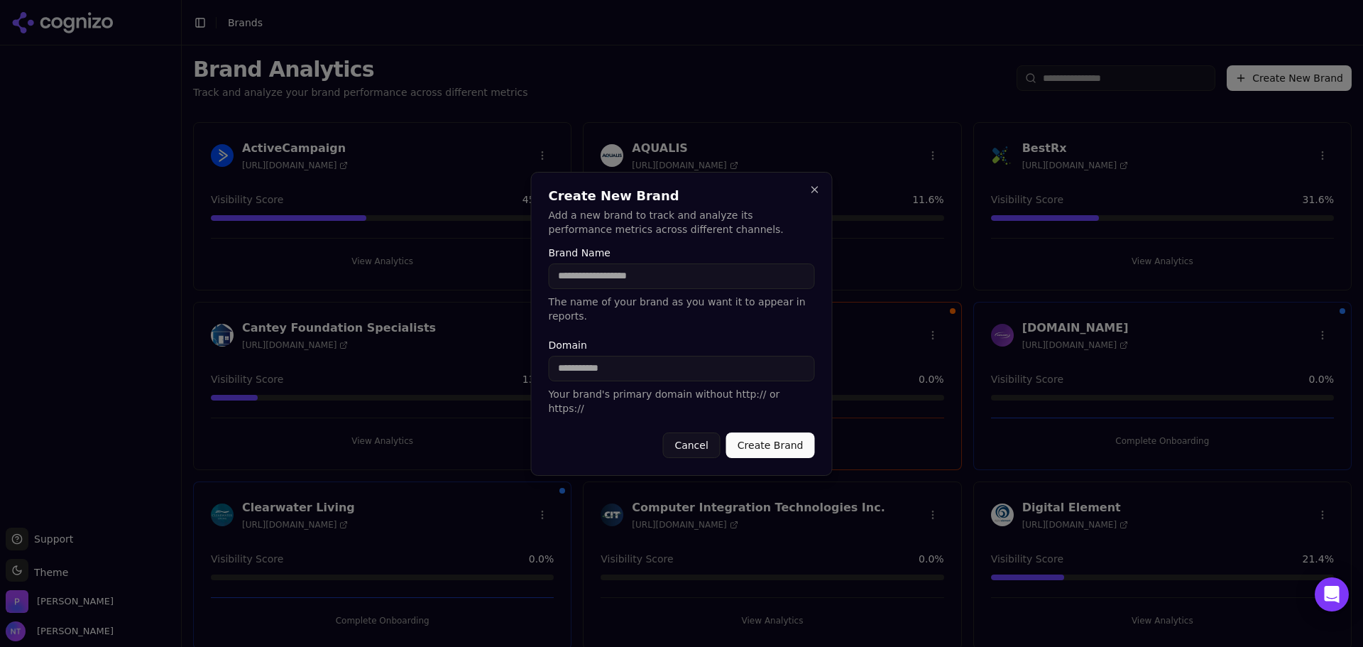
click at [601, 289] on input "Brand Name" at bounding box center [682, 276] width 266 height 26
drag, startPoint x: 657, startPoint y: 290, endPoint x: 517, endPoint y: 290, distance: 139.8
click at [517, 290] on body "Support Support Toggle theme Theme [PERSON_NAME] Tower Toggle Sidebar Brands Br…" at bounding box center [681, 323] width 1363 height 647
type input "**********"
click at [660, 353] on div "Domain Your brand's primary domain without http:// or https://" at bounding box center [682, 377] width 266 height 75
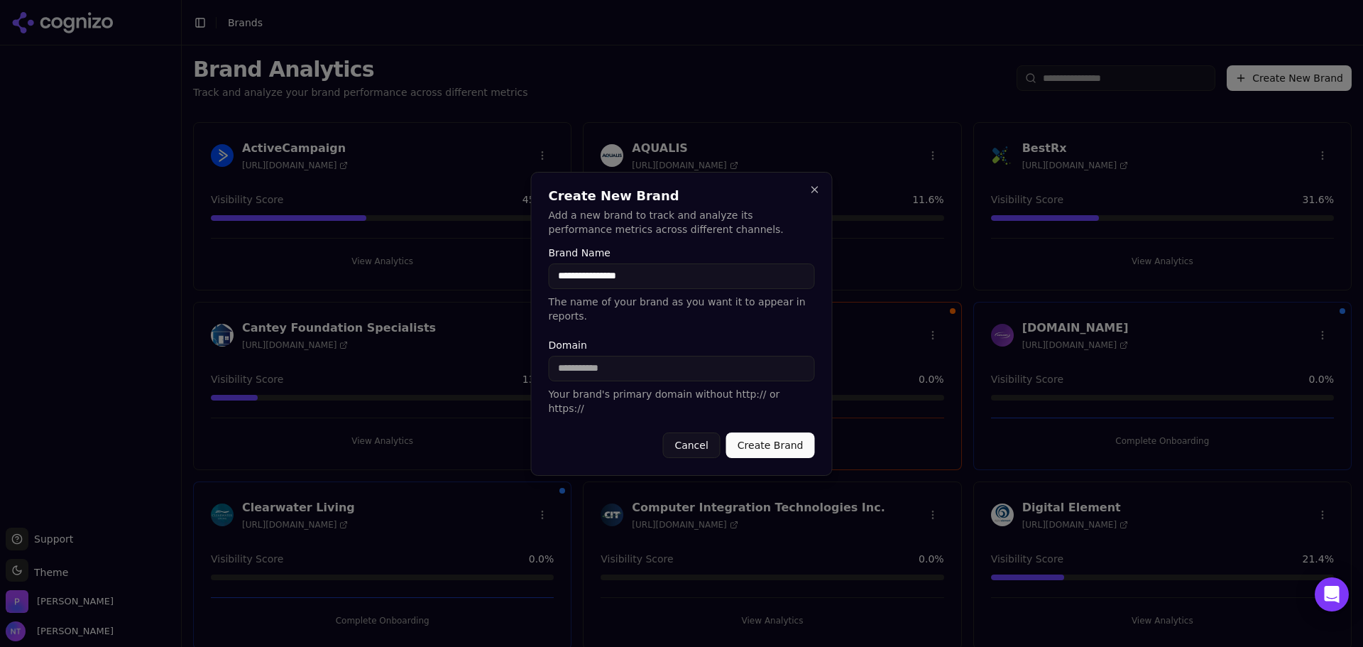
click at [650, 374] on input "Domain" at bounding box center [682, 369] width 266 height 26
type input "**********"
click at [765, 432] on button "Create Brand" at bounding box center [770, 445] width 89 height 26
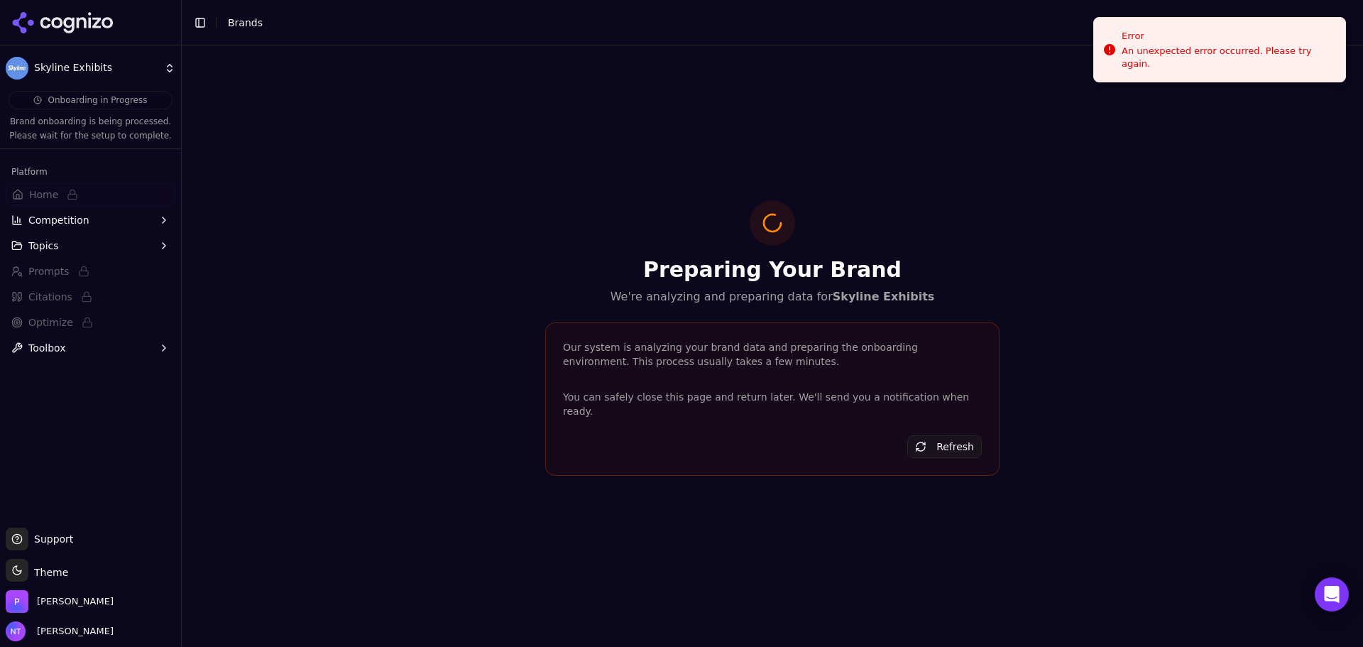
drag, startPoint x: 74, startPoint y: 13, endPoint x: 194, endPoint y: 50, distance: 125.5
click at [74, 13] on icon at bounding box center [62, 22] width 103 height 21
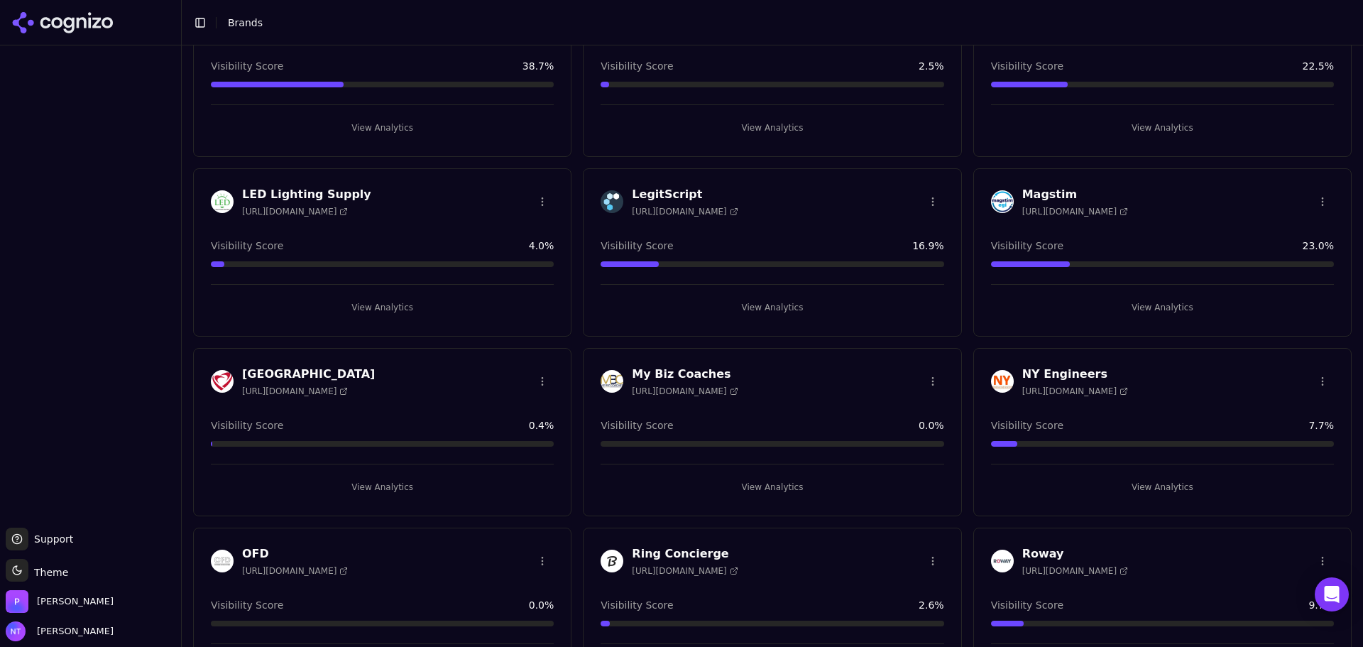
scroll to position [994, 0]
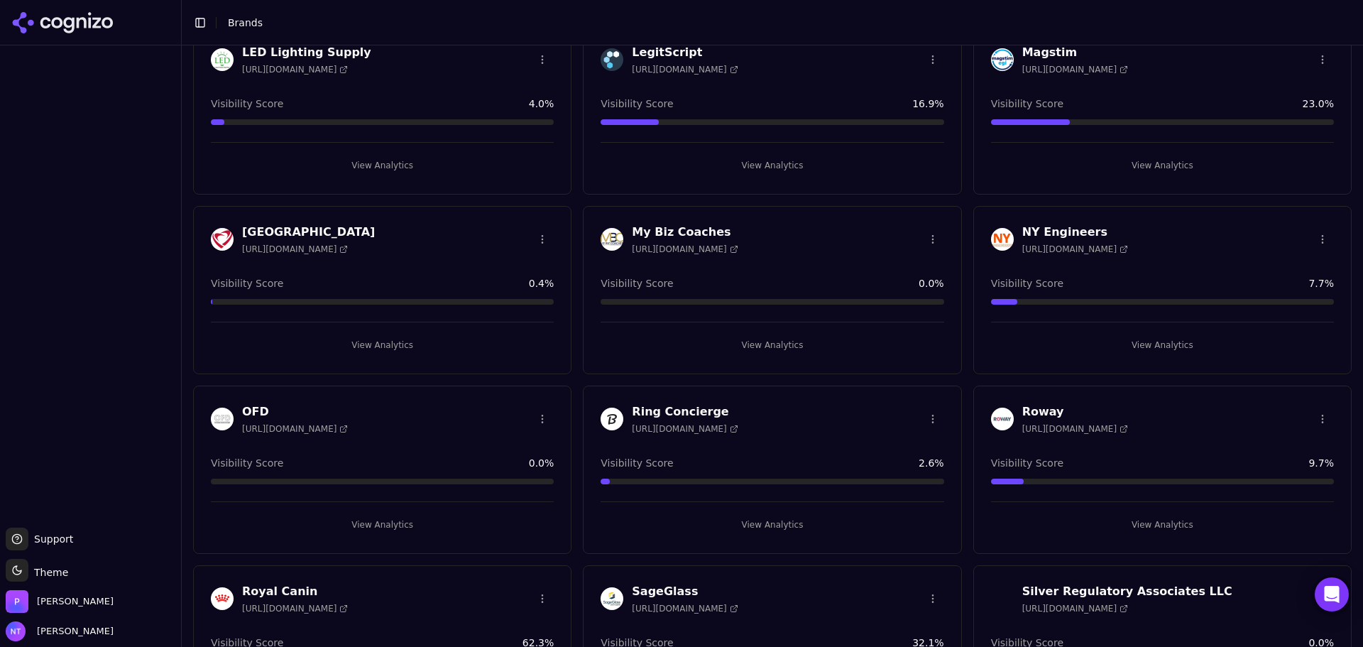
click at [384, 526] on button "View Analytics" at bounding box center [382, 524] width 343 height 23
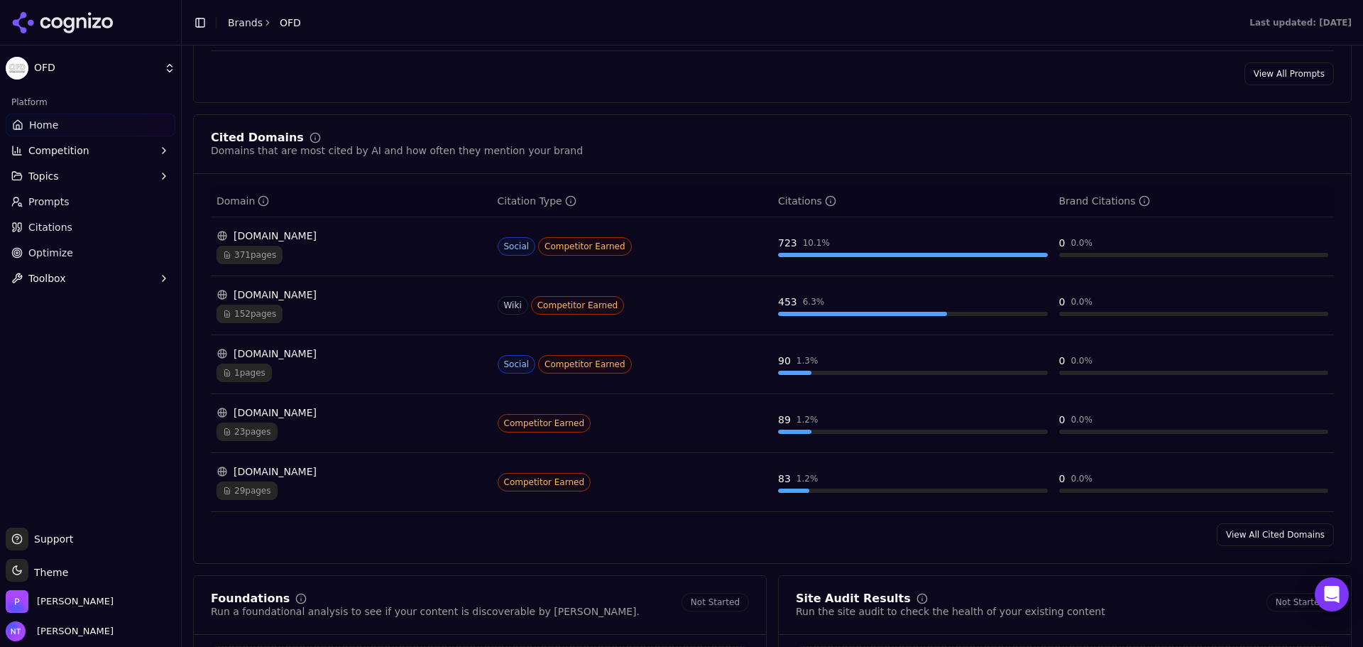
scroll to position [1420, 0]
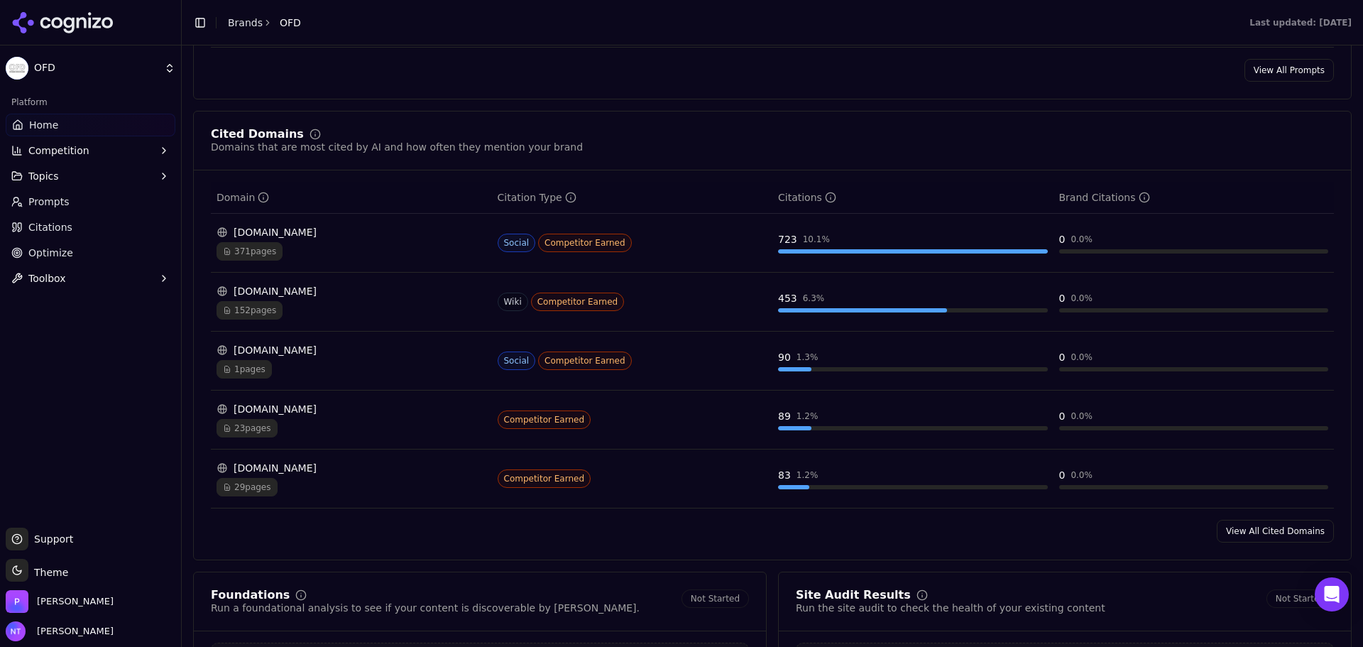
click at [1323, 546] on div "Cited Domains Domains that are most cited by AI and how often they mention your…" at bounding box center [772, 335] width 1158 height 449
click at [1318, 546] on div "Cited Domains Domains that are most cited by AI and how often they mention your…" at bounding box center [772, 335] width 1158 height 449
click at [1293, 523] on link "View All Cited Domains" at bounding box center [1275, 531] width 117 height 23
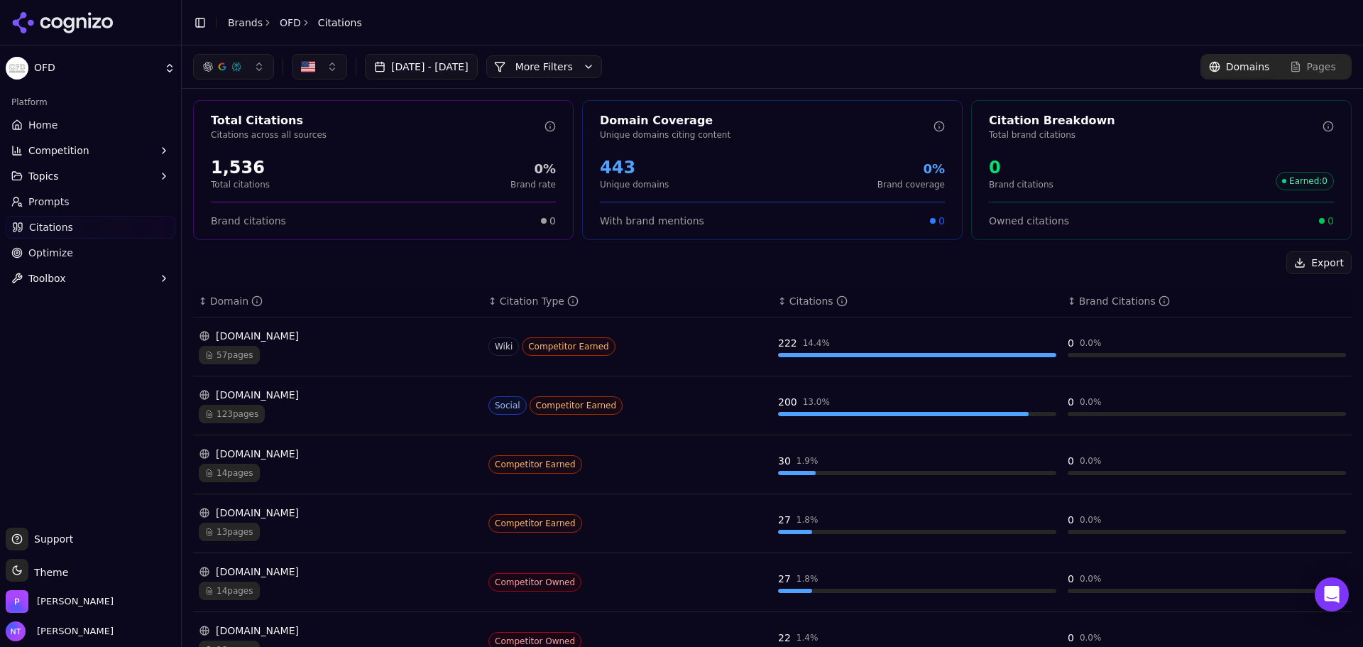
click at [80, 26] on icon at bounding box center [62, 22] width 103 height 21
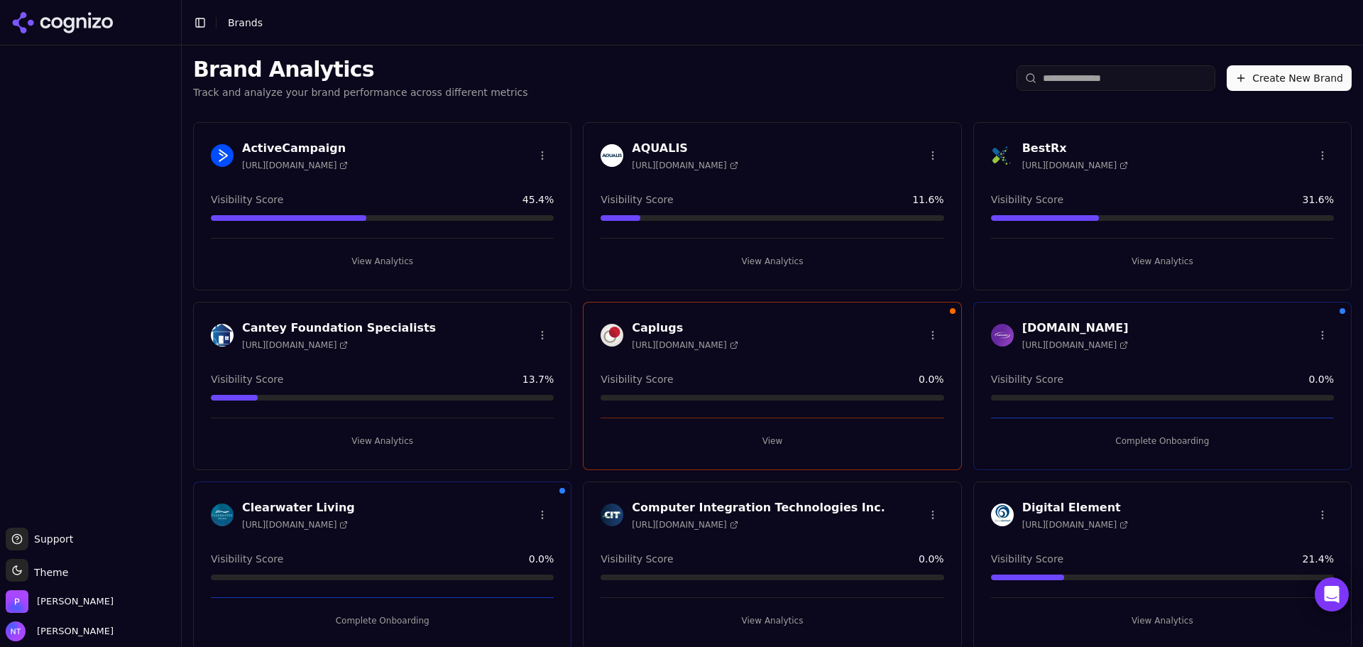
click at [735, 429] on button "View" at bounding box center [772, 440] width 343 height 23
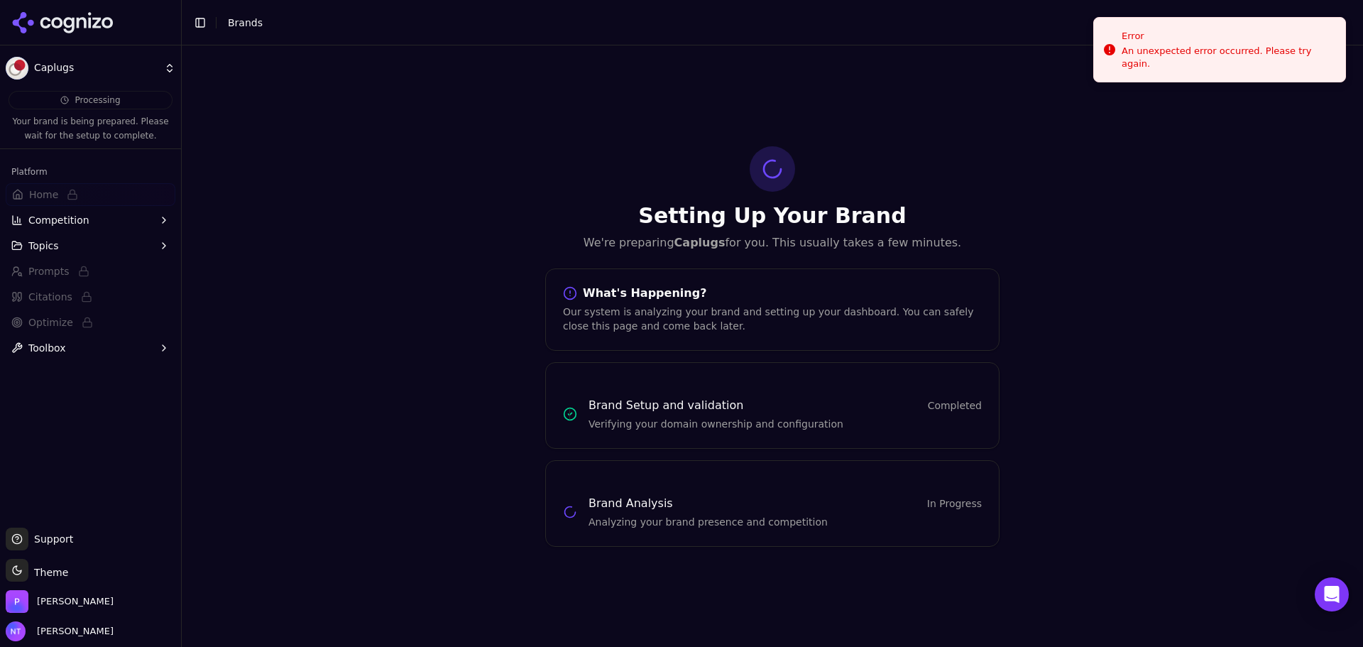
click at [48, 79] on html "Caplugs Processing Your brand is being prepared. Please wait for the setup to c…" at bounding box center [681, 323] width 1363 height 647
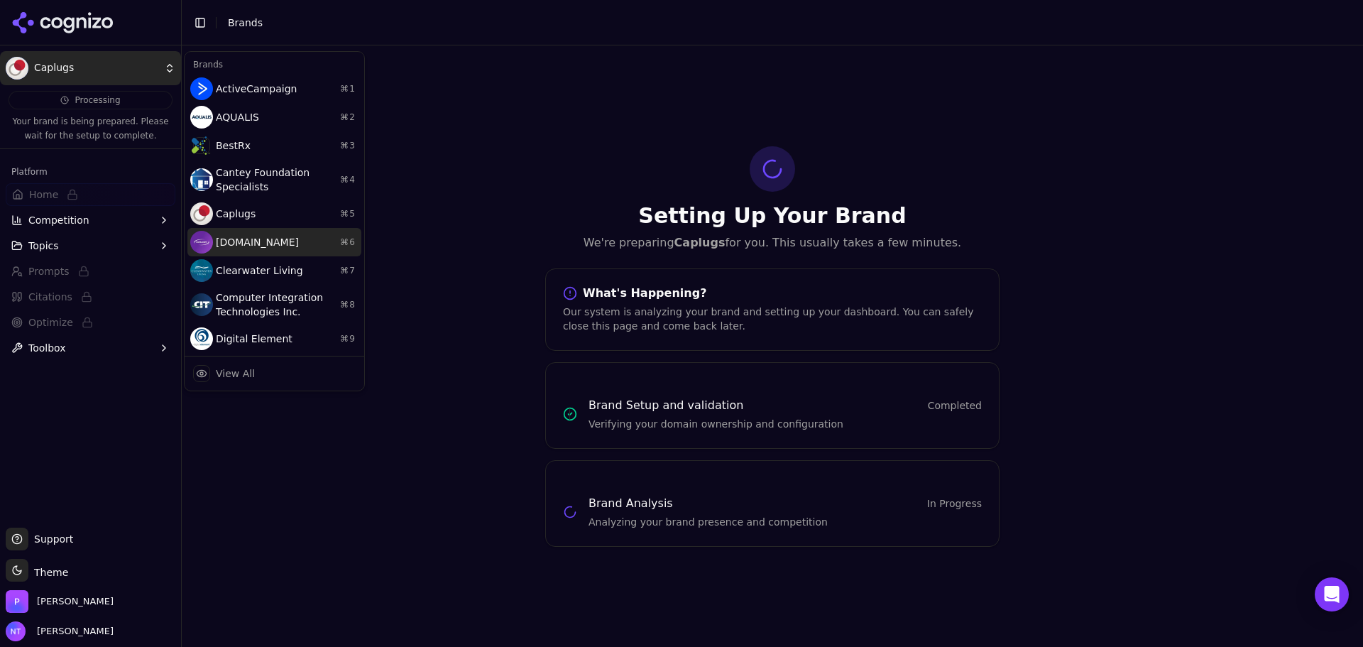
click at [265, 245] on div "[DOMAIN_NAME] ⌘ 6" at bounding box center [274, 242] width 174 height 28
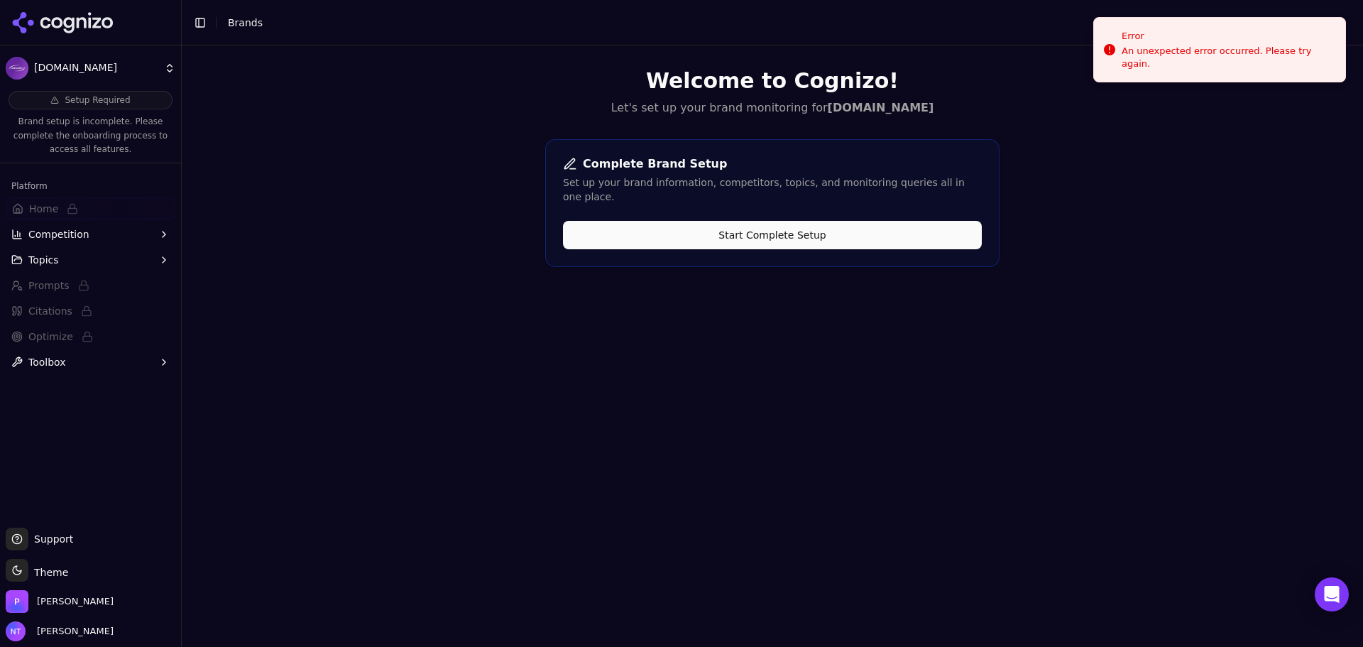
click at [882, 221] on button "Start Complete Setup" at bounding box center [772, 235] width 419 height 28
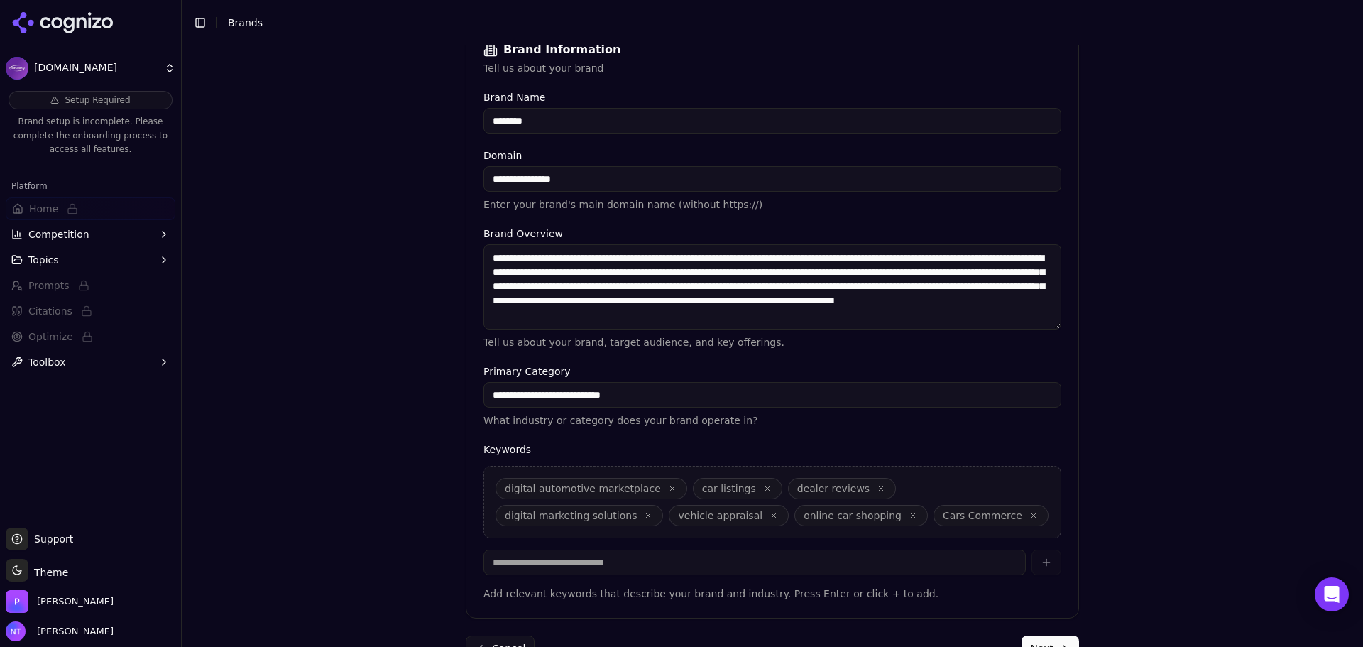
scroll to position [270, 0]
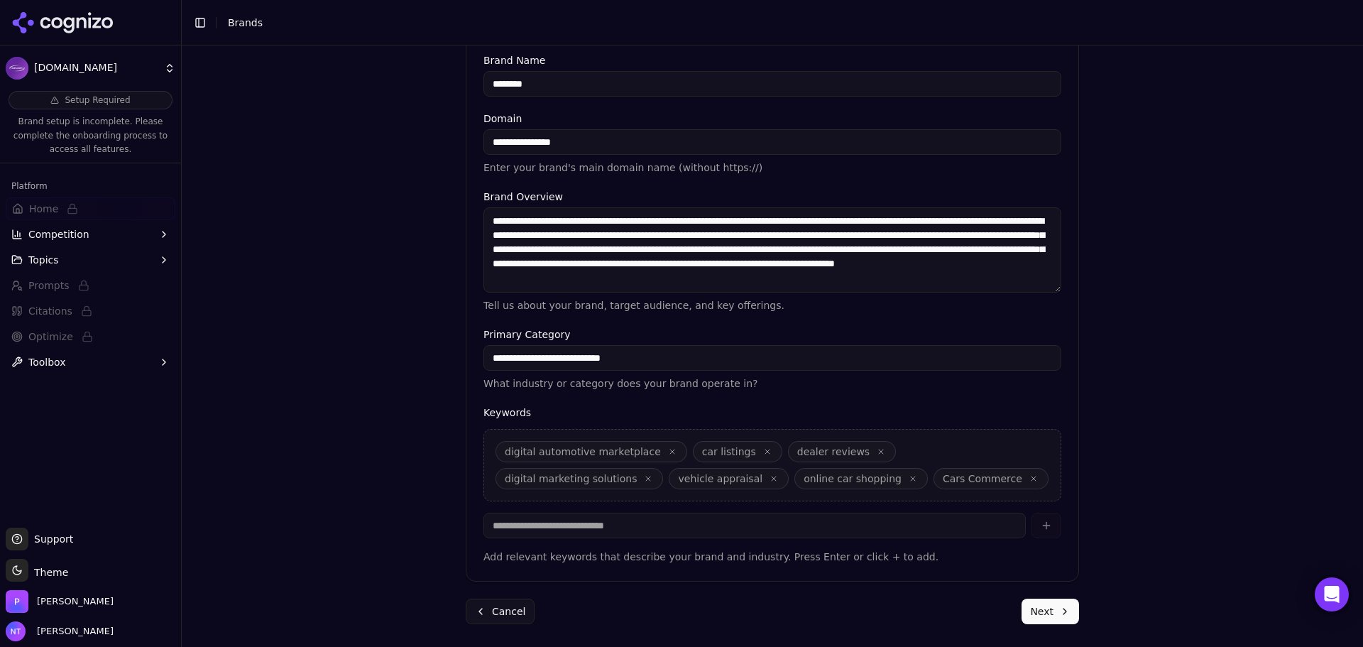
drag, startPoint x: 1021, startPoint y: 613, endPoint x: 637, endPoint y: 465, distance: 412.3
click at [1021, 613] on button "Next" at bounding box center [1049, 611] width 57 height 26
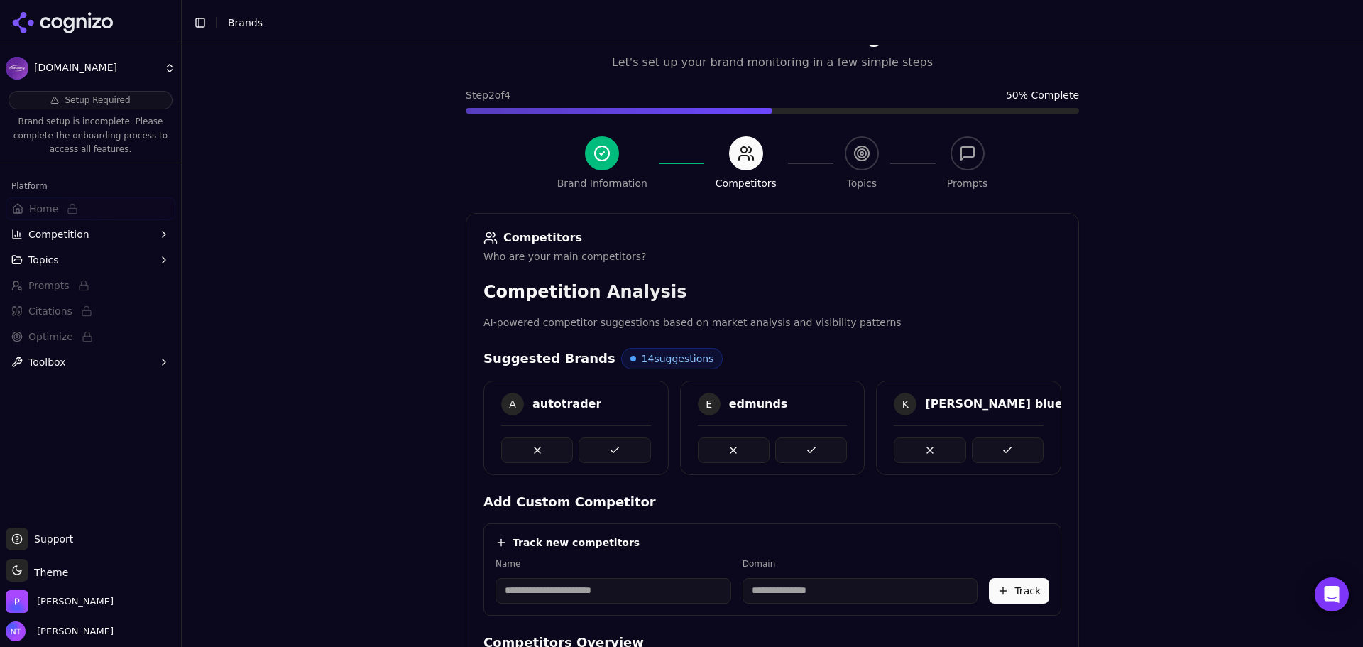
scroll to position [268, 0]
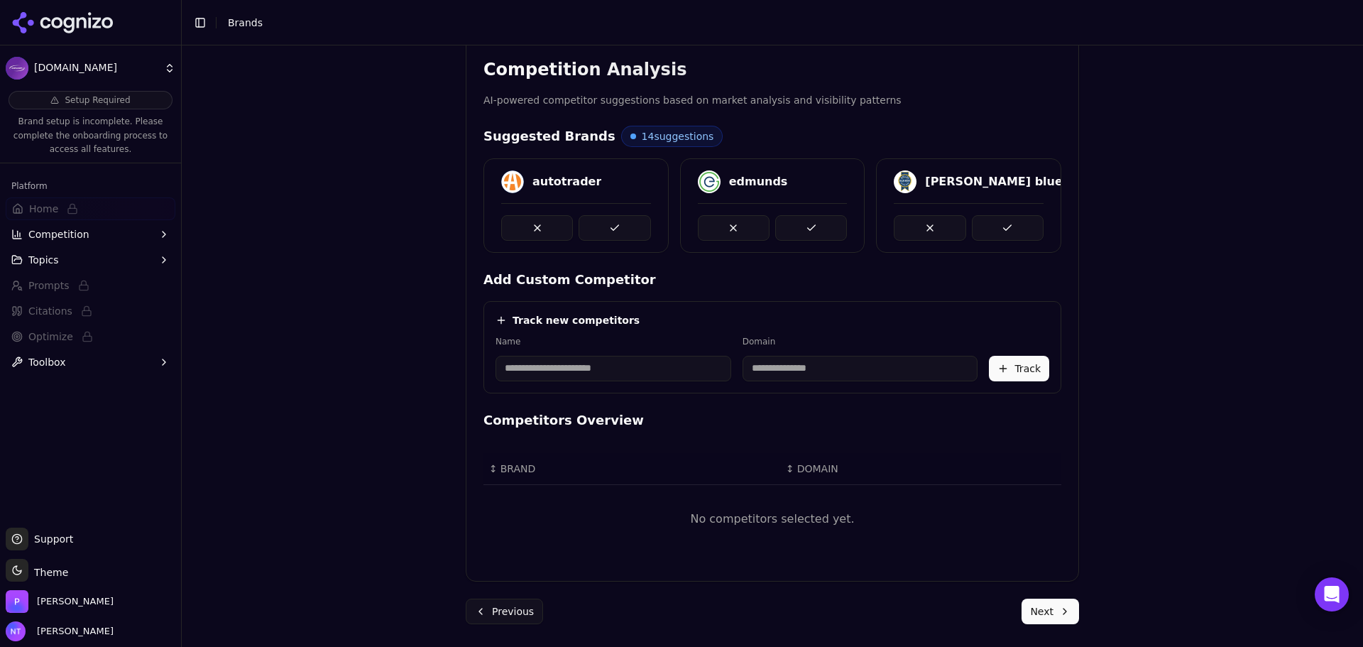
click at [574, 361] on input at bounding box center [613, 369] width 236 height 26
type input "*"
type input "*********"
click at [746, 366] on input at bounding box center [789, 369] width 188 height 26
type input "**********"
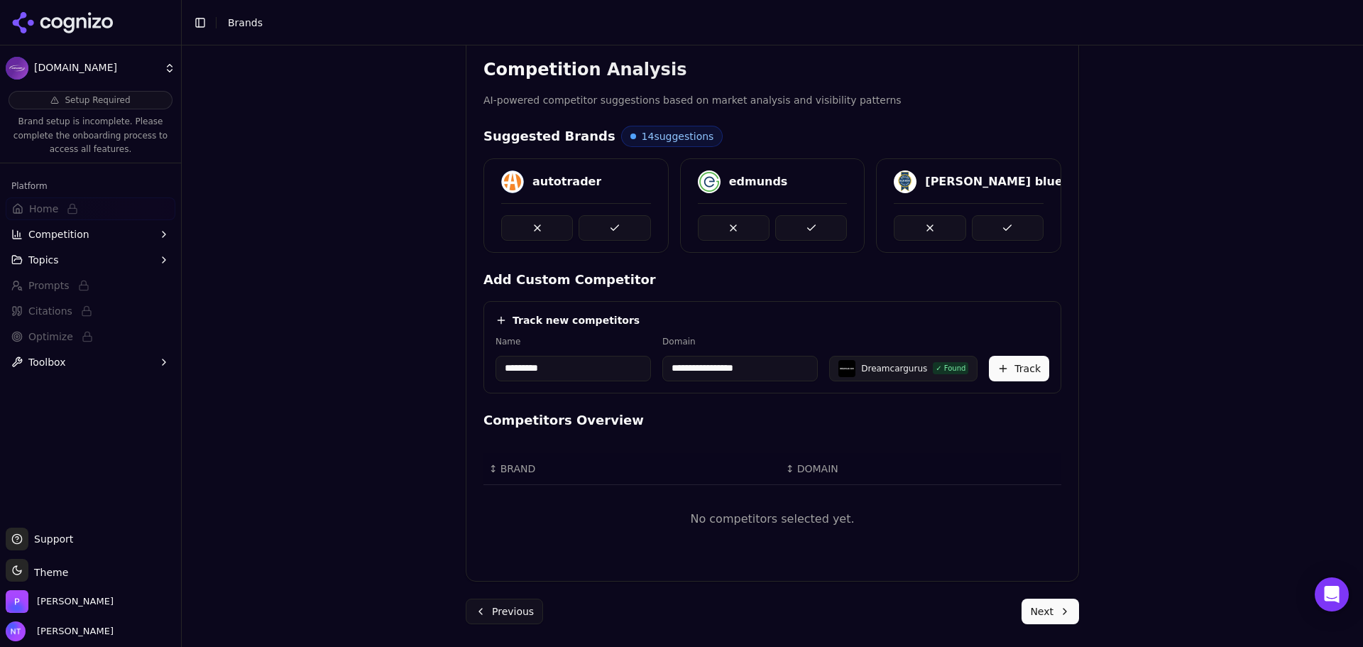
drag, startPoint x: 513, startPoint y: 362, endPoint x: 544, endPoint y: 404, distance: 52.2
click at [513, 362] on input "*********" at bounding box center [572, 369] width 155 height 26
type input "********"
click at [759, 379] on input "**********" at bounding box center [739, 369] width 155 height 26
drag, startPoint x: 762, startPoint y: 373, endPoint x: 591, endPoint y: 386, distance: 172.3
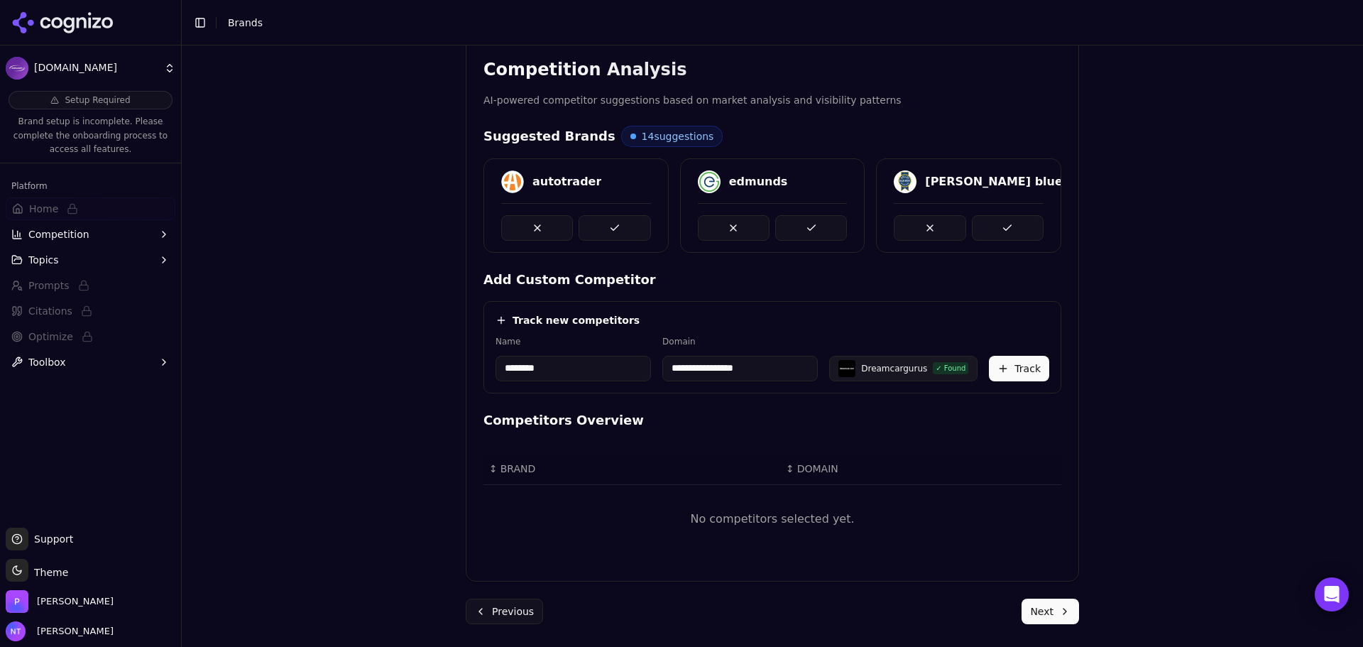
click at [591, 386] on div "**********" at bounding box center [772, 347] width 578 height 92
type input "**********"
click at [1018, 366] on button "Track" at bounding box center [1019, 369] width 60 height 26
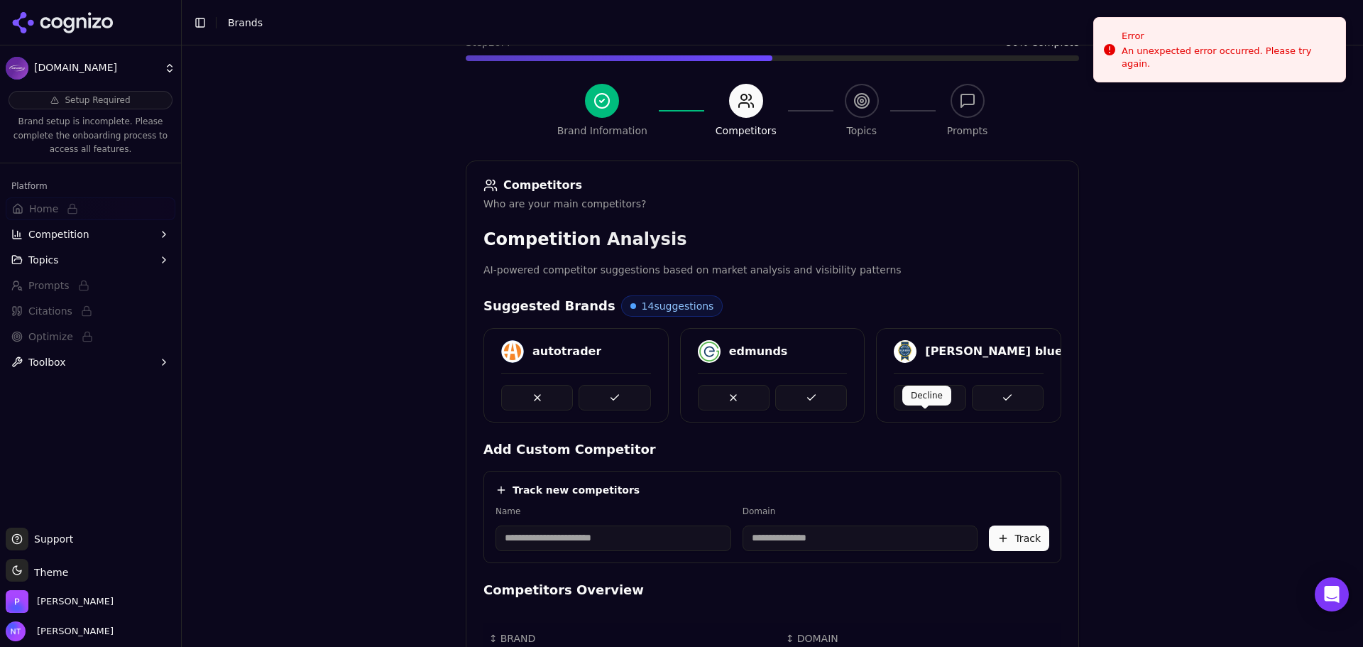
scroll to position [42, 0]
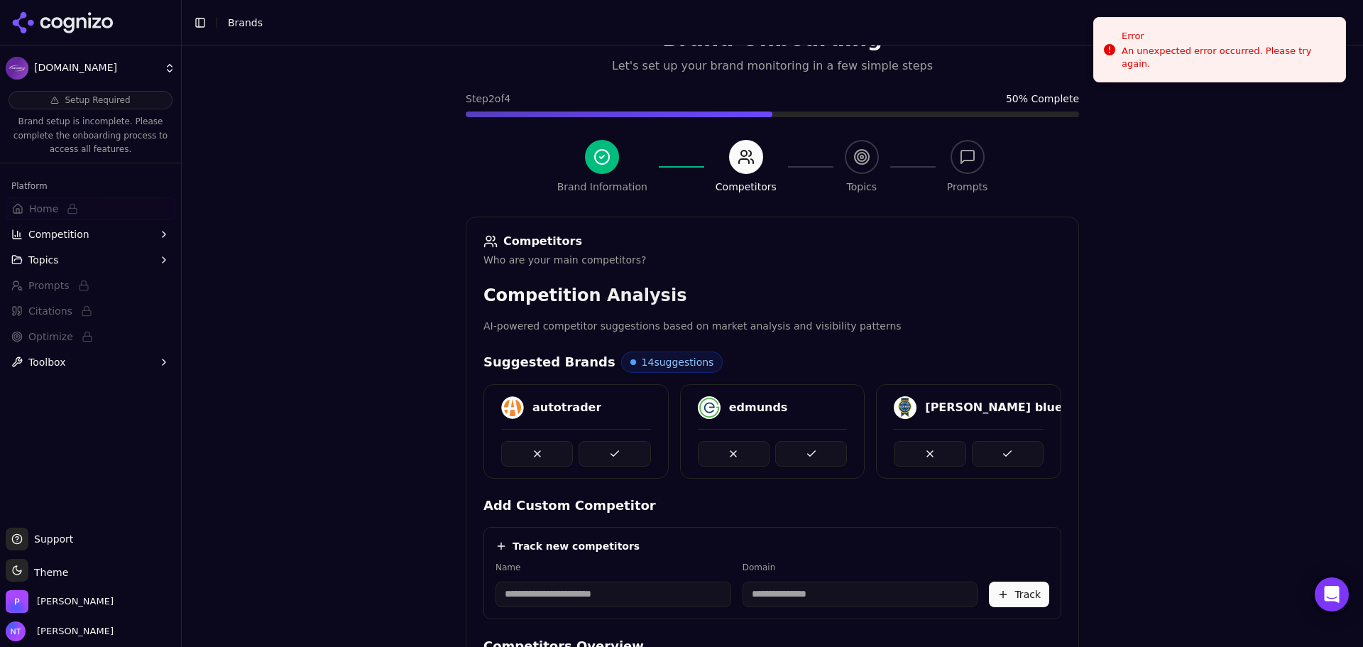
click at [621, 449] on button at bounding box center [615, 454] width 72 height 26
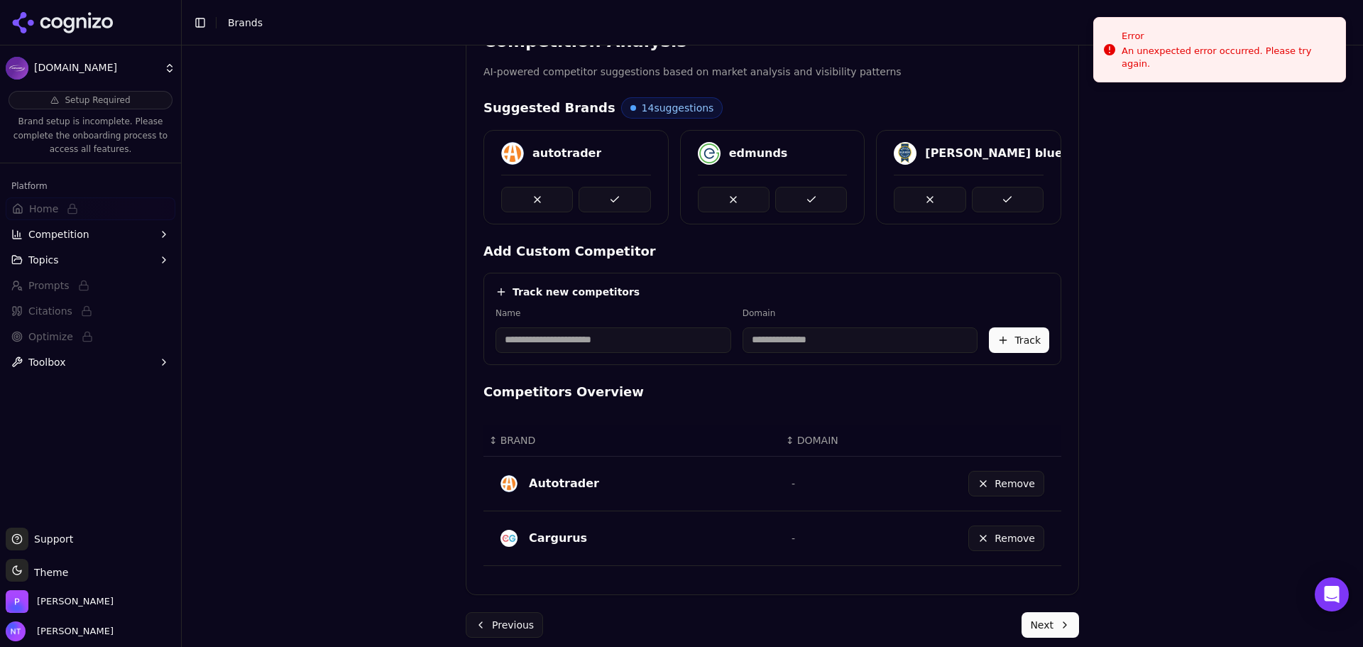
scroll to position [309, 0]
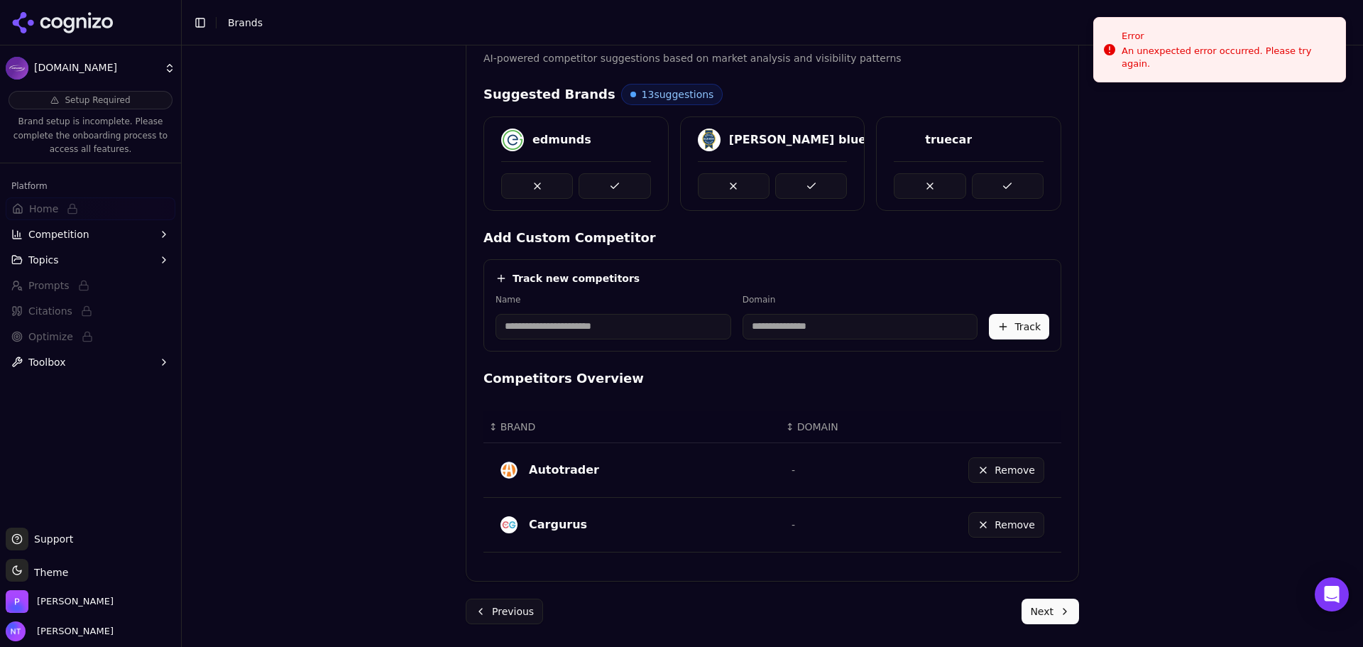
click at [575, 312] on div "Name" at bounding box center [613, 316] width 236 height 45
click at [540, 336] on input at bounding box center [613, 327] width 236 height 26
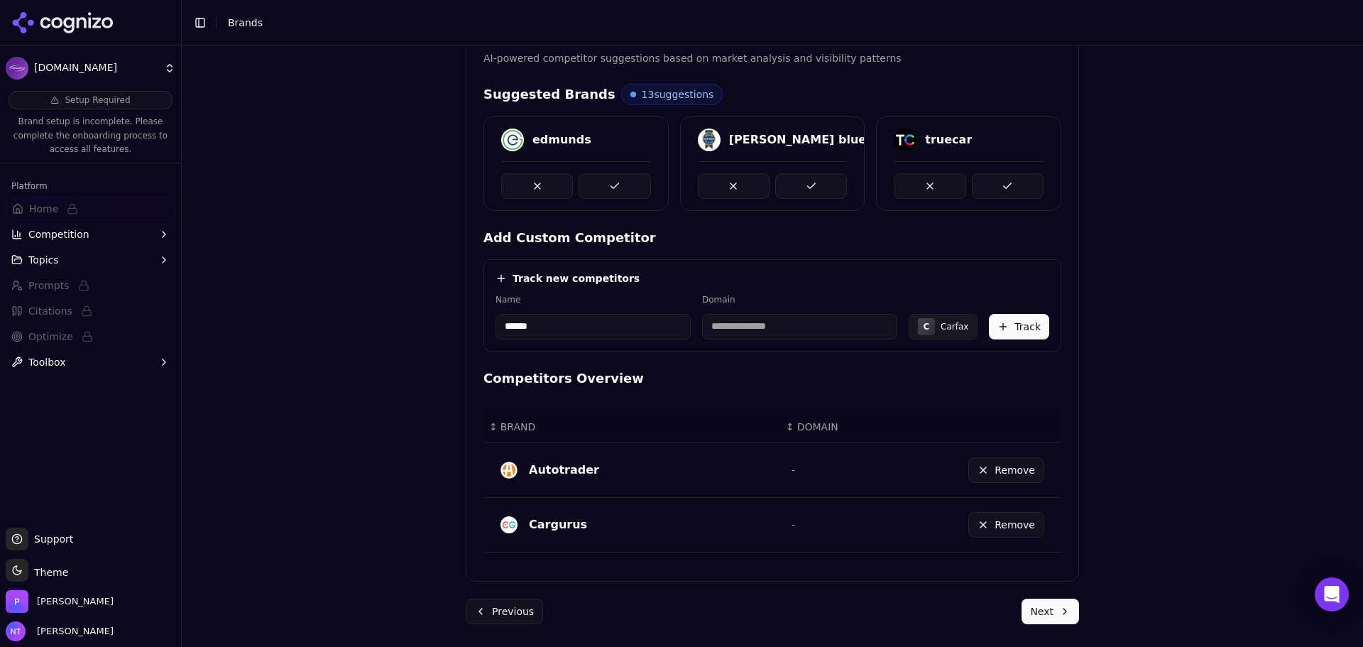
type input "******"
click at [820, 324] on input at bounding box center [799, 327] width 195 height 26
type input "**********"
click at [1004, 317] on button "Track" at bounding box center [1019, 327] width 60 height 26
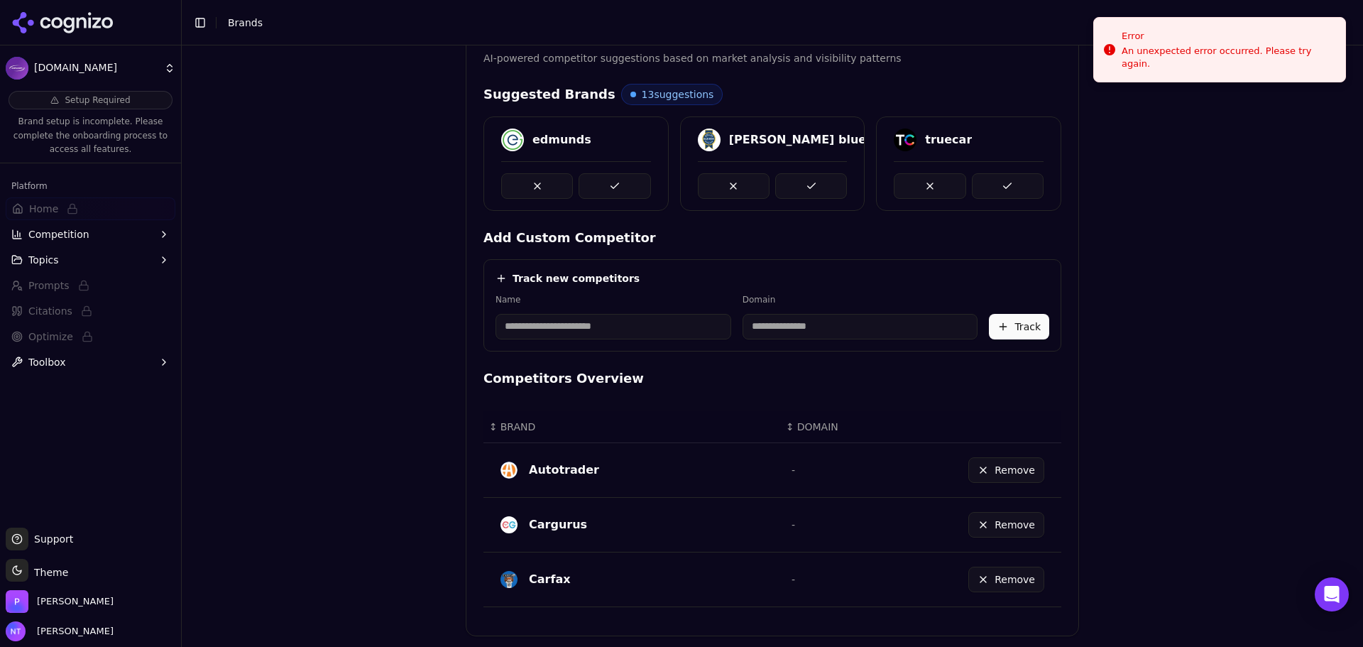
click at [598, 319] on input at bounding box center [613, 327] width 236 height 26
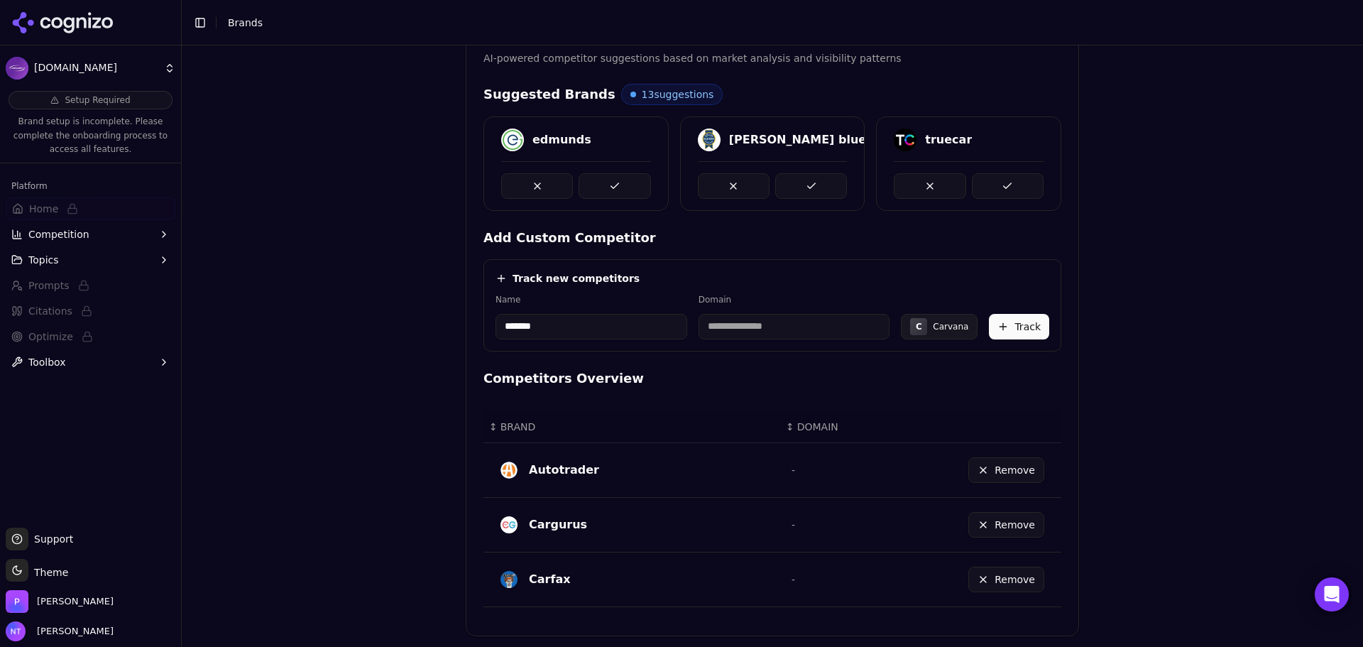
type input "*******"
click at [765, 345] on div "Track new competitors Name ******* Domain C Carvana Track" at bounding box center [772, 305] width 578 height 92
click at [723, 327] on input "**********" at bounding box center [743, 327] width 158 height 26
drag, startPoint x: 704, startPoint y: 325, endPoint x: 647, endPoint y: 330, distance: 57.7
click at [647, 330] on div "**********" at bounding box center [772, 316] width 554 height 45
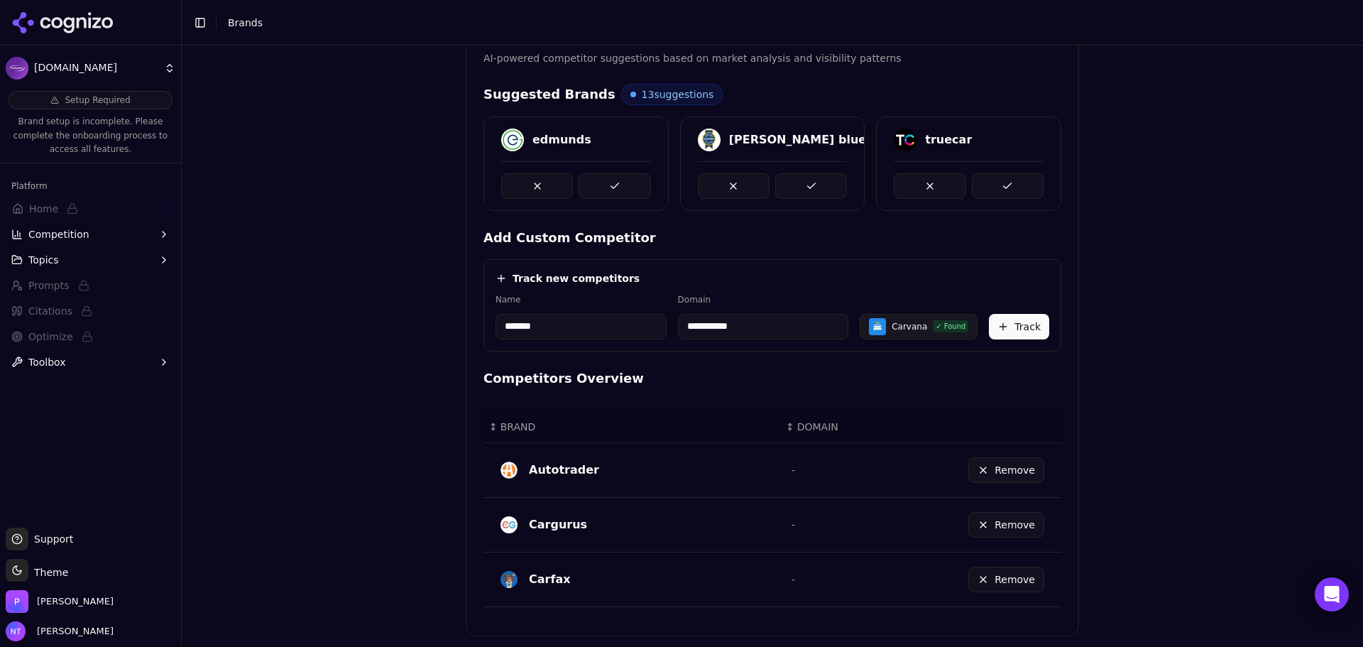
click at [760, 327] on input "**********" at bounding box center [763, 327] width 171 height 26
type input "**********"
drag, startPoint x: 1019, startPoint y: 322, endPoint x: 1083, endPoint y: 312, distance: 65.4
click at [1019, 322] on button "Track" at bounding box center [1019, 327] width 60 height 26
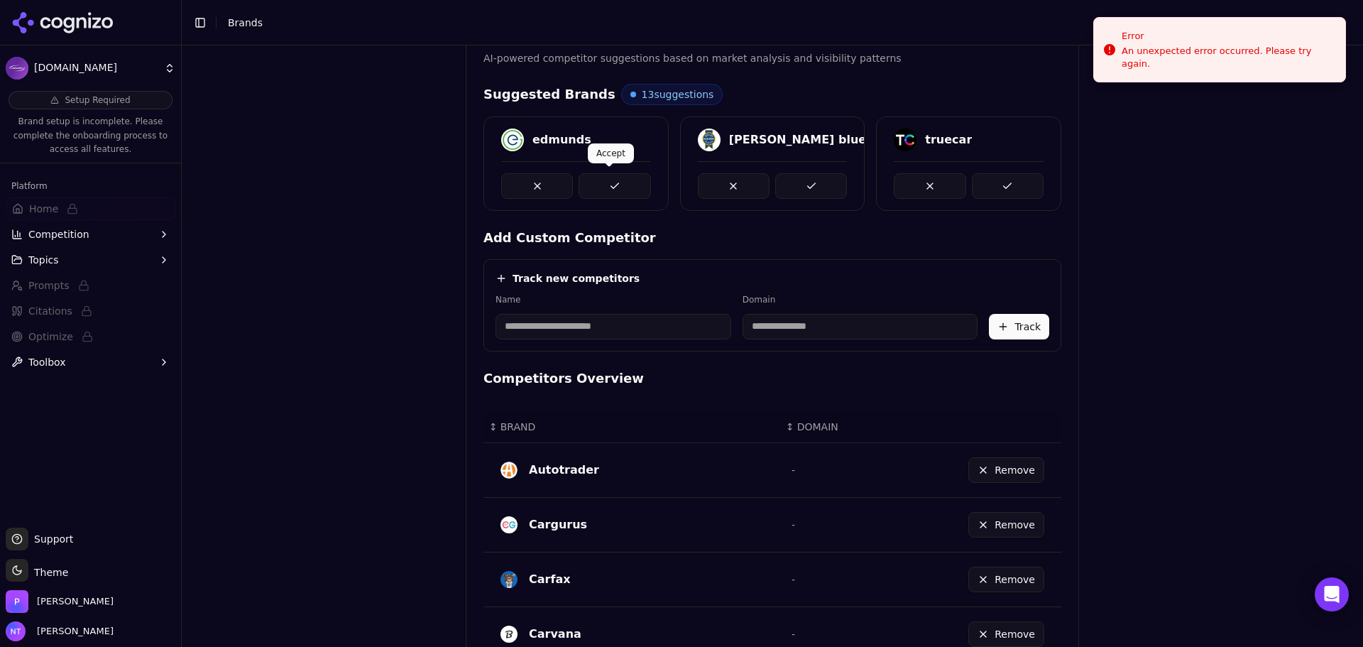
click at [617, 173] on button at bounding box center [615, 186] width 72 height 26
click at [800, 182] on button at bounding box center [811, 186] width 72 height 26
click at [986, 187] on button at bounding box center [1008, 186] width 72 height 26
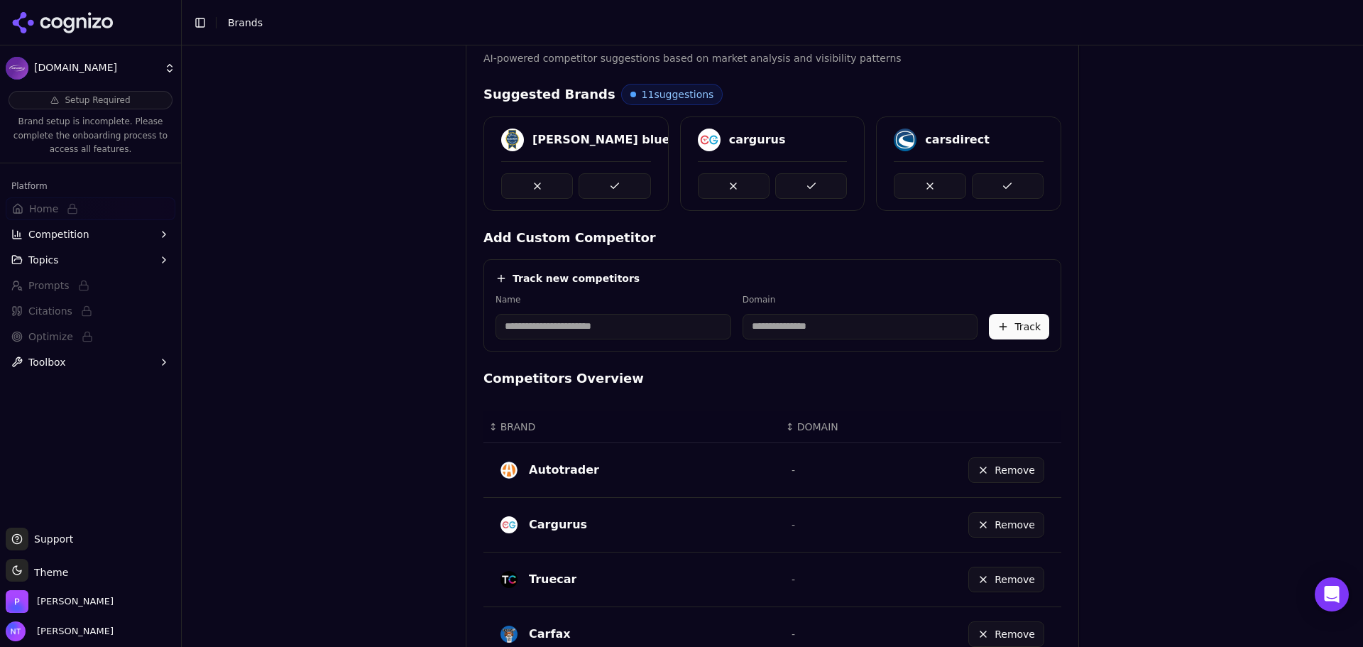
click at [990, 178] on div "[PERSON_NAME] blue book cargurus carsdirect" at bounding box center [772, 163] width 578 height 94
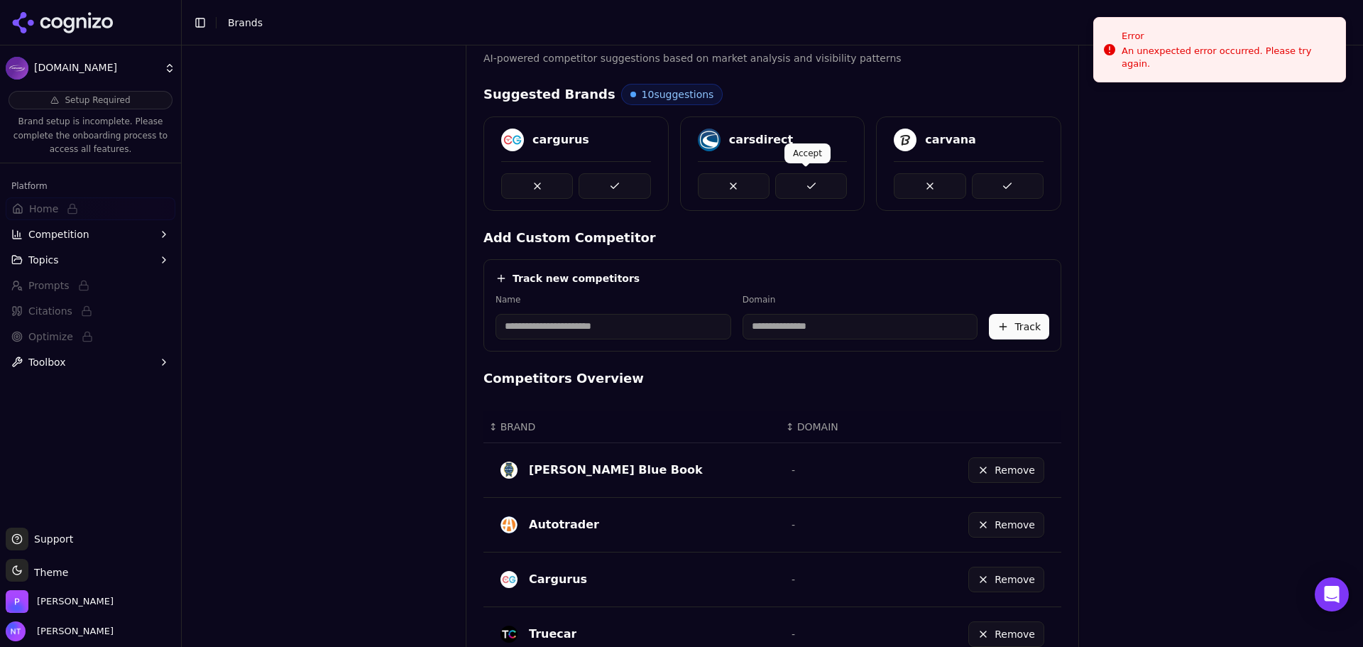
click at [813, 190] on button at bounding box center [811, 186] width 72 height 26
click at [992, 175] on button at bounding box center [1008, 186] width 72 height 26
click at [1004, 182] on button at bounding box center [1008, 186] width 72 height 26
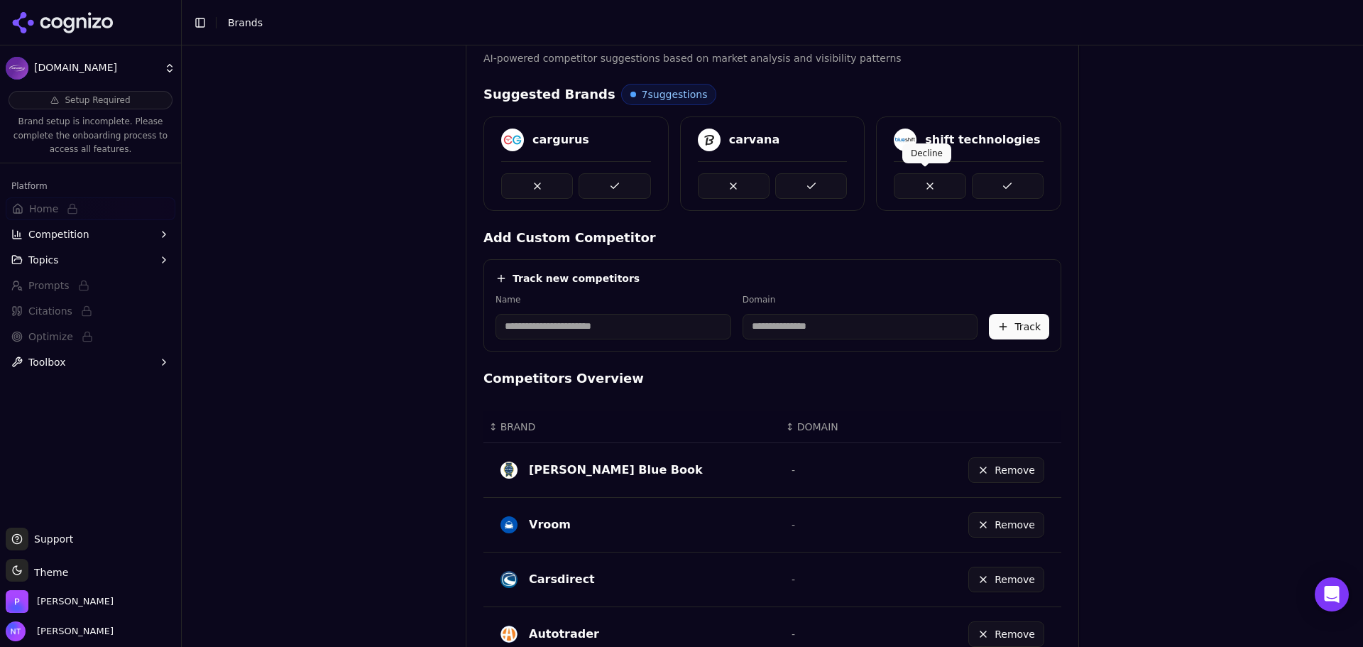
click at [914, 183] on button at bounding box center [930, 186] width 72 height 26
click at [999, 189] on button at bounding box center [1008, 186] width 72 height 26
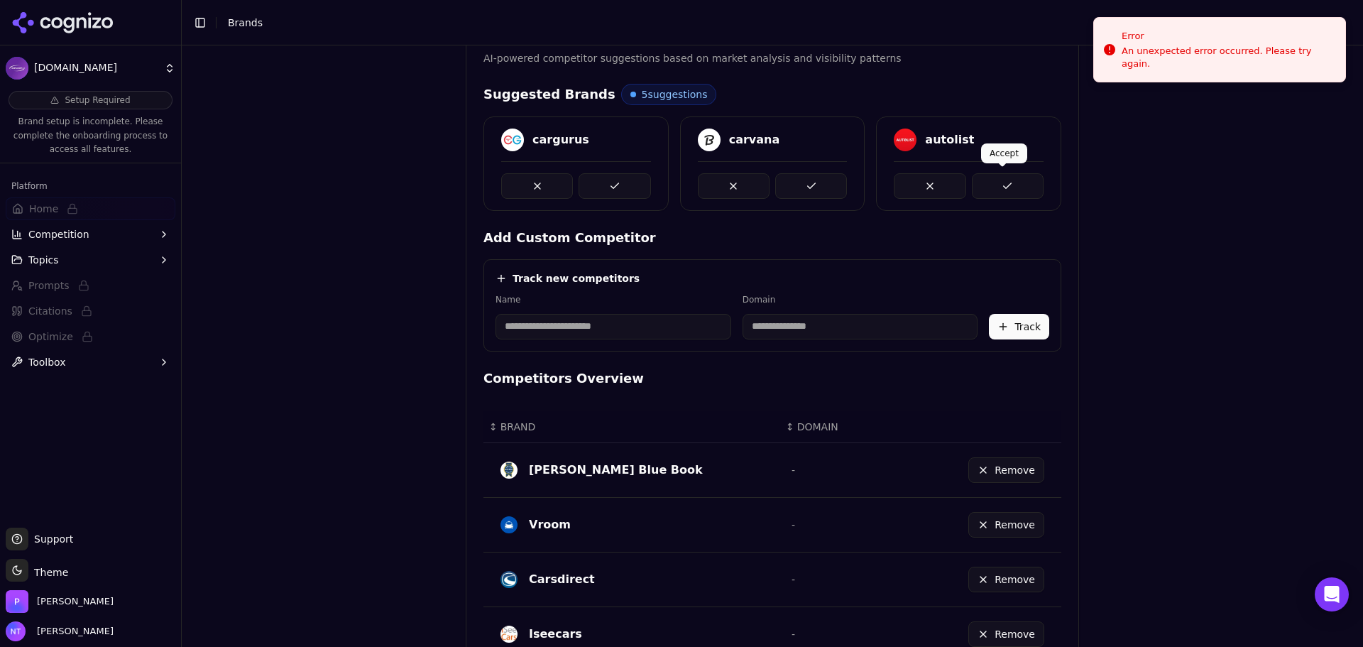
click at [1010, 181] on button at bounding box center [1008, 186] width 72 height 26
click at [1014, 190] on button at bounding box center [1008, 186] width 72 height 26
drag, startPoint x: 1013, startPoint y: 183, endPoint x: 1024, endPoint y: 182, distance: 11.4
click at [1013, 182] on button at bounding box center [1008, 186] width 72 height 26
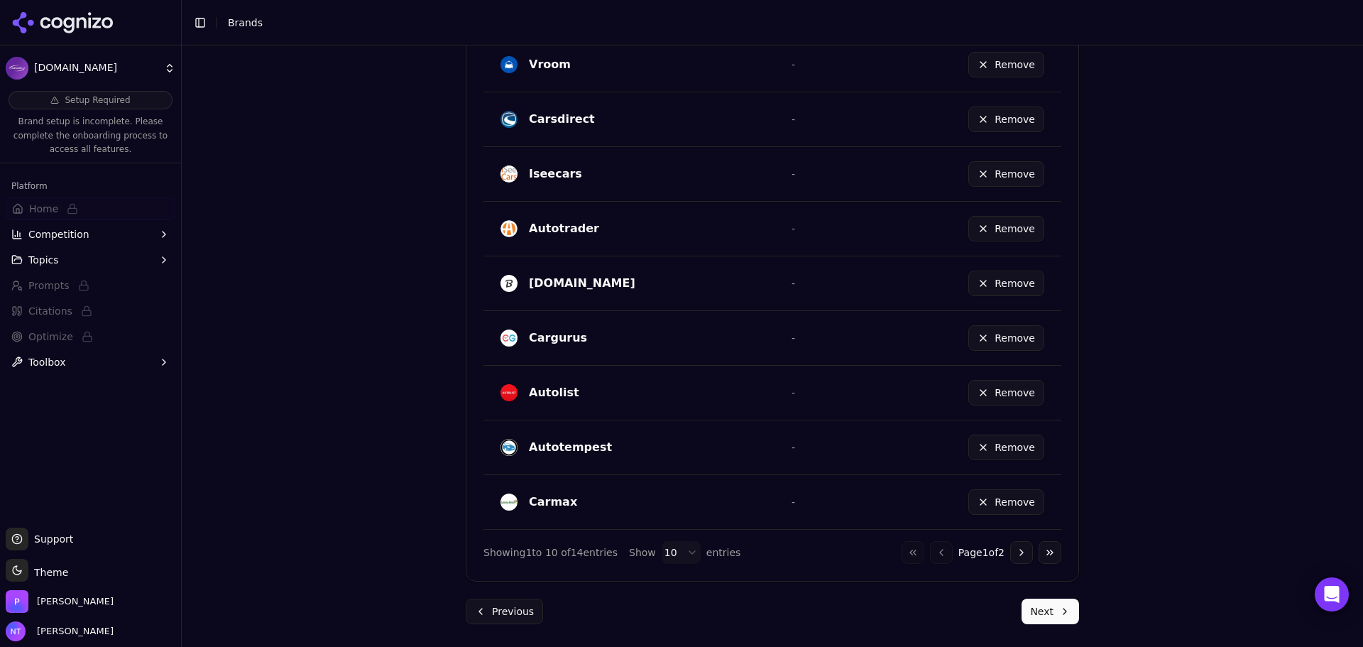
click at [1070, 600] on button "Next" at bounding box center [1049, 611] width 57 height 26
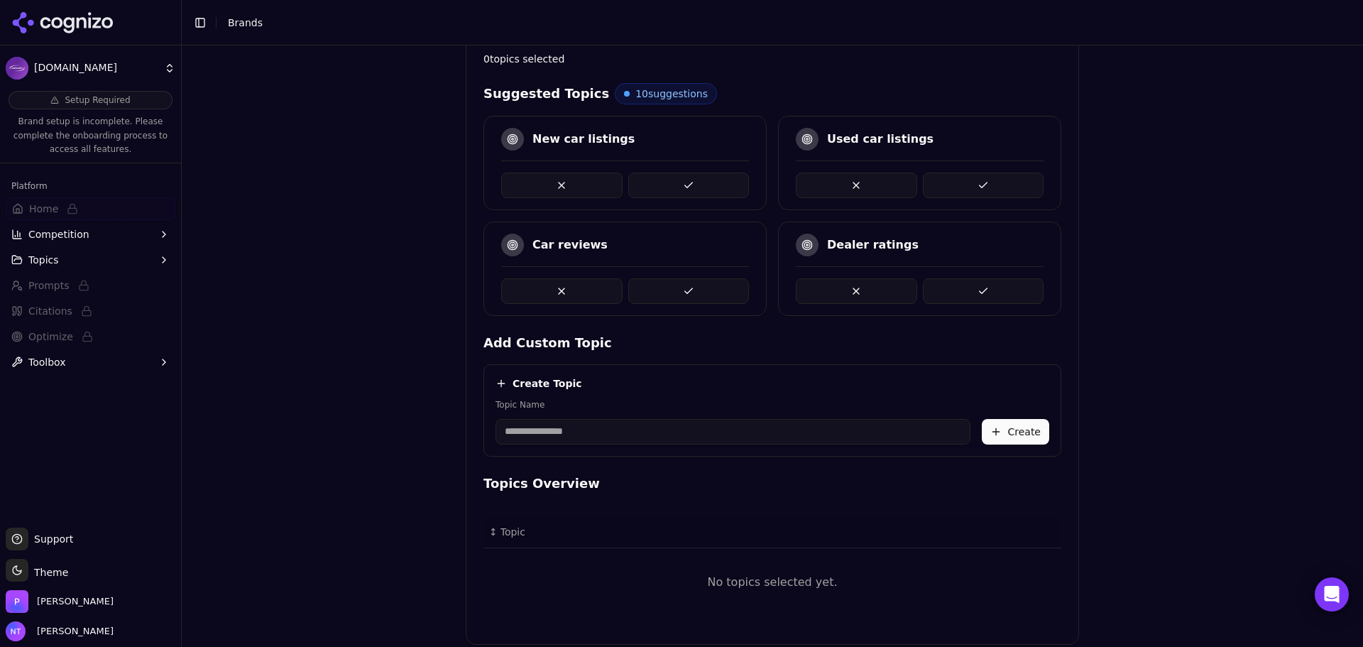
scroll to position [328, 0]
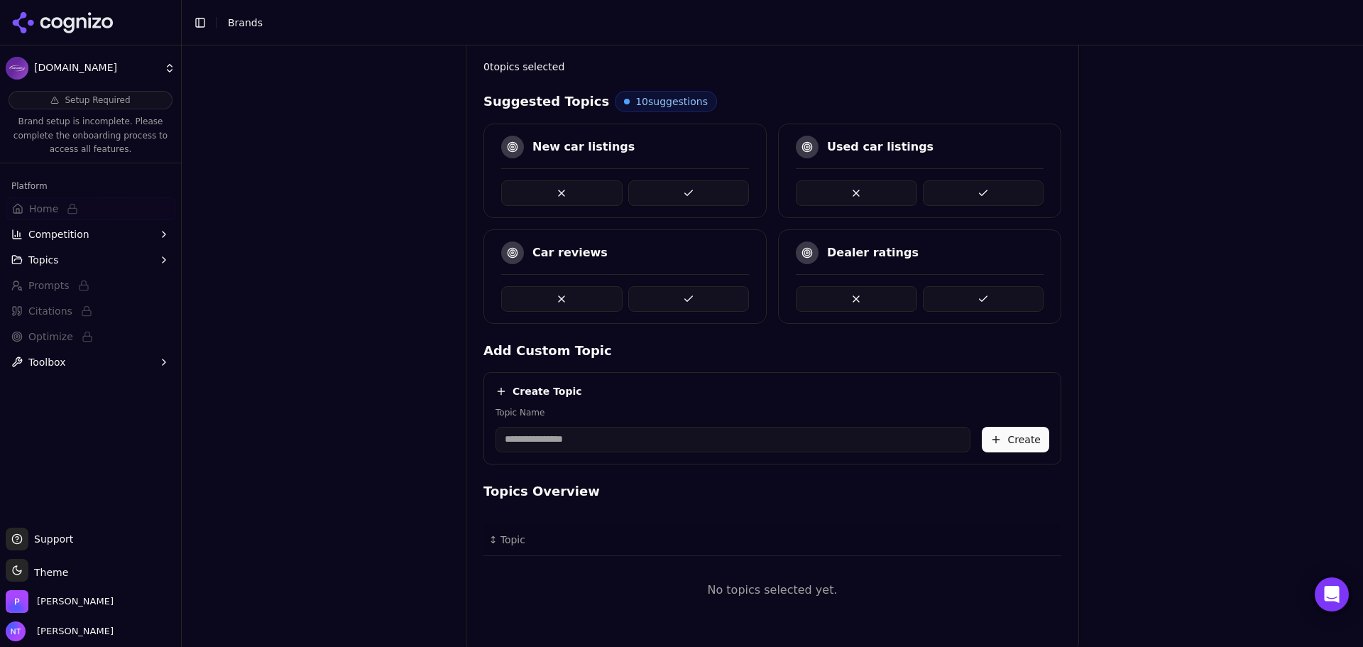
click at [706, 188] on button at bounding box center [688, 193] width 121 height 26
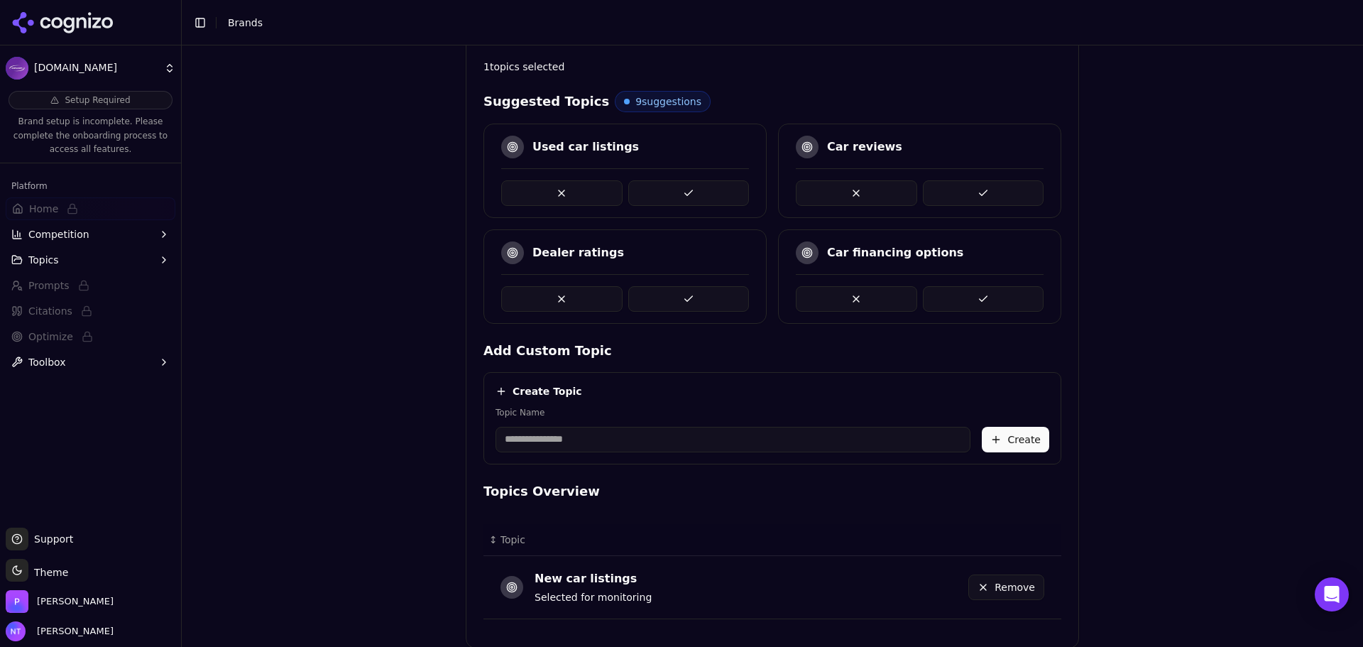
click at [659, 192] on button at bounding box center [688, 193] width 121 height 26
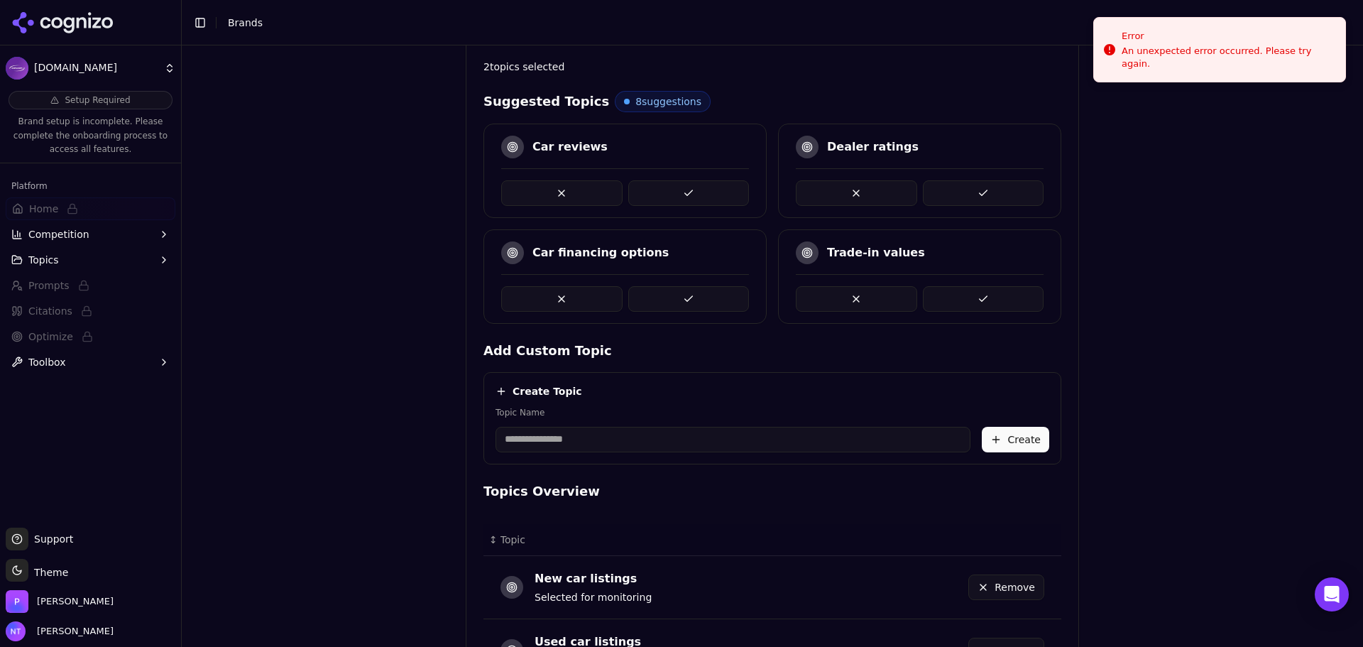
click at [1178, 306] on div "Brand Onboarding Let's set up your brand monitoring in a few simple steps Step …" at bounding box center [772, 40] width 1181 height 647
click at [968, 274] on div at bounding box center [920, 293] width 248 height 38
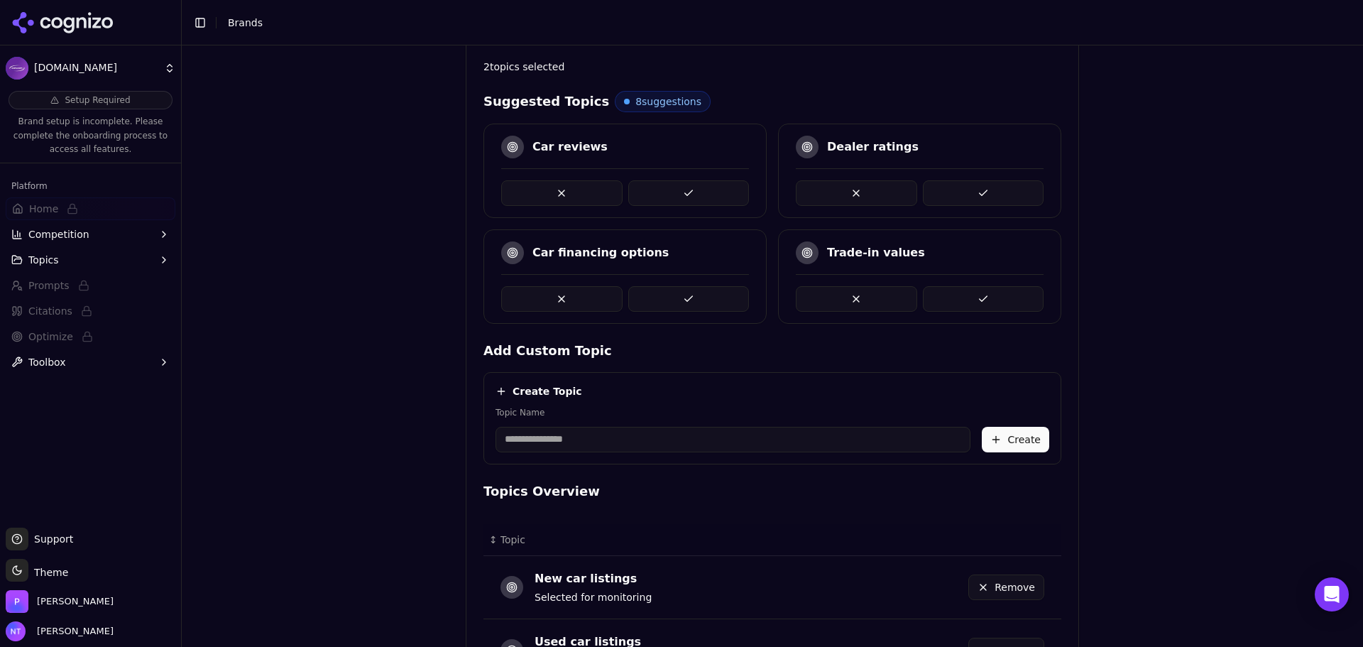
click at [971, 294] on button at bounding box center [983, 299] width 121 height 26
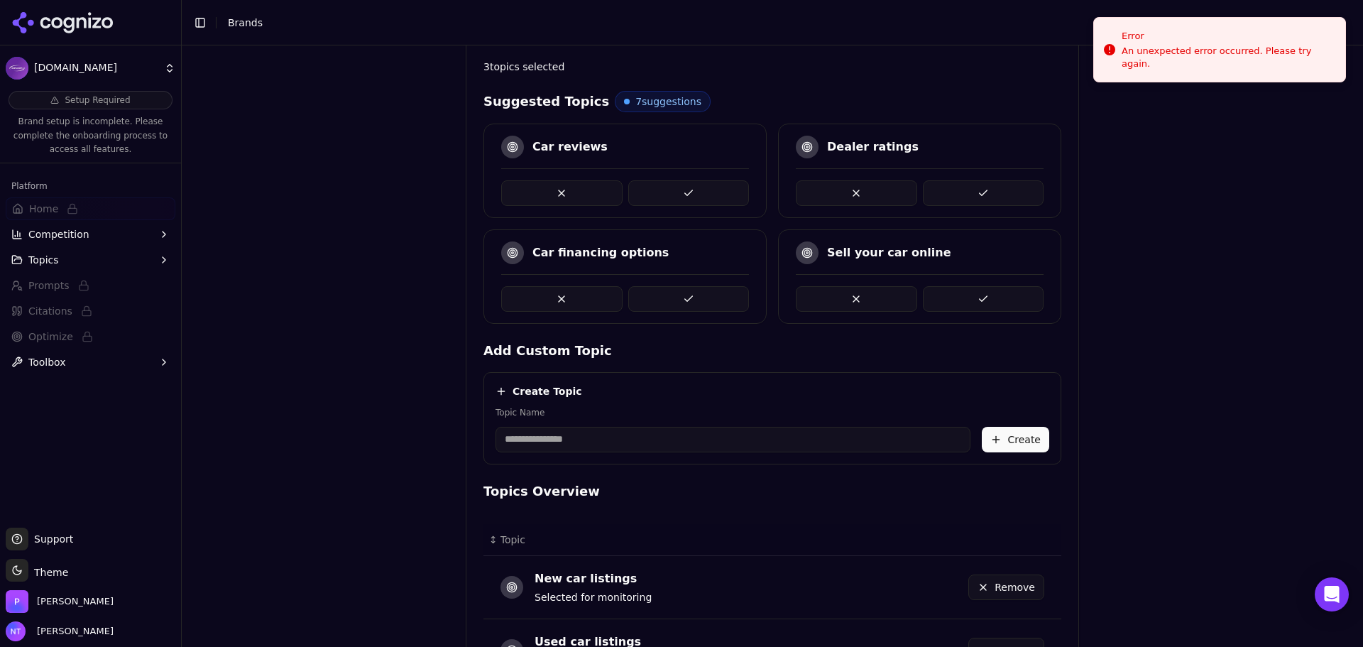
click at [666, 302] on button at bounding box center [688, 299] width 121 height 26
click at [1119, 305] on div "Brand Onboarding Let's set up your brand monitoring in a few simple steps Step …" at bounding box center [772, 40] width 1181 height 647
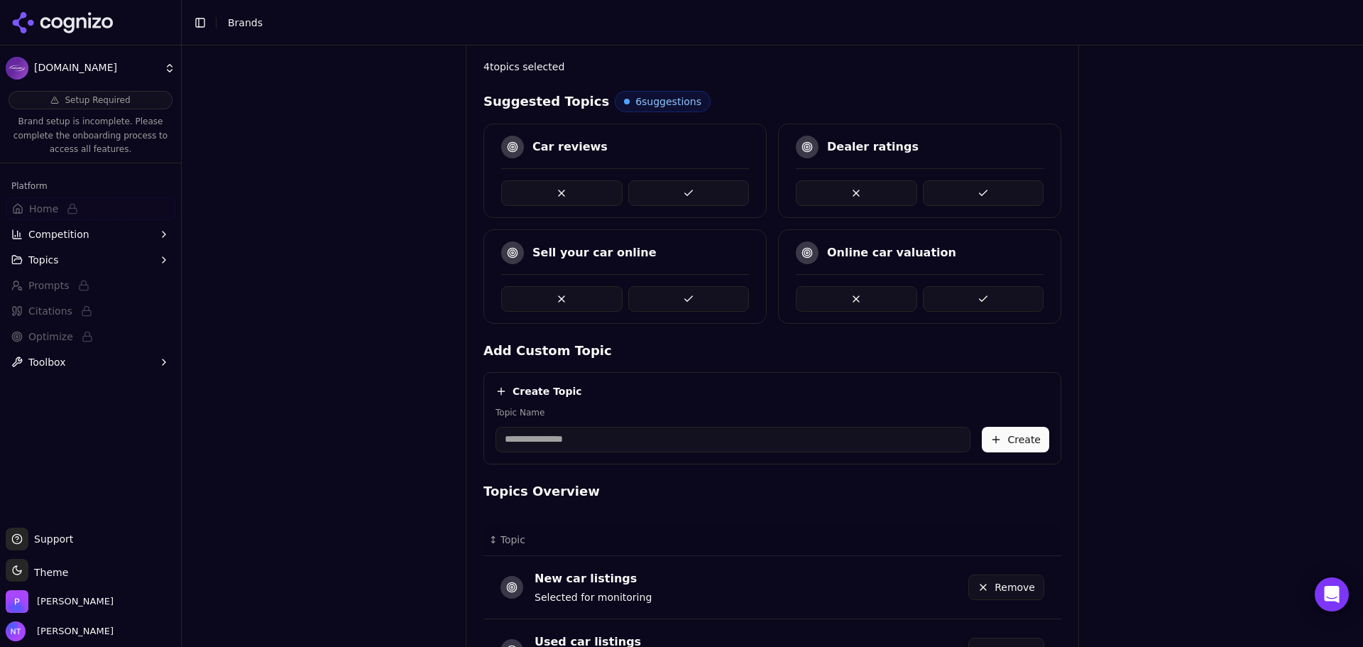
click at [695, 194] on button at bounding box center [688, 193] width 121 height 26
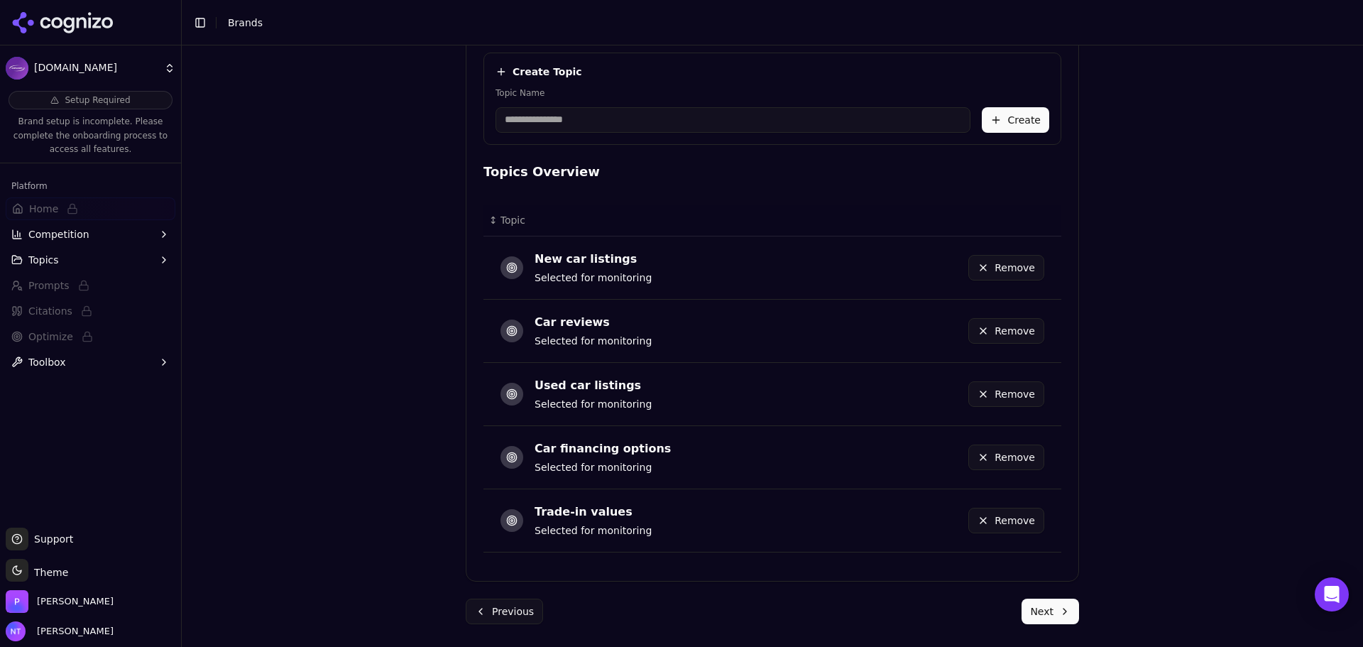
click at [1045, 605] on button "Next" at bounding box center [1049, 611] width 57 height 26
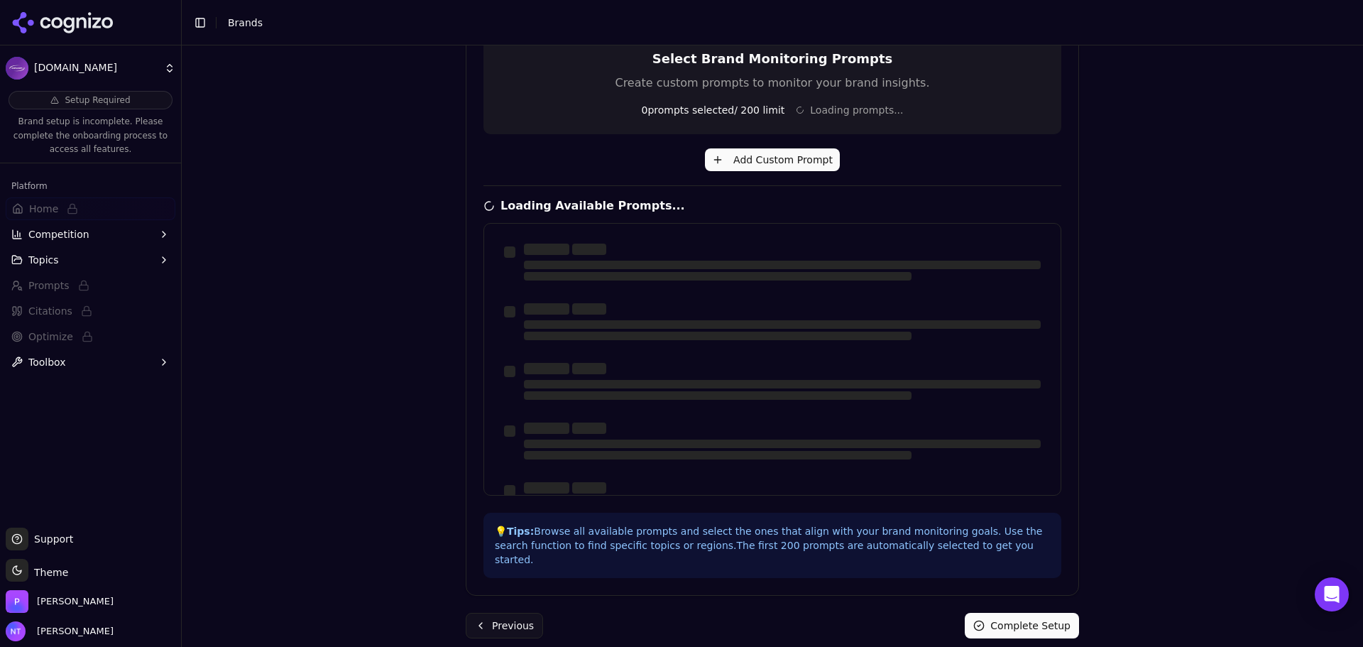
click at [1190, 221] on div "Brand Onboarding Let's set up your brand monitoring in a few simple steps Step …" at bounding box center [772, 29] width 1181 height 647
